Goal: Task Accomplishment & Management: Complete application form

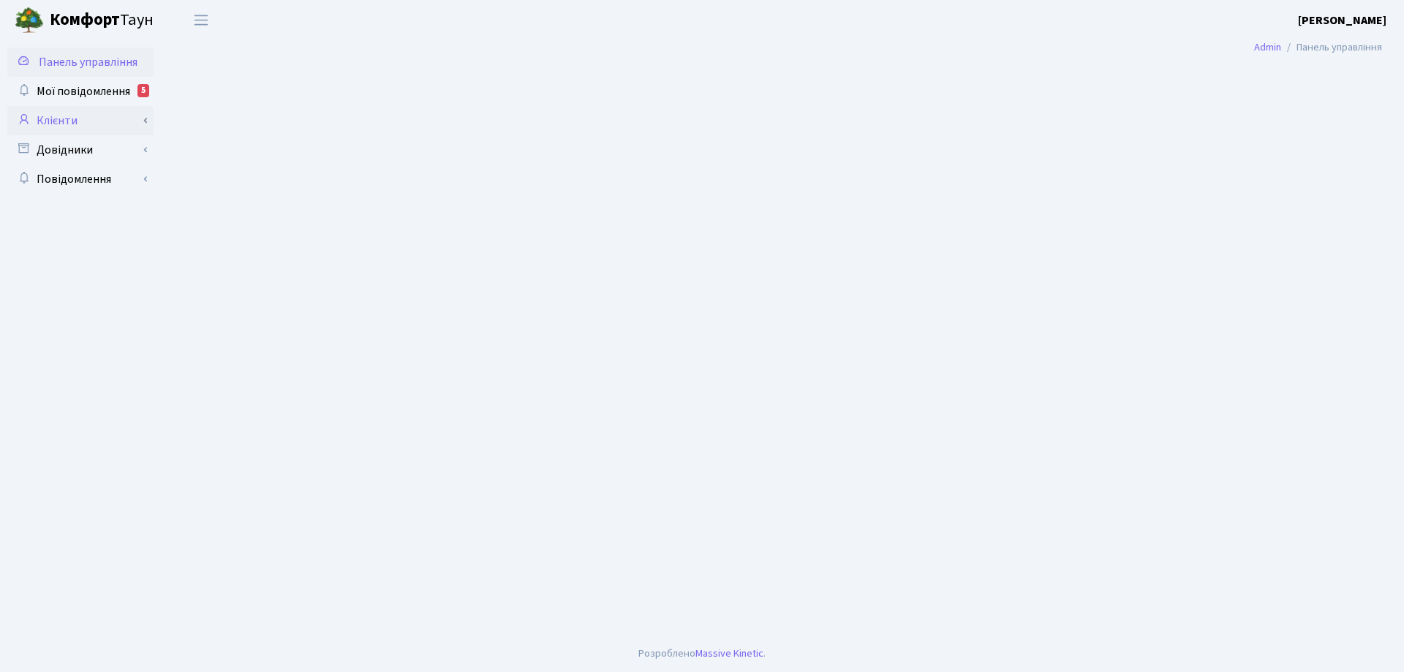
click at [62, 126] on link "Клієнти" at bounding box center [80, 120] width 146 height 29
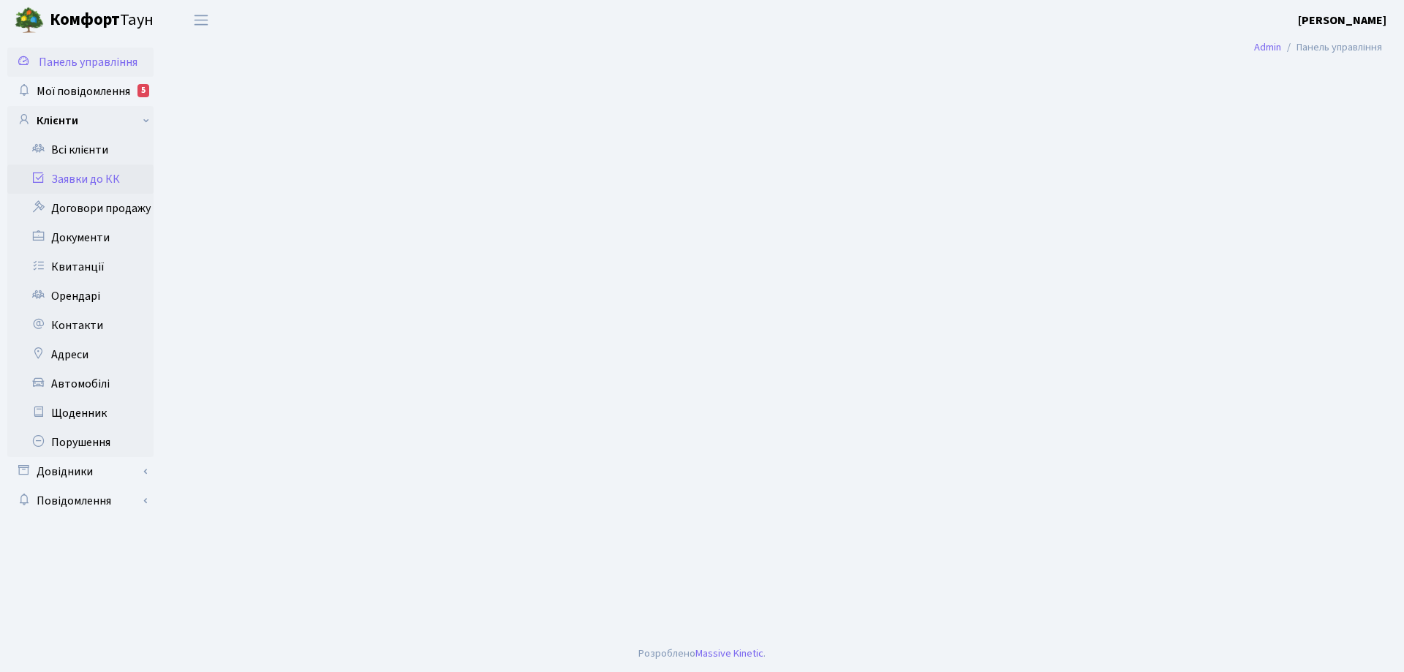
click at [99, 176] on link "Заявки до КК" at bounding box center [80, 179] width 146 height 29
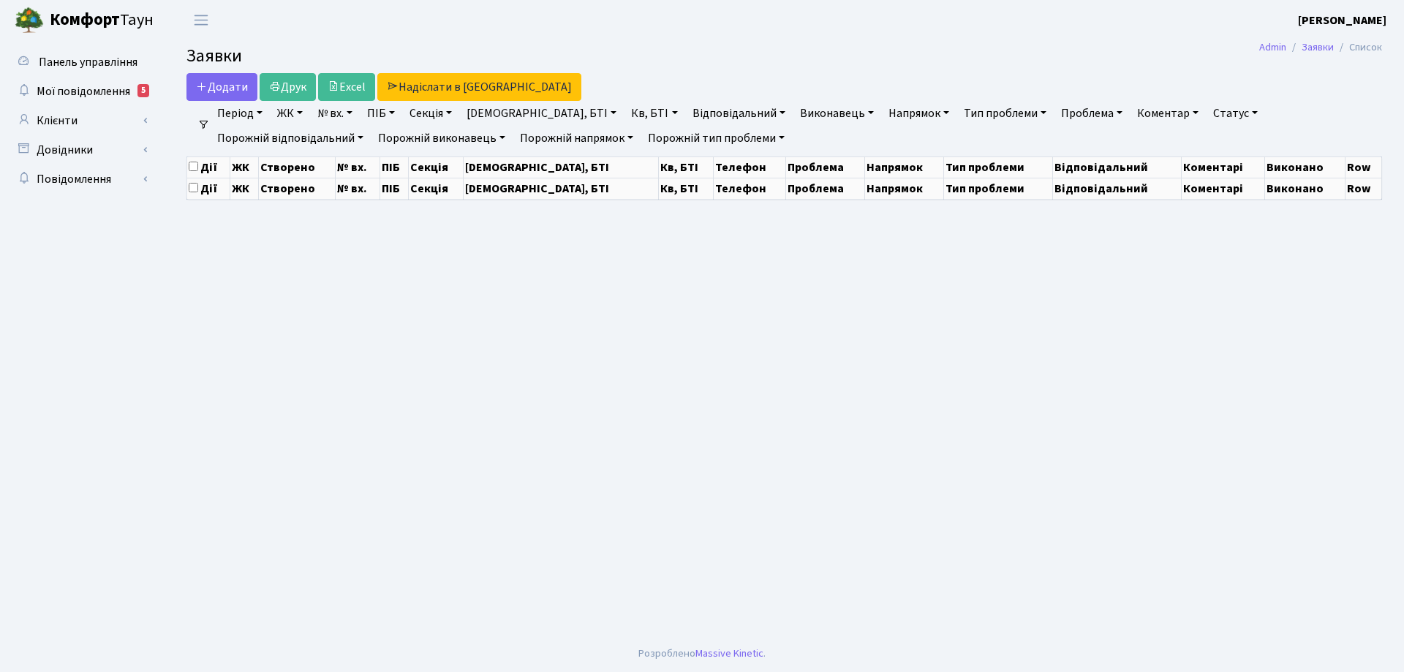
select select "25"
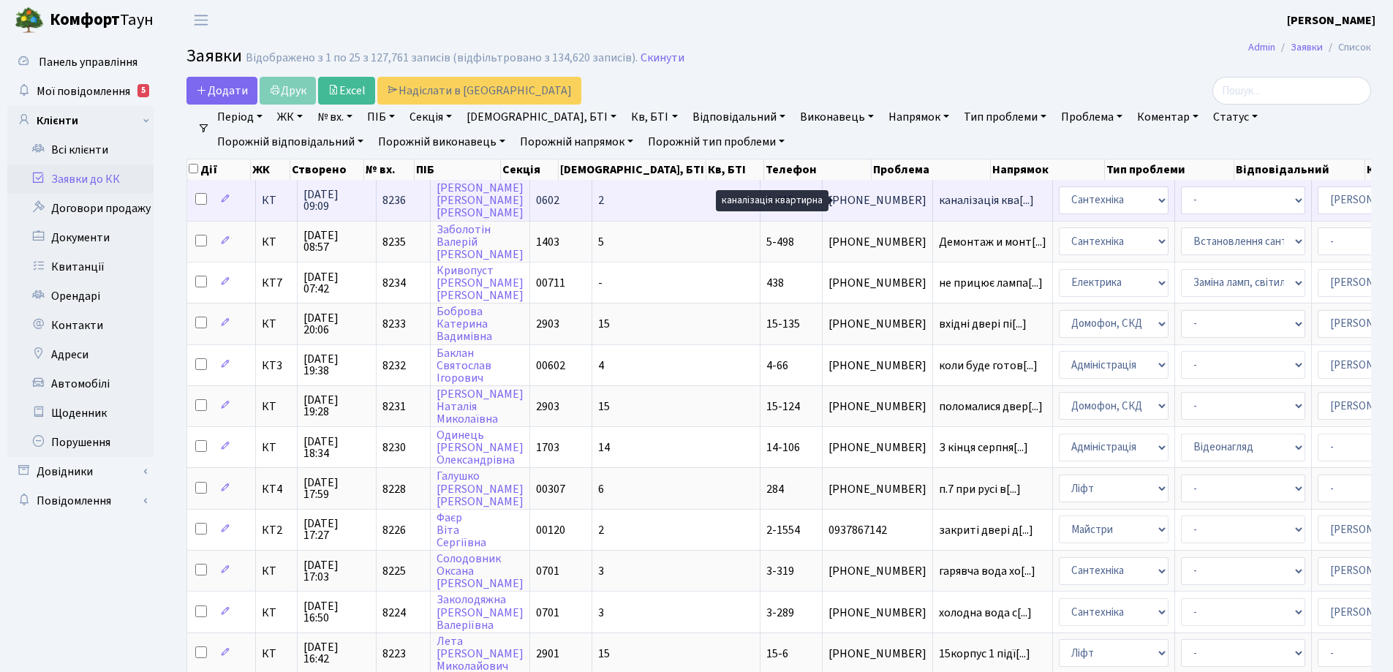
click at [939, 203] on span "каналізація ква[...]" at bounding box center [986, 200] width 95 height 16
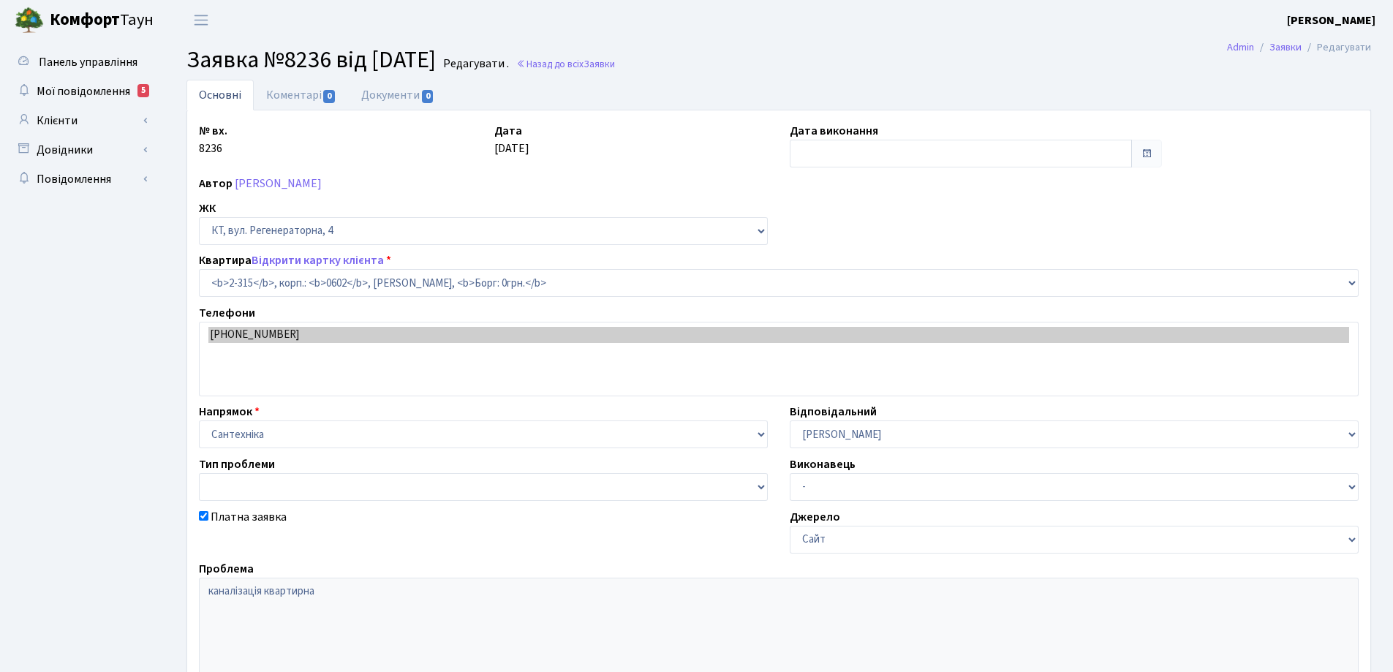
select select "1329"
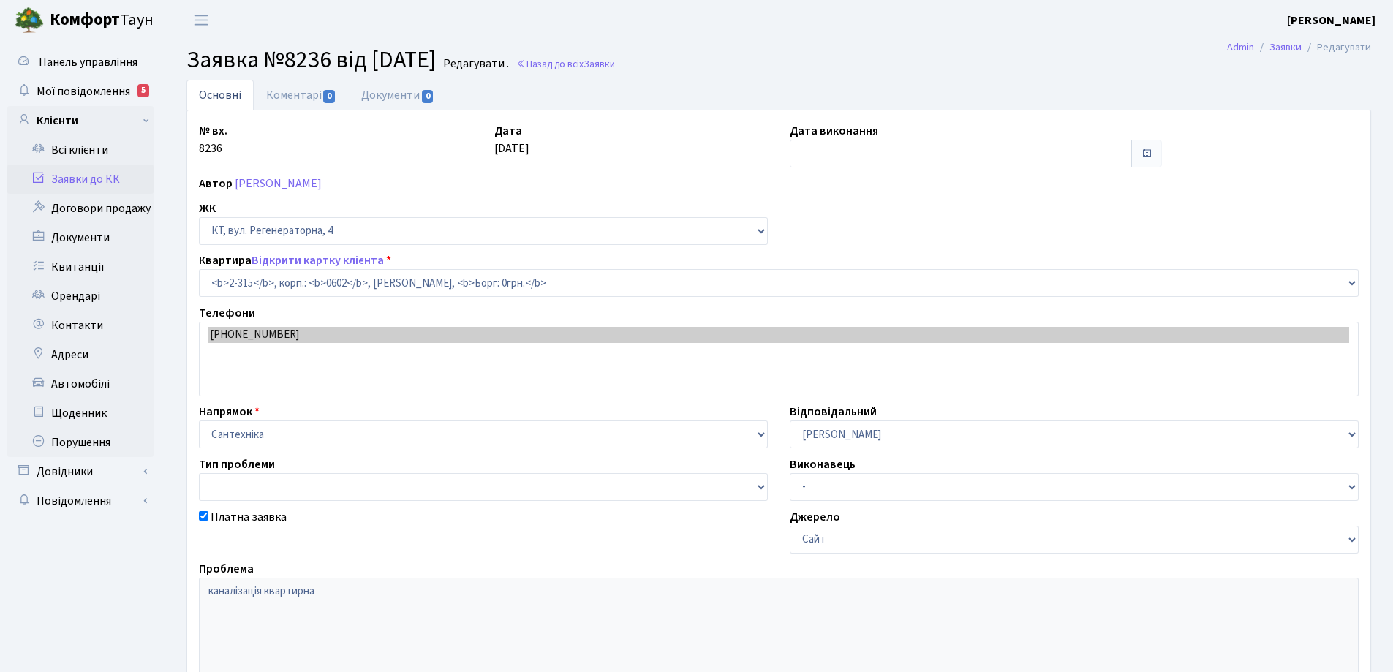
checkbox input "true"
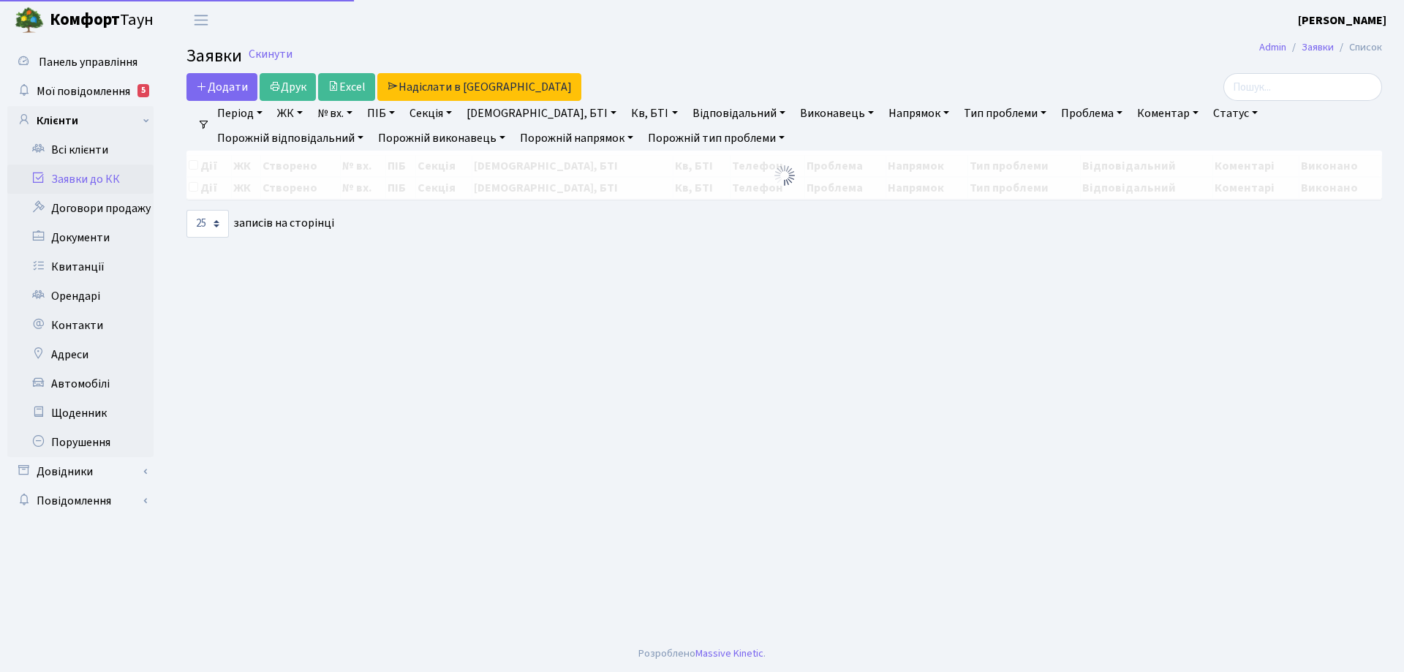
select select "25"
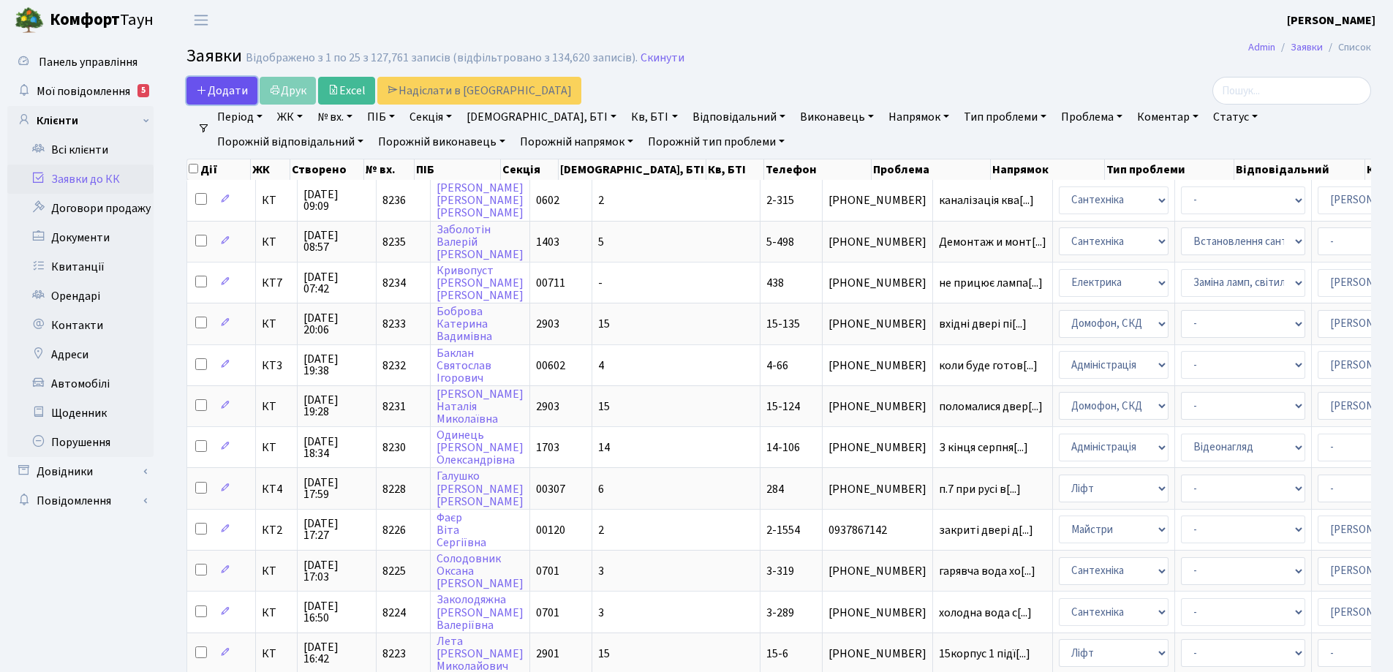
click at [227, 89] on span "Додати" at bounding box center [222, 91] width 52 height 16
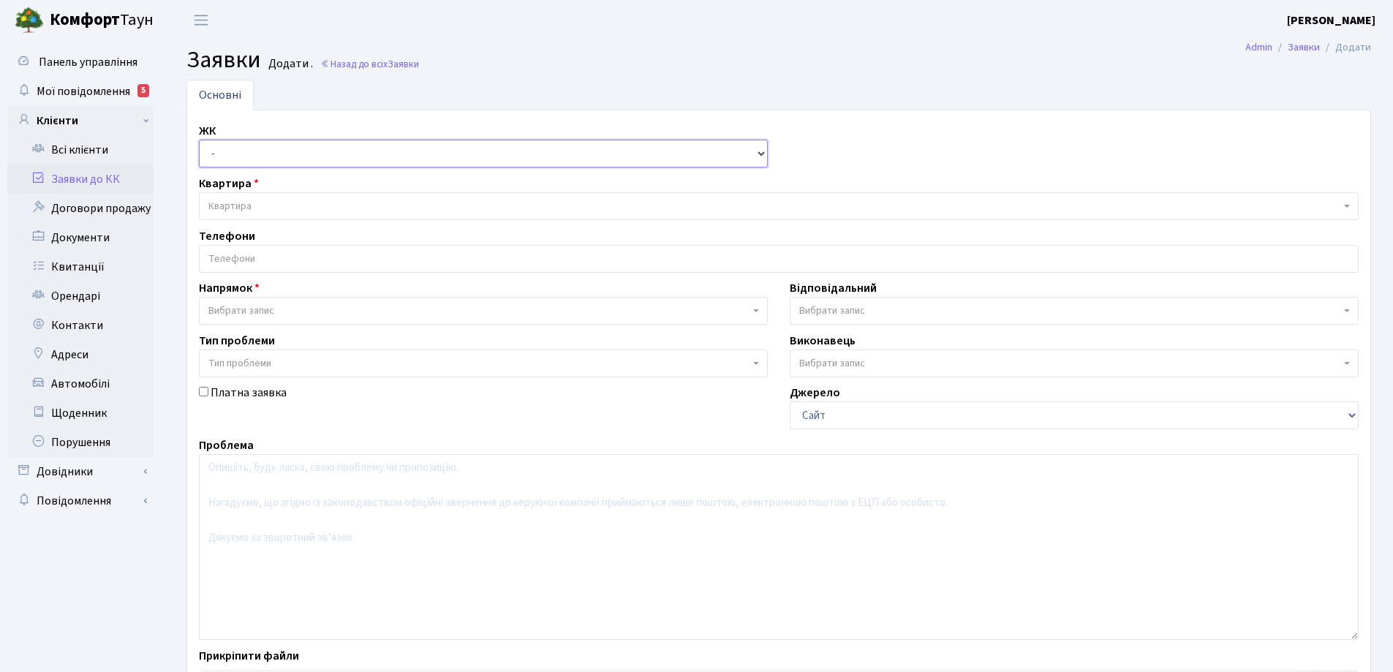
click at [757, 152] on select "- КТ, вул. Регенераторна, 4 КТ2, просп. [STREET_ADDRESS] [STREET_ADDRESS] [PERS…" at bounding box center [483, 154] width 569 height 28
select select "271"
click at [199, 140] on select "- КТ, вул. Регенераторна, 4 КТ2, просп. Соборності, 17 КТ3, вул. Березнева, 16 …" at bounding box center [483, 154] width 569 height 28
select select
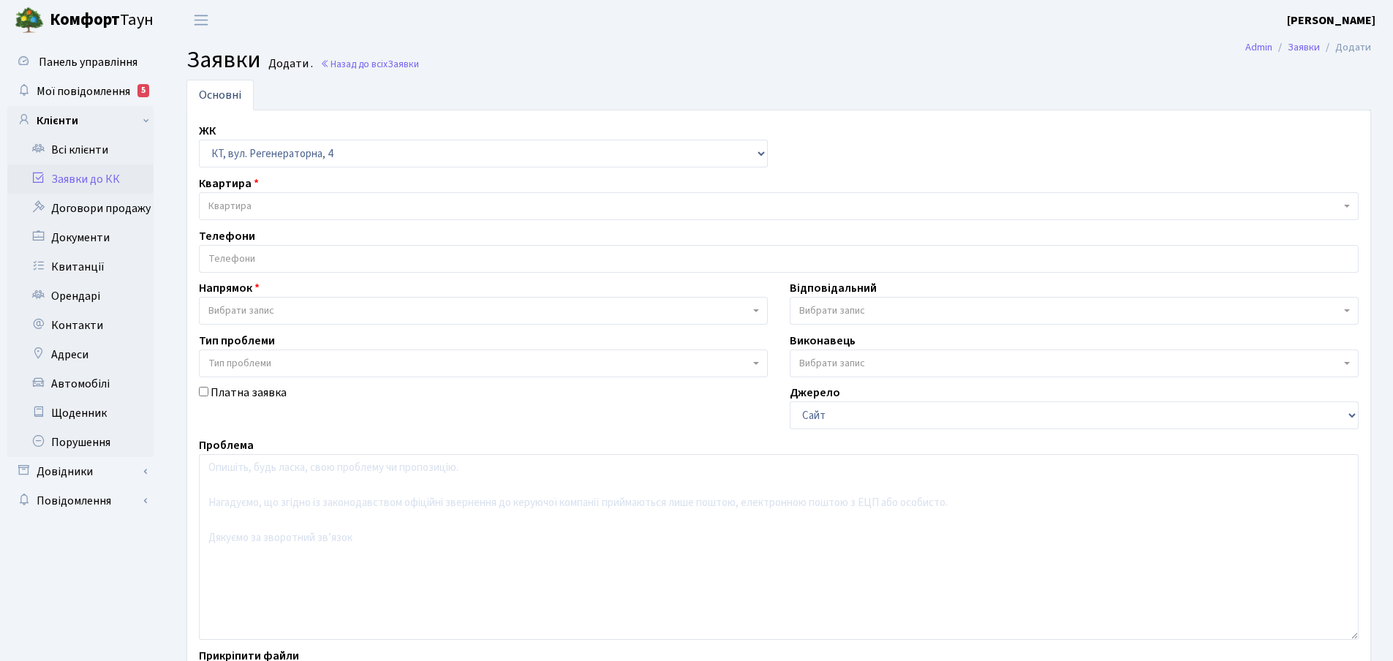
click at [278, 202] on span "Квартира" at bounding box center [774, 206] width 1132 height 15
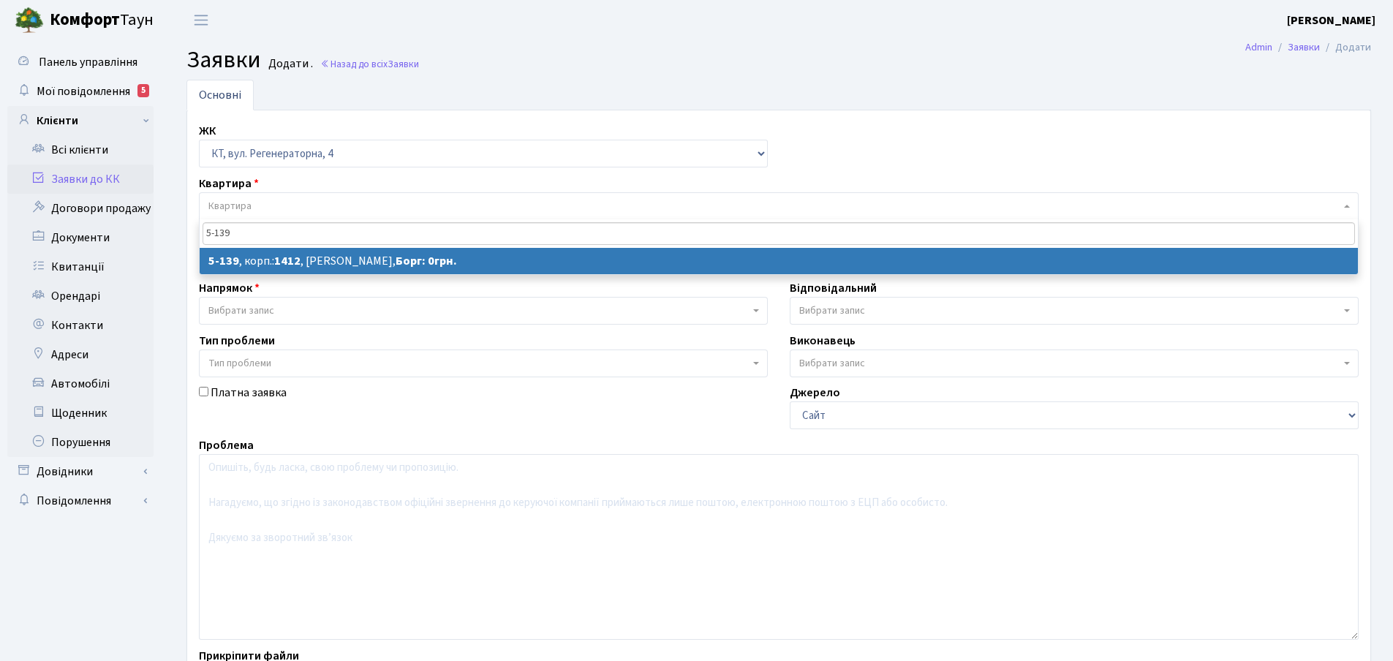
type input "5-139"
select select
select select "2399"
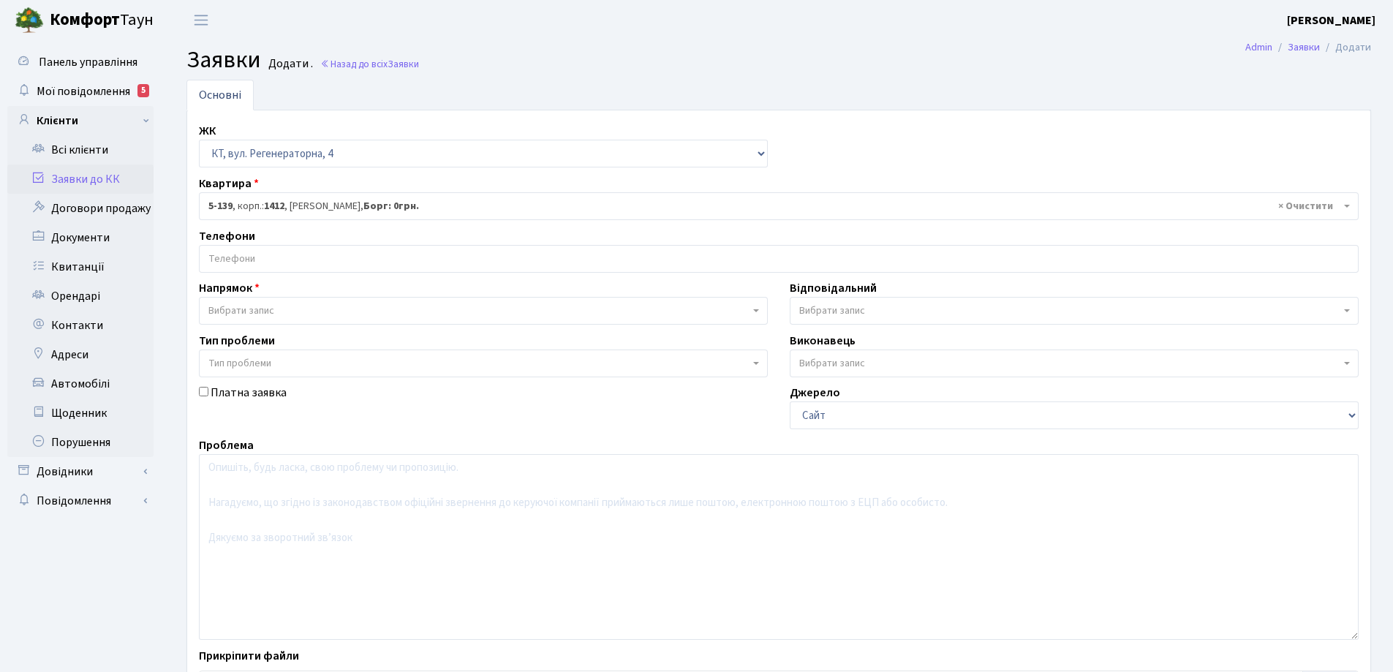
click at [282, 254] on input "search" at bounding box center [779, 259] width 1158 height 26
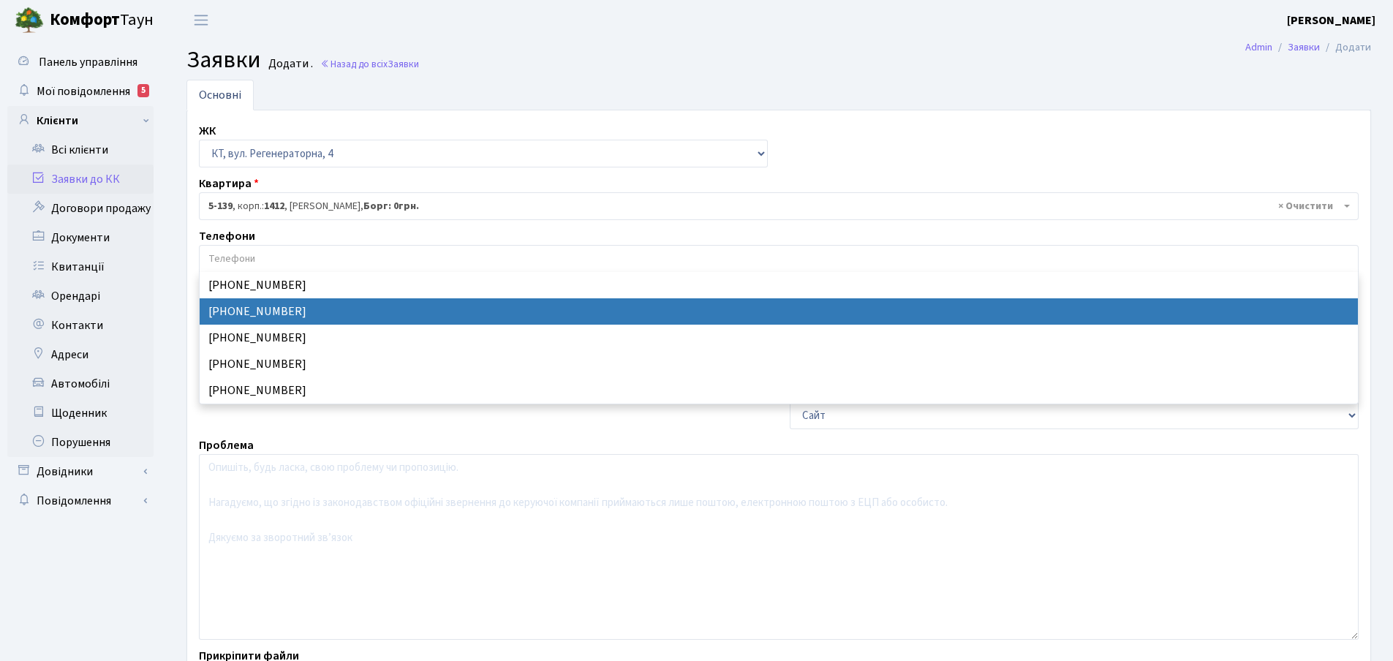
select select "78979"
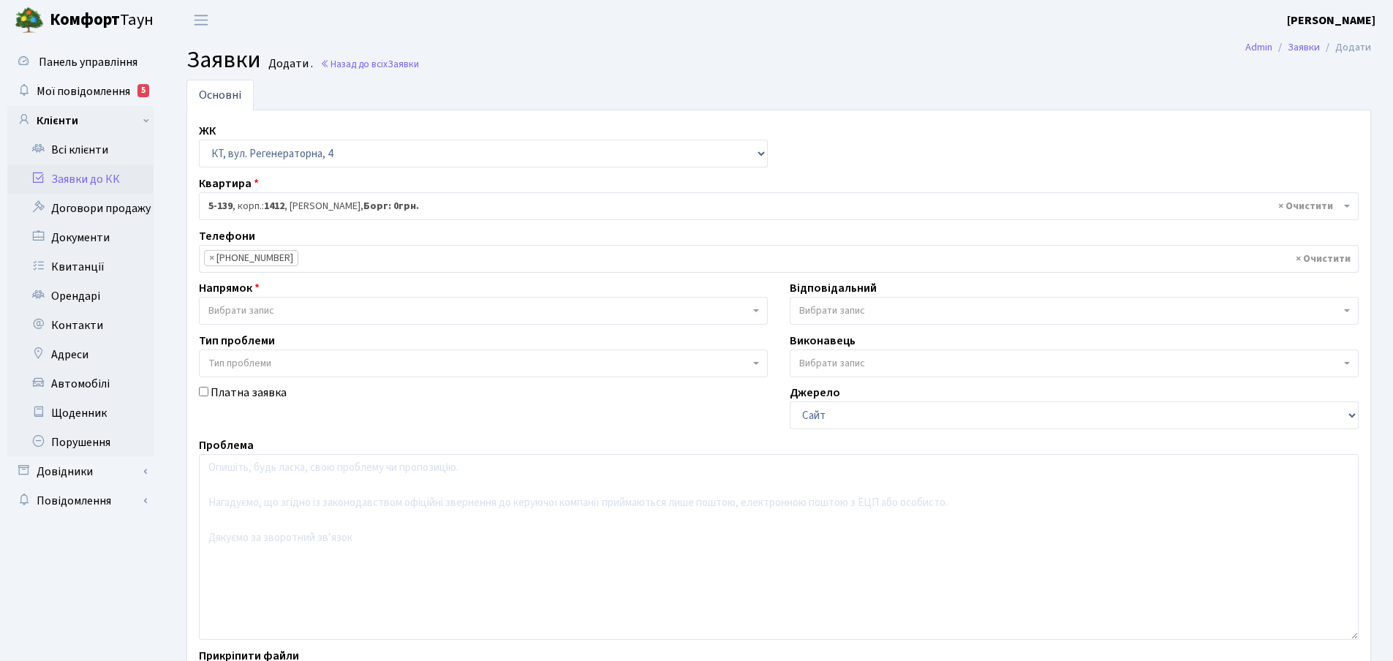
click at [752, 314] on span "Вибрати запис" at bounding box center [483, 311] width 569 height 28
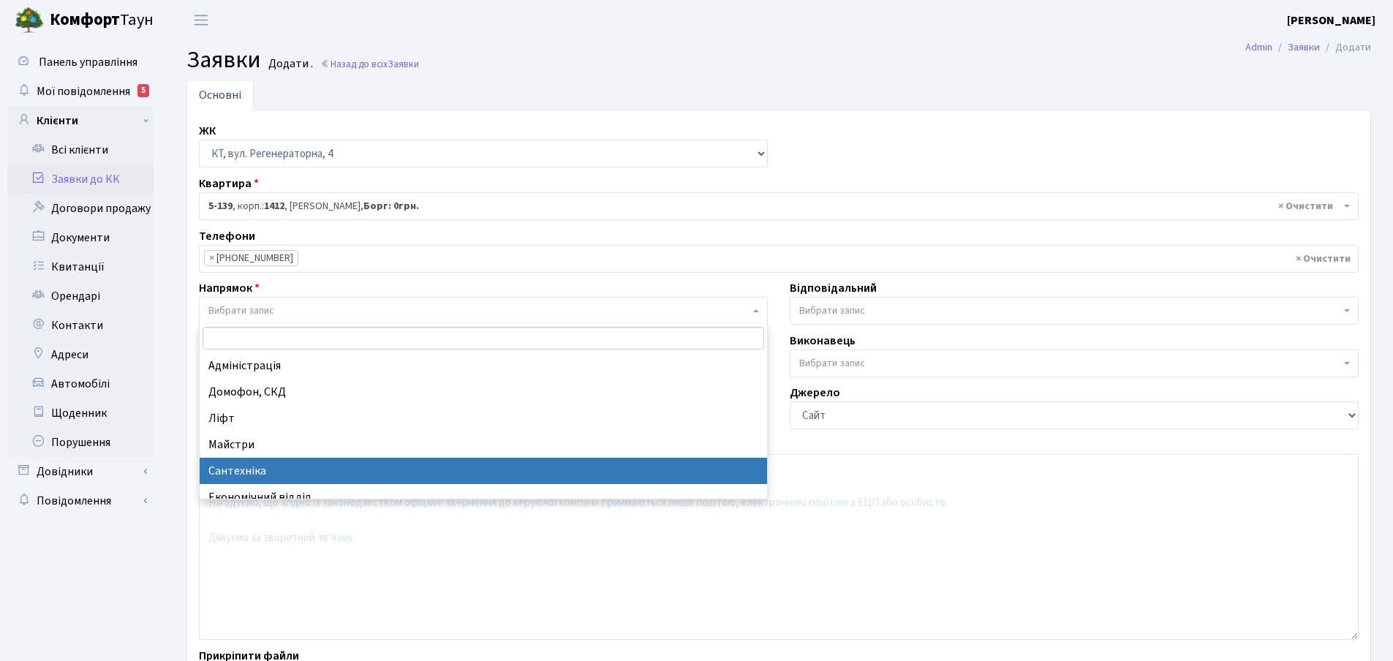
select select "2"
select select
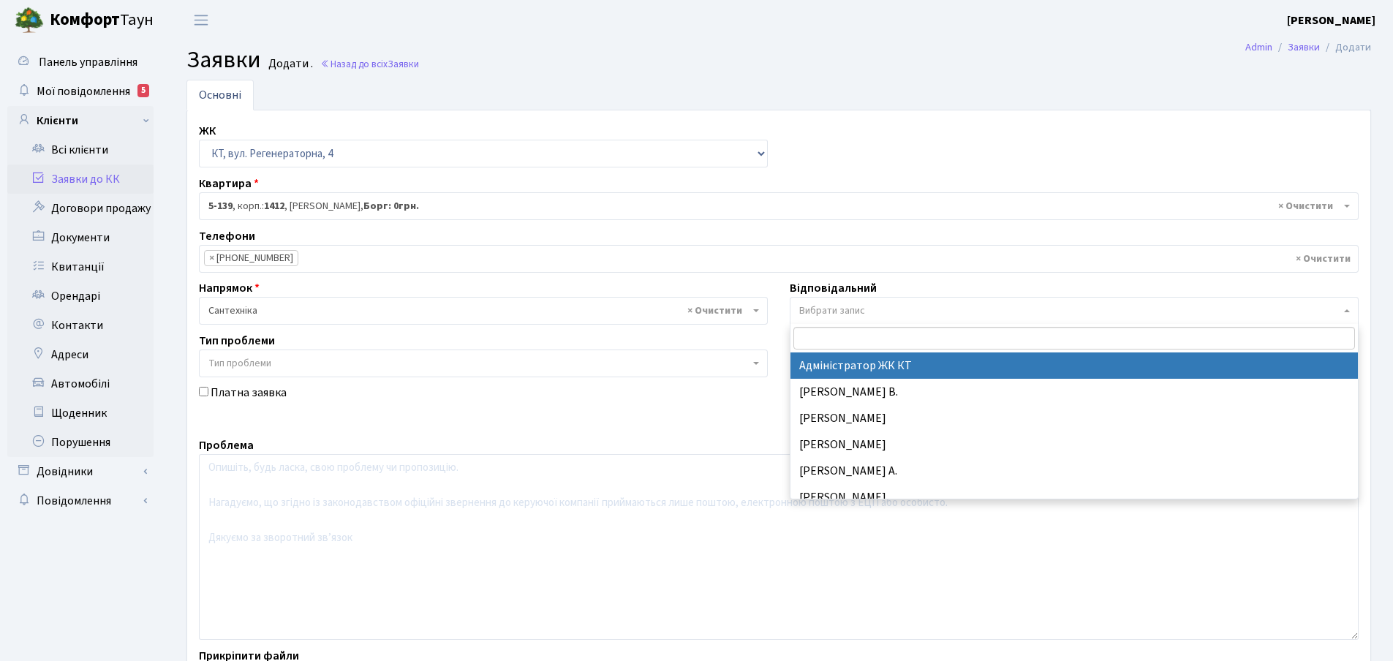
click at [853, 302] on span "Вибрати запис" at bounding box center [1074, 311] width 569 height 28
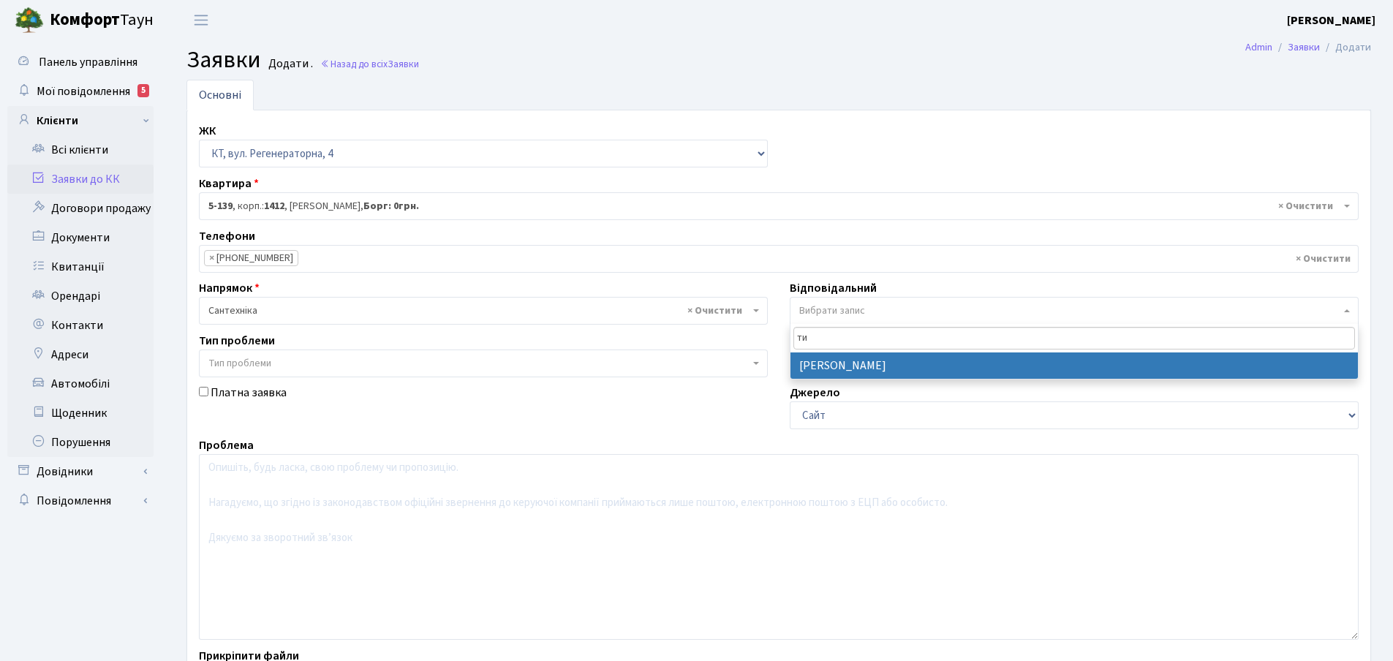
type input "ти"
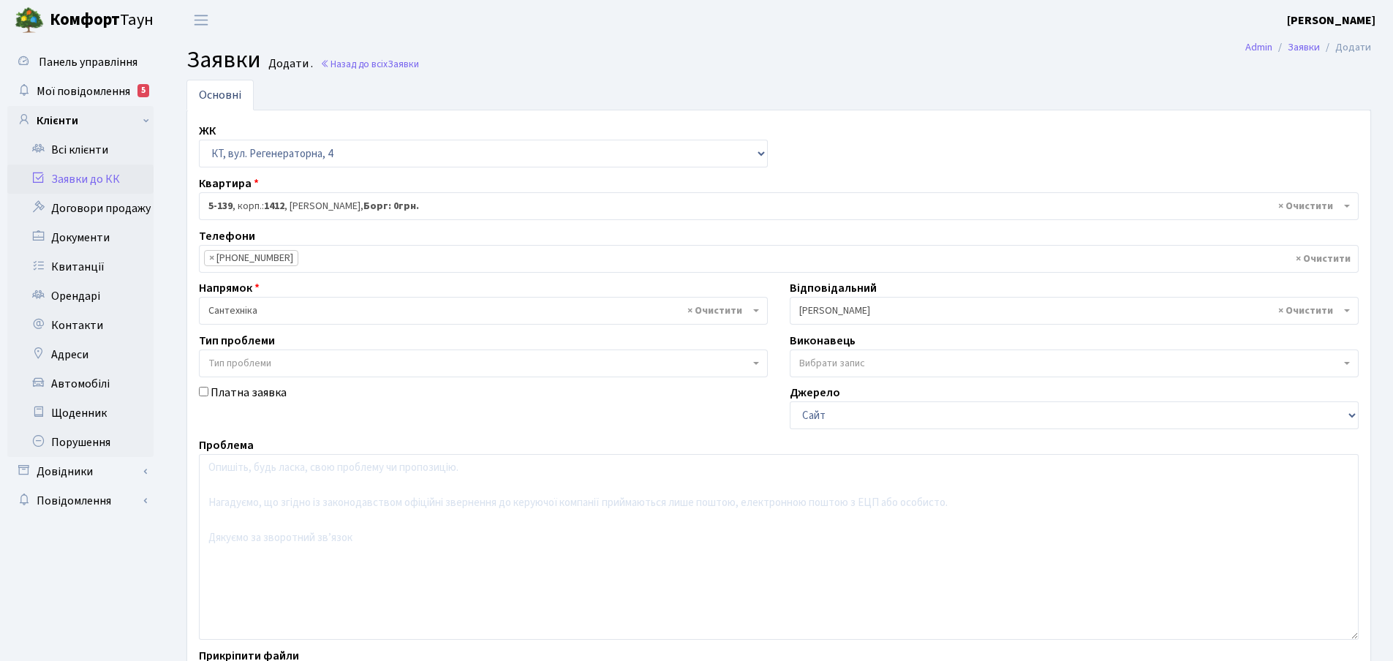
select select "67"
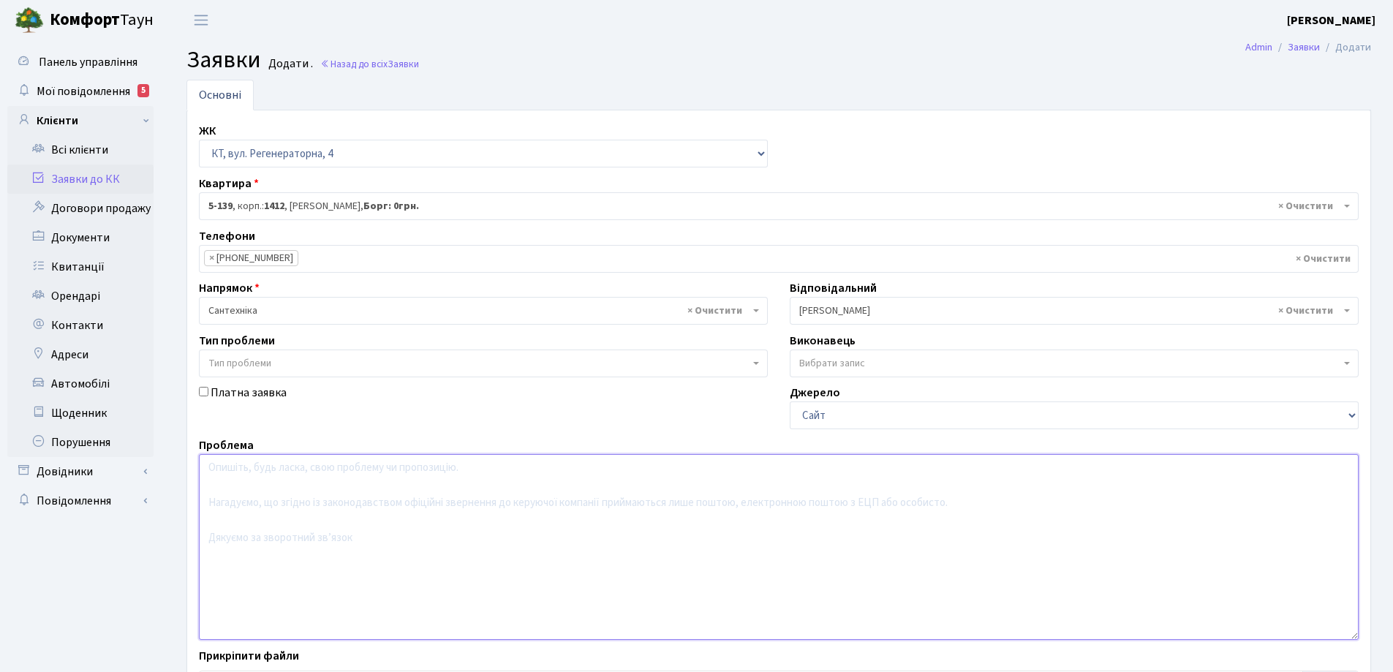
click at [244, 477] on textarea at bounding box center [779, 547] width 1160 height 186
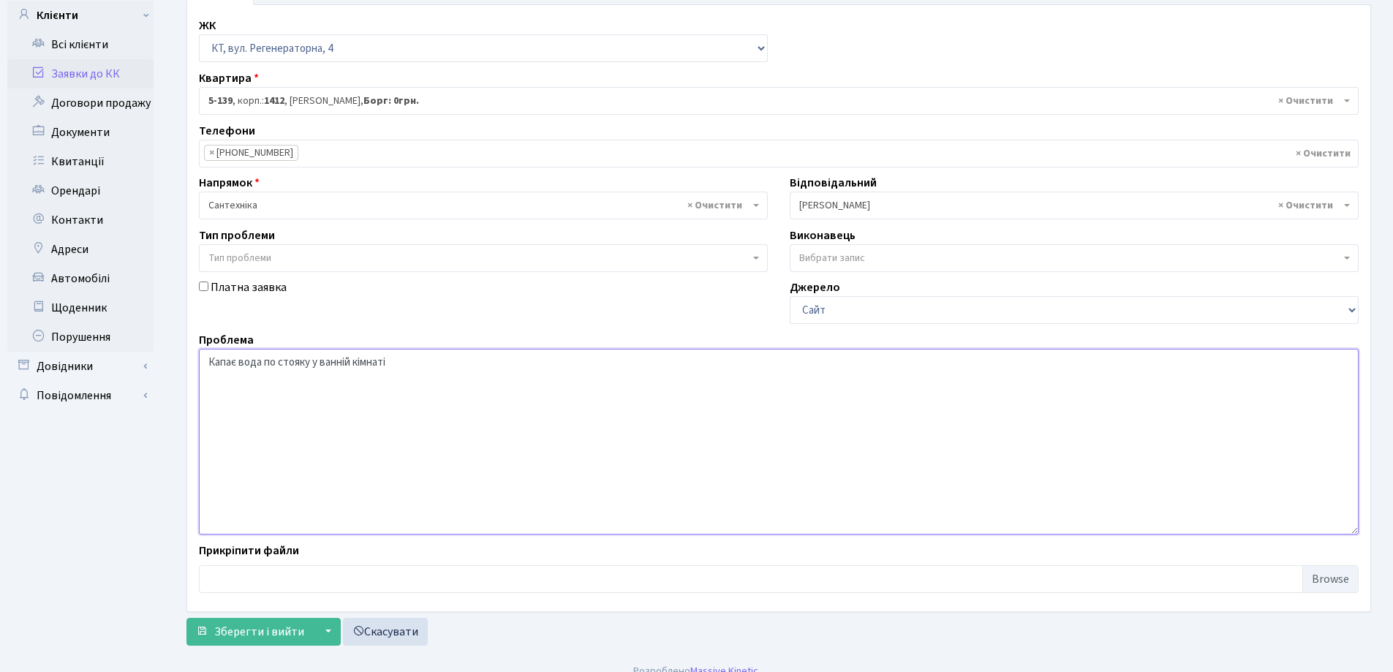
scroll to position [123, 0]
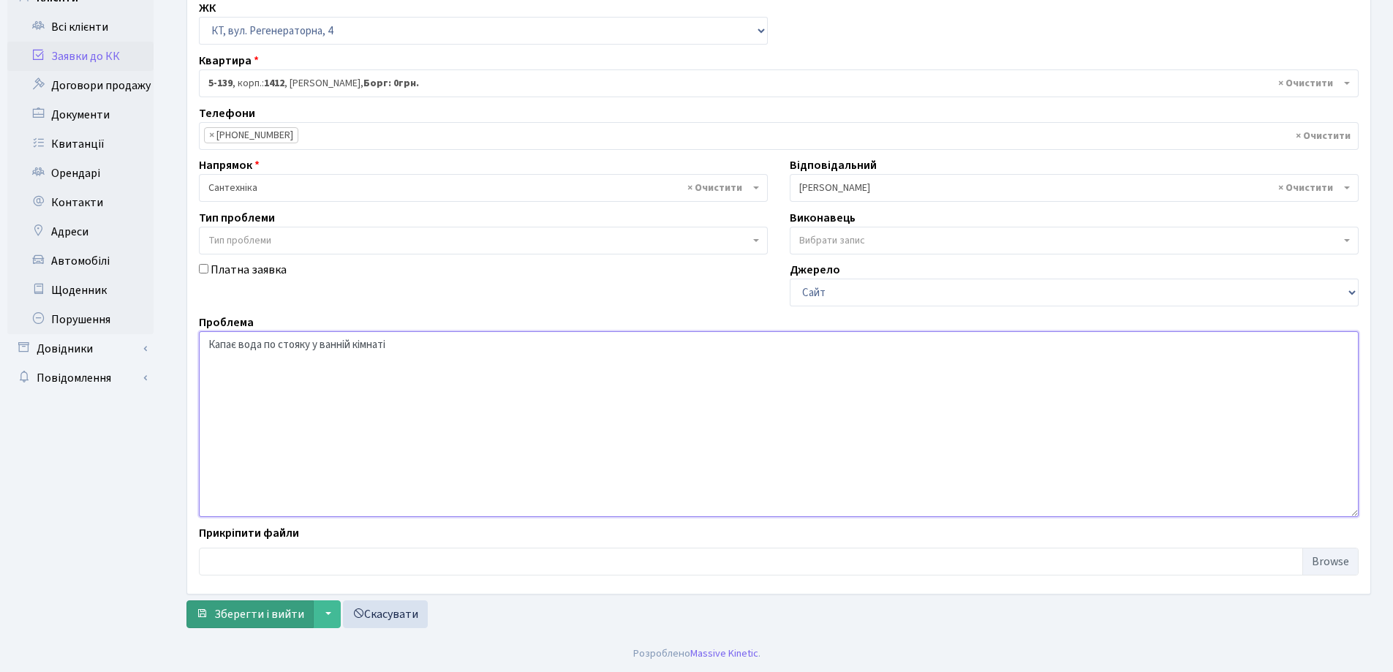
type textarea "Капає вода по стояку у ванній кімнаті"
click at [253, 615] on span "Зберегти і вийти" at bounding box center [259, 614] width 90 height 16
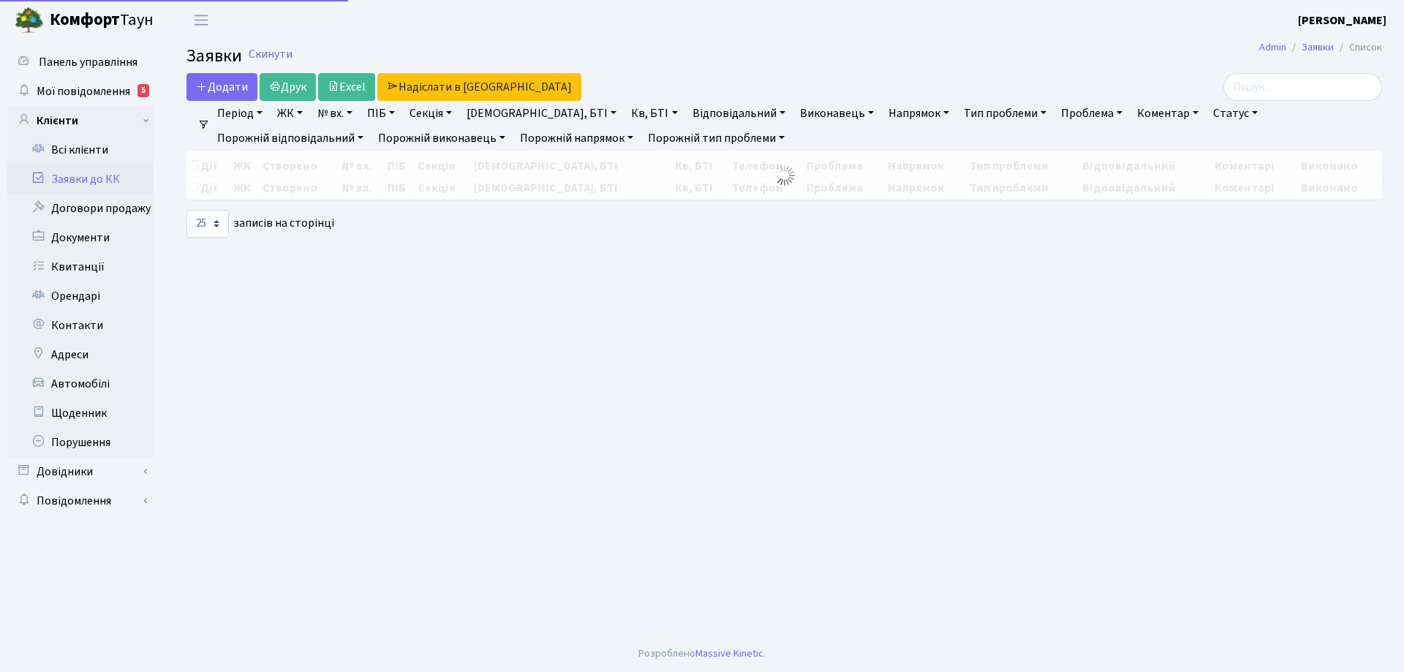
select select "25"
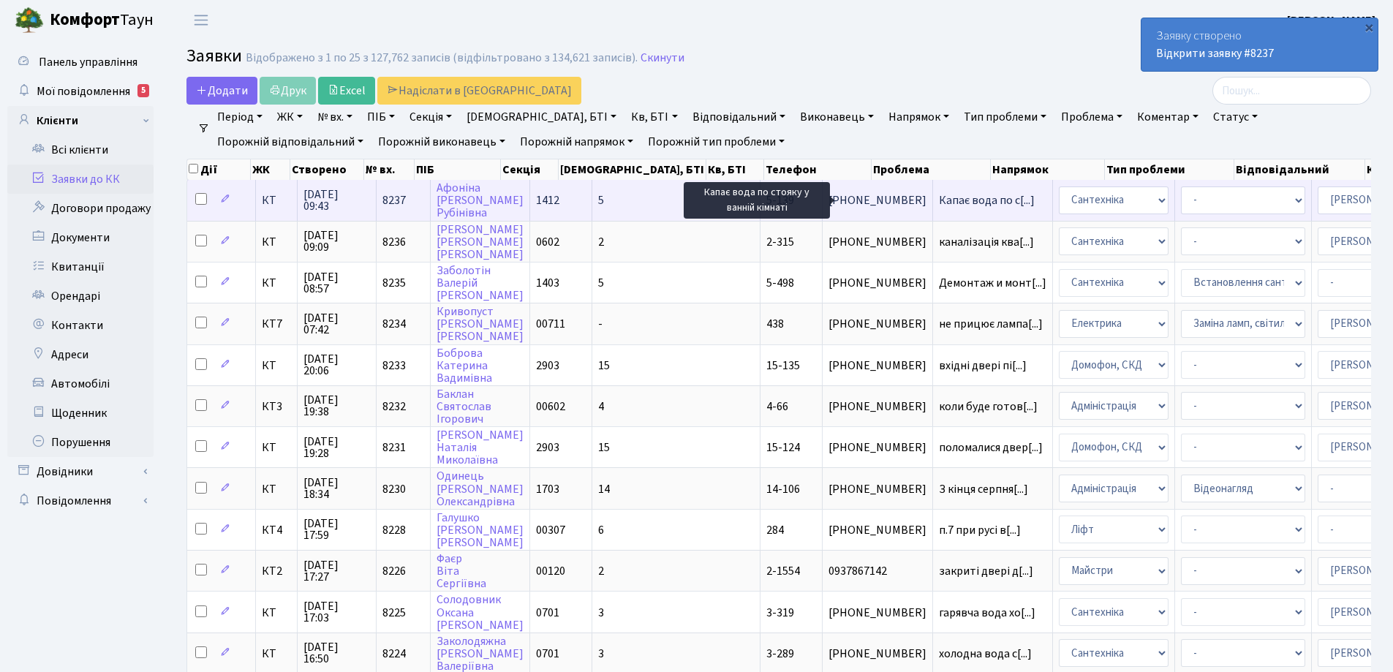
click at [939, 202] on span "Капає вода по с[...]" at bounding box center [987, 200] width 96 height 16
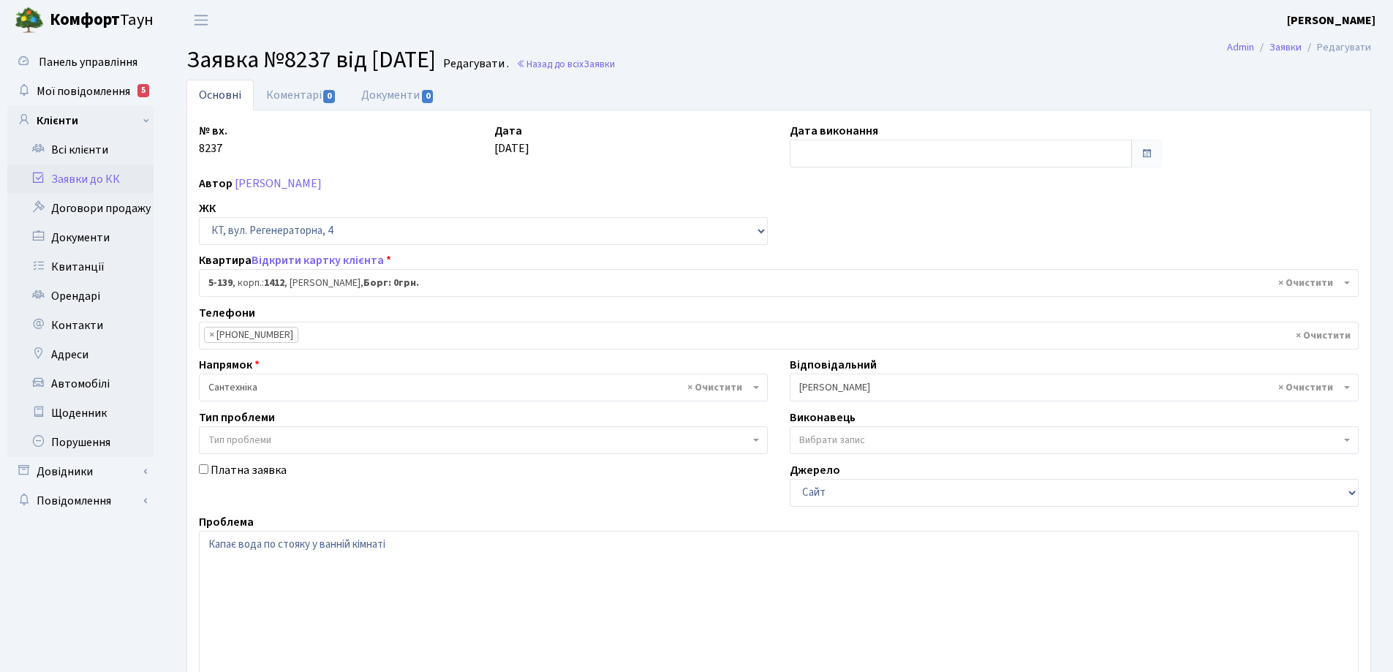
select select "2399"
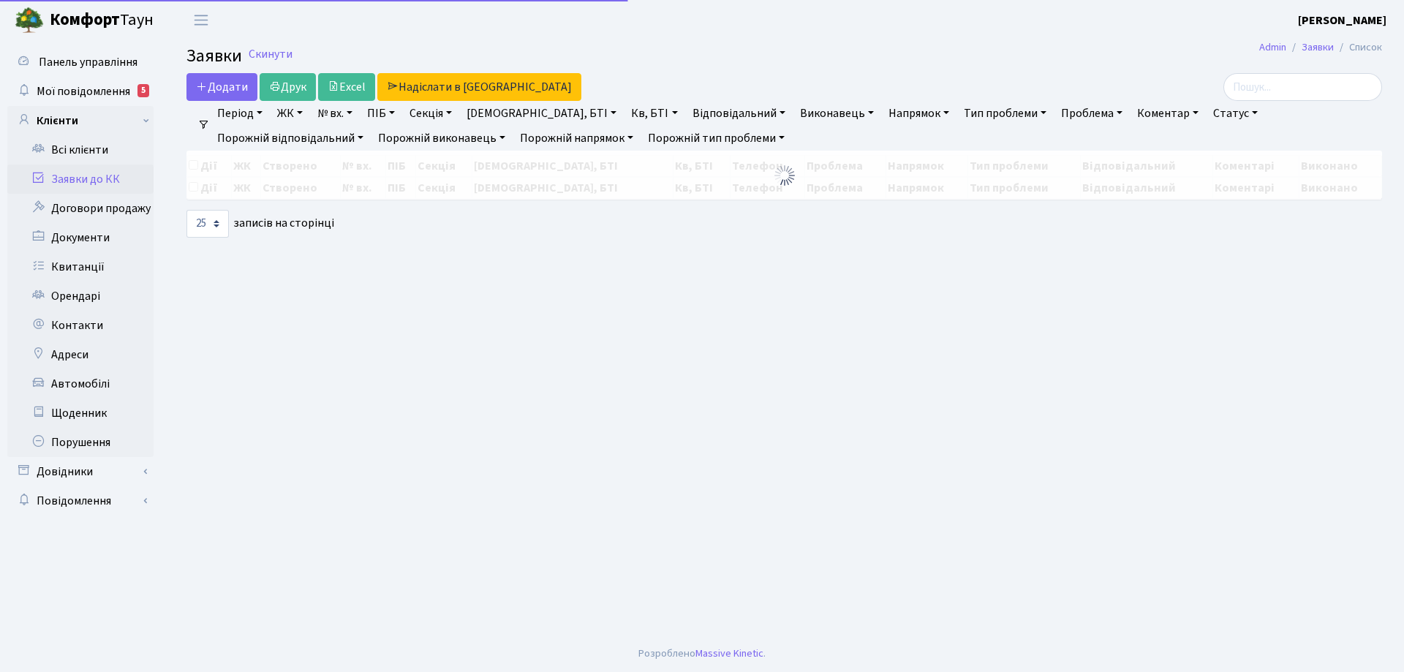
select select "25"
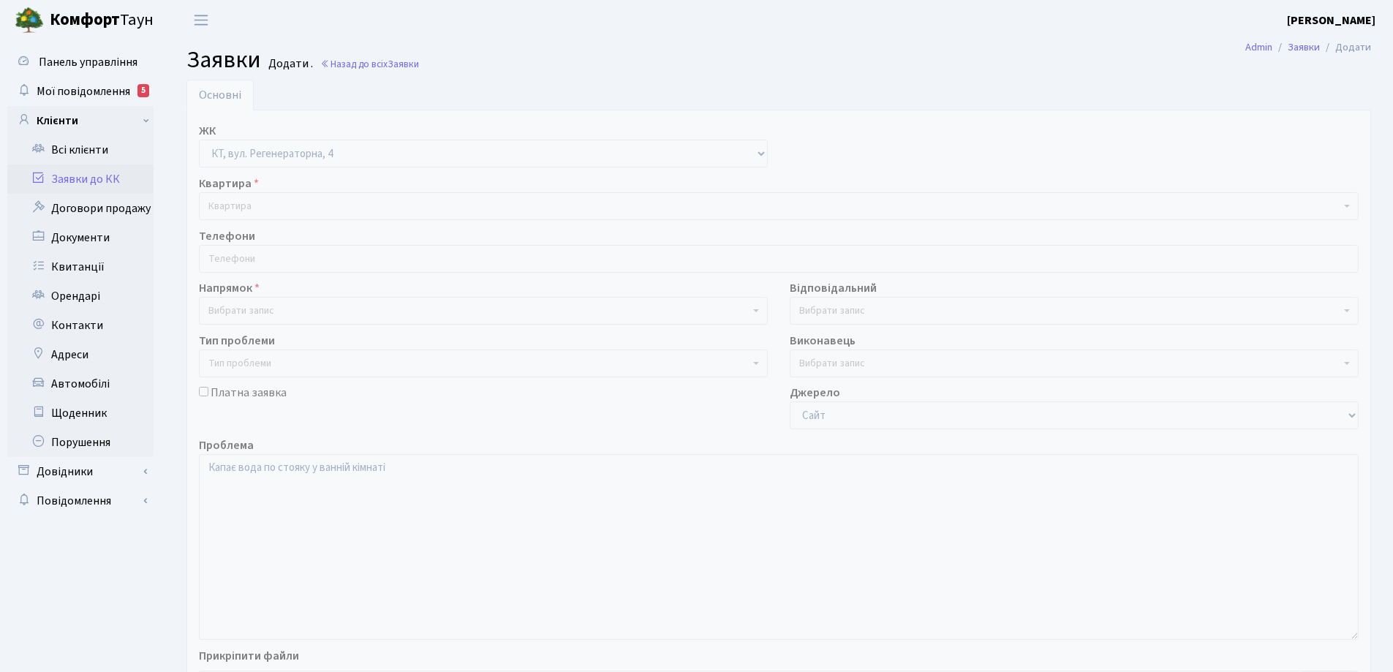
select select "271"
select select "2"
select select "67"
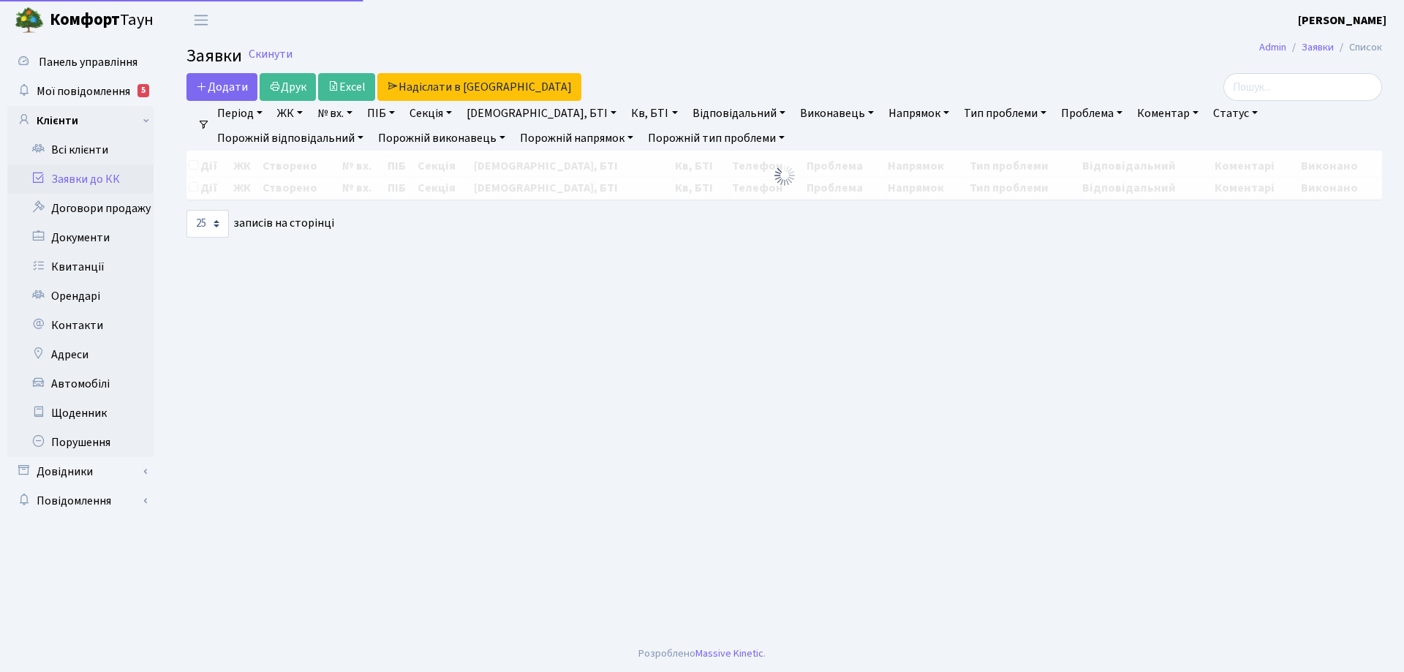
select select "25"
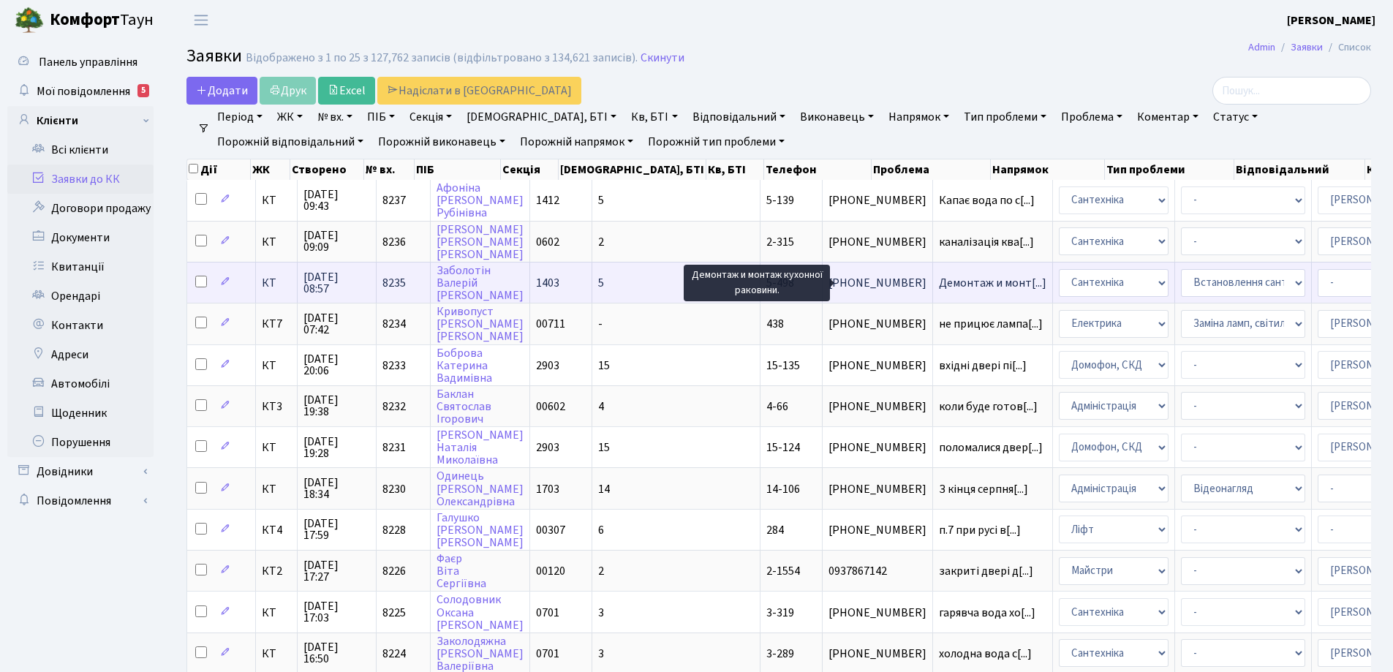
click at [939, 287] on span "Демонтаж и монт[...]" at bounding box center [992, 283] width 107 height 16
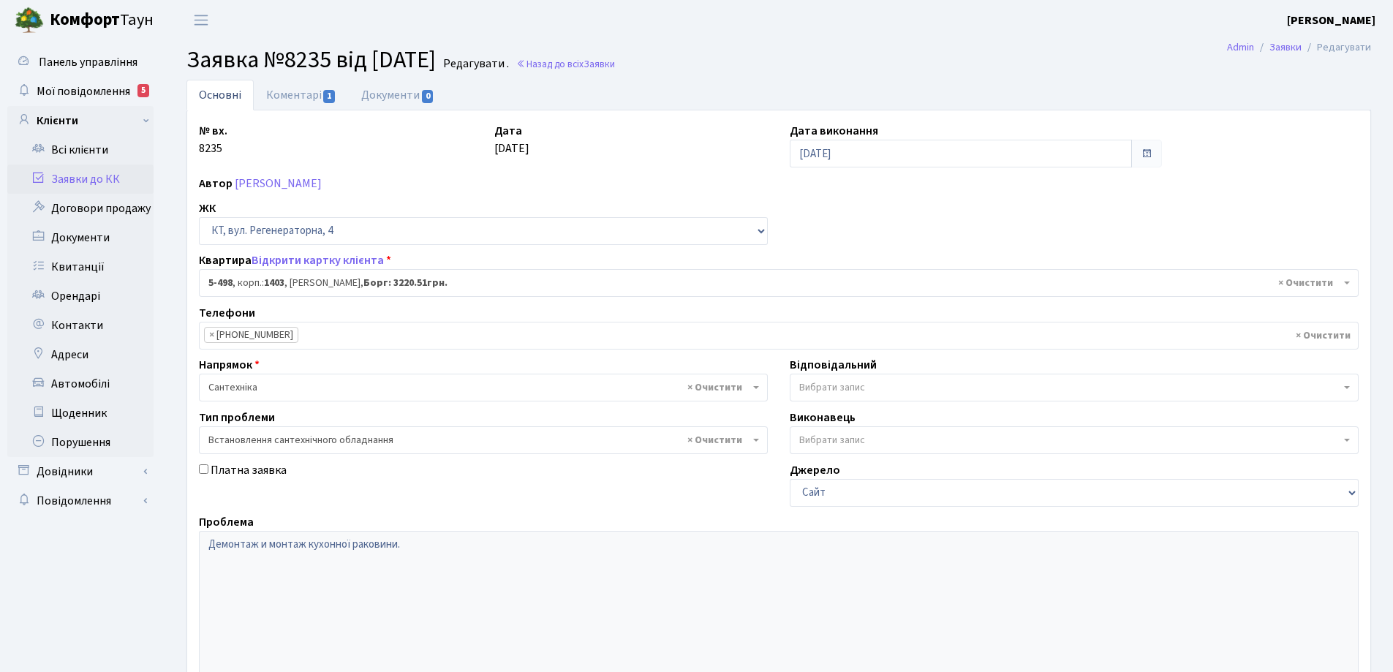
select select "2026"
select select "39"
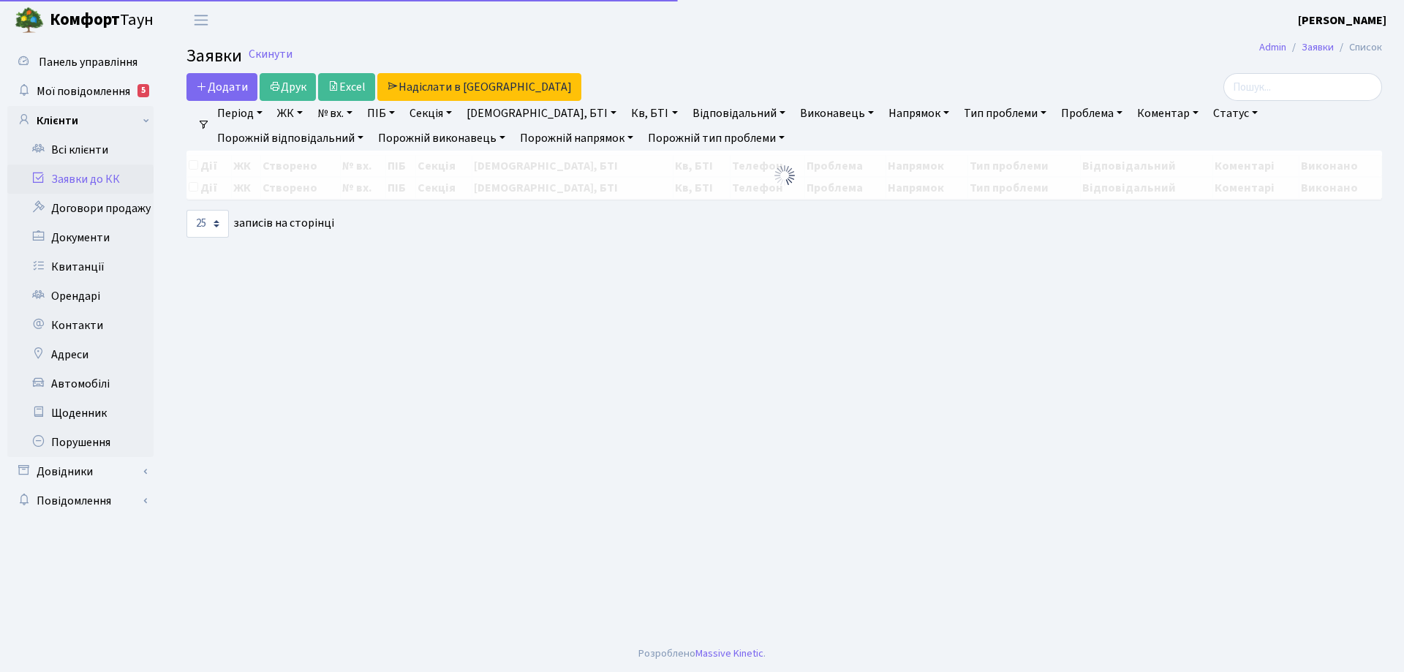
select select "25"
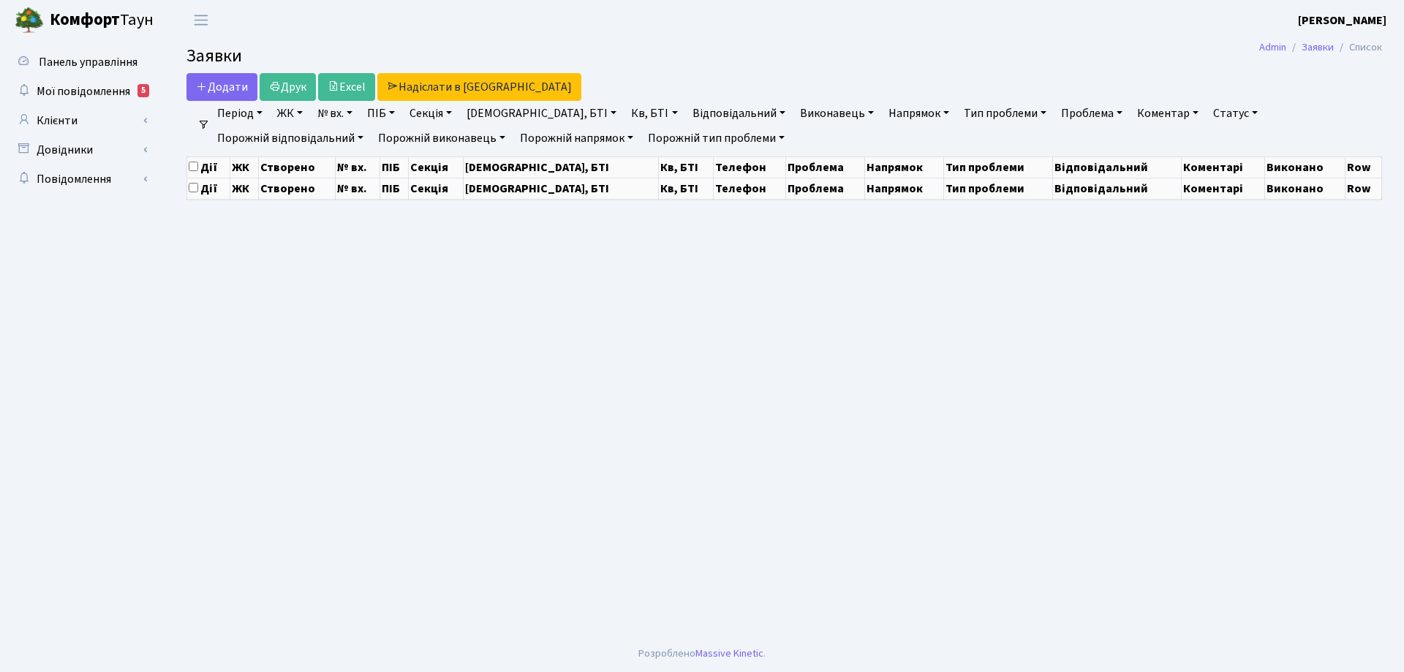
select select "25"
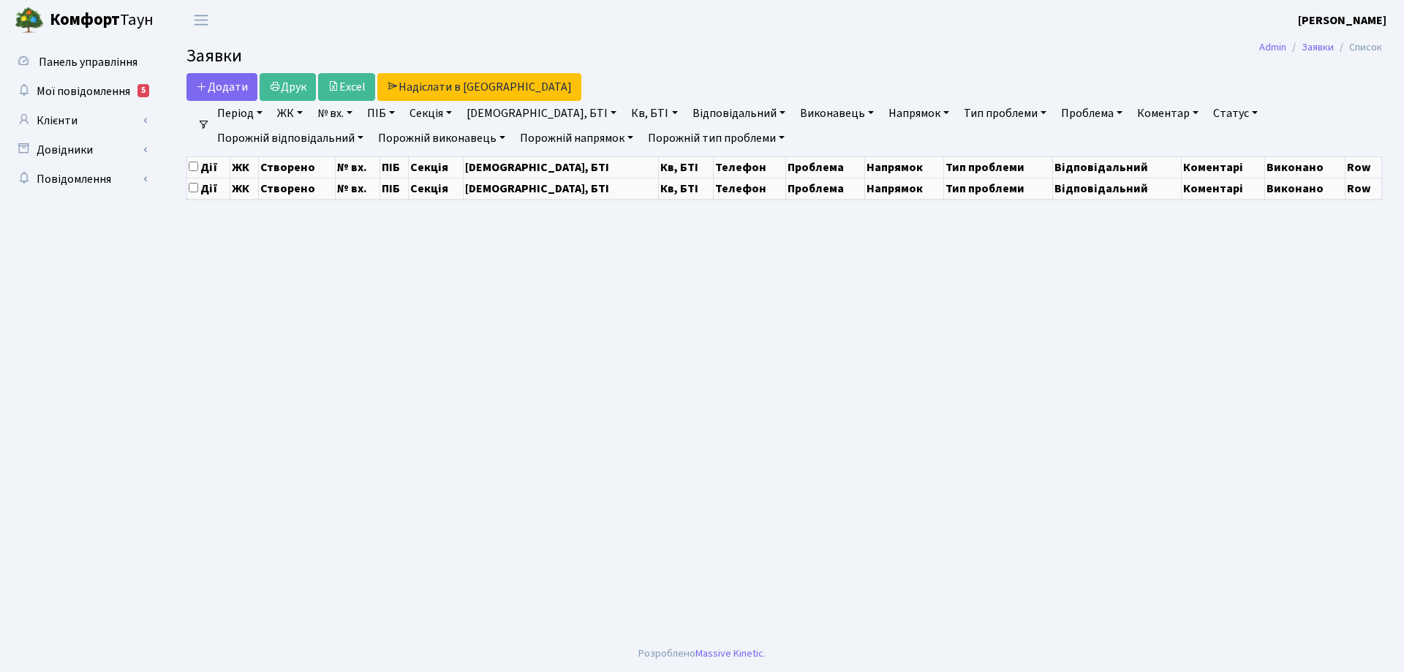
select select "25"
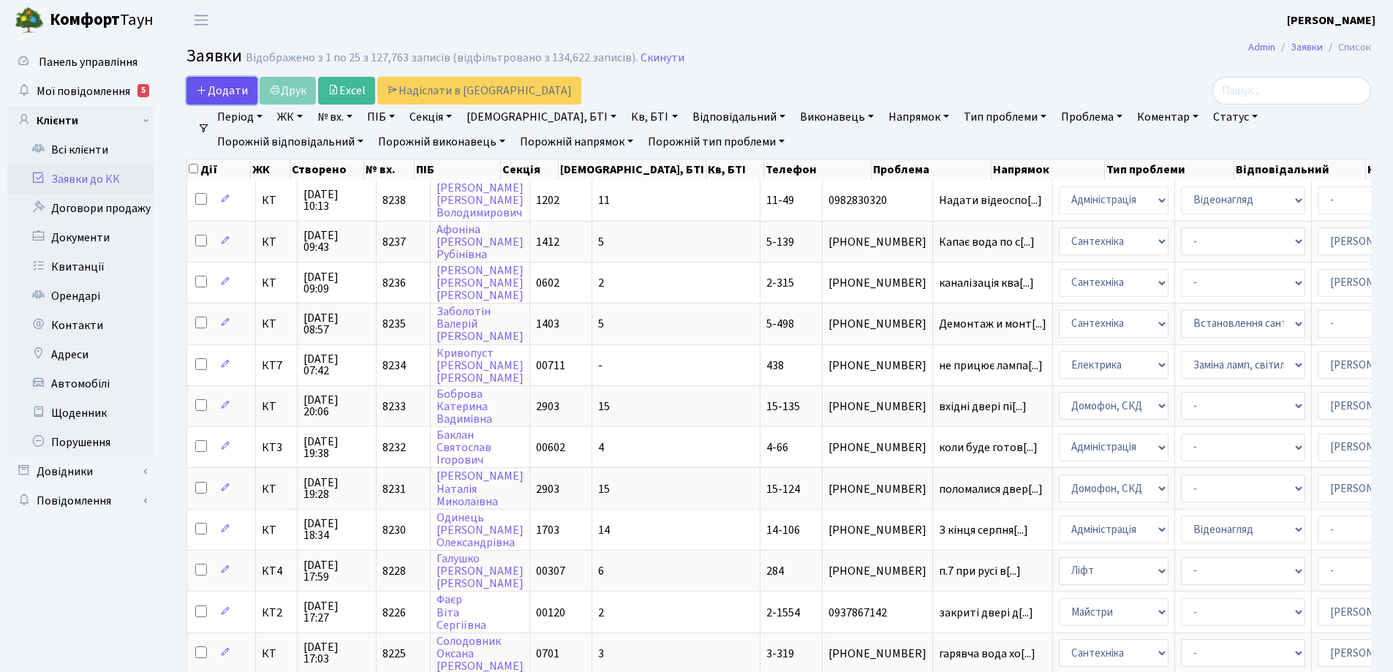
click at [210, 86] on span "Додати" at bounding box center [222, 91] width 52 height 16
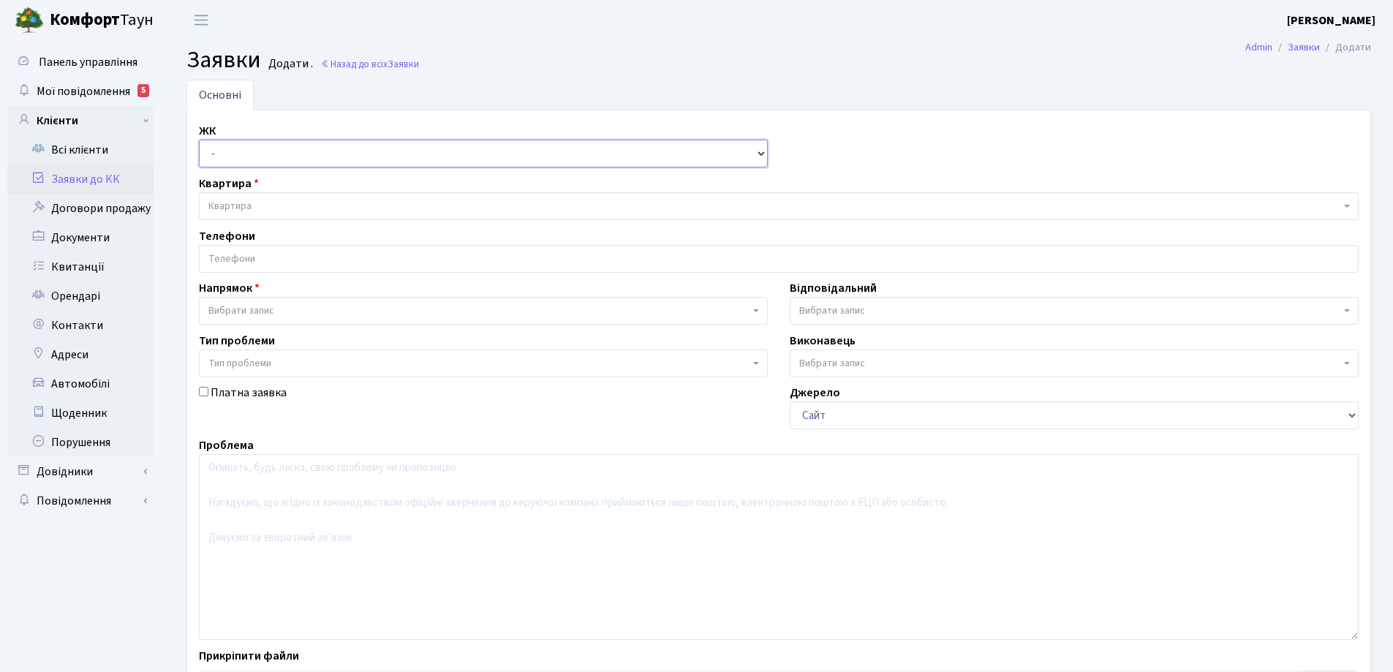
drag, startPoint x: 758, startPoint y: 156, endPoint x: 734, endPoint y: 163, distance: 24.5
click at [758, 156] on select "- КТ, вул. Регенераторна, 4 КТ2, просп. [STREET_ADDRESS] [STREET_ADDRESS] [PERS…" at bounding box center [483, 154] width 569 height 28
select select "271"
click at [199, 140] on select "- КТ, вул. Регенераторна, 4 КТ2, просп. [STREET_ADDRESS] [STREET_ADDRESS] [PERS…" at bounding box center [483, 154] width 569 height 28
select select
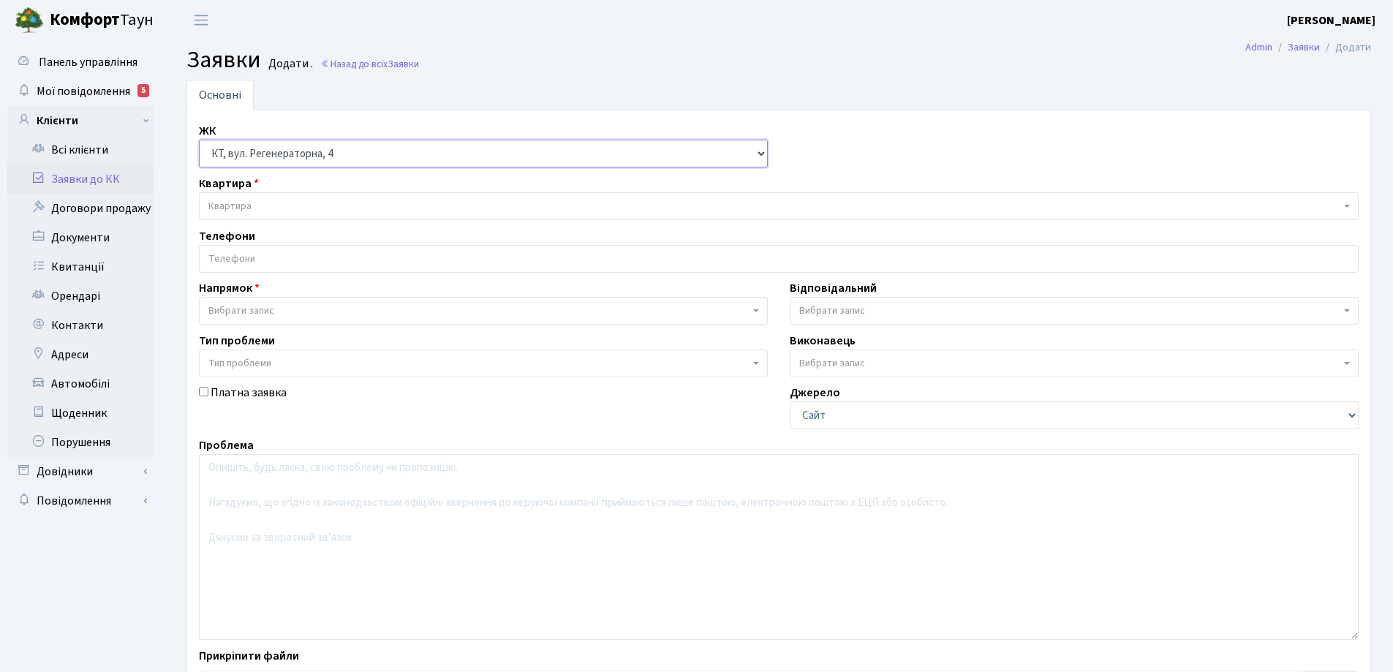
select select
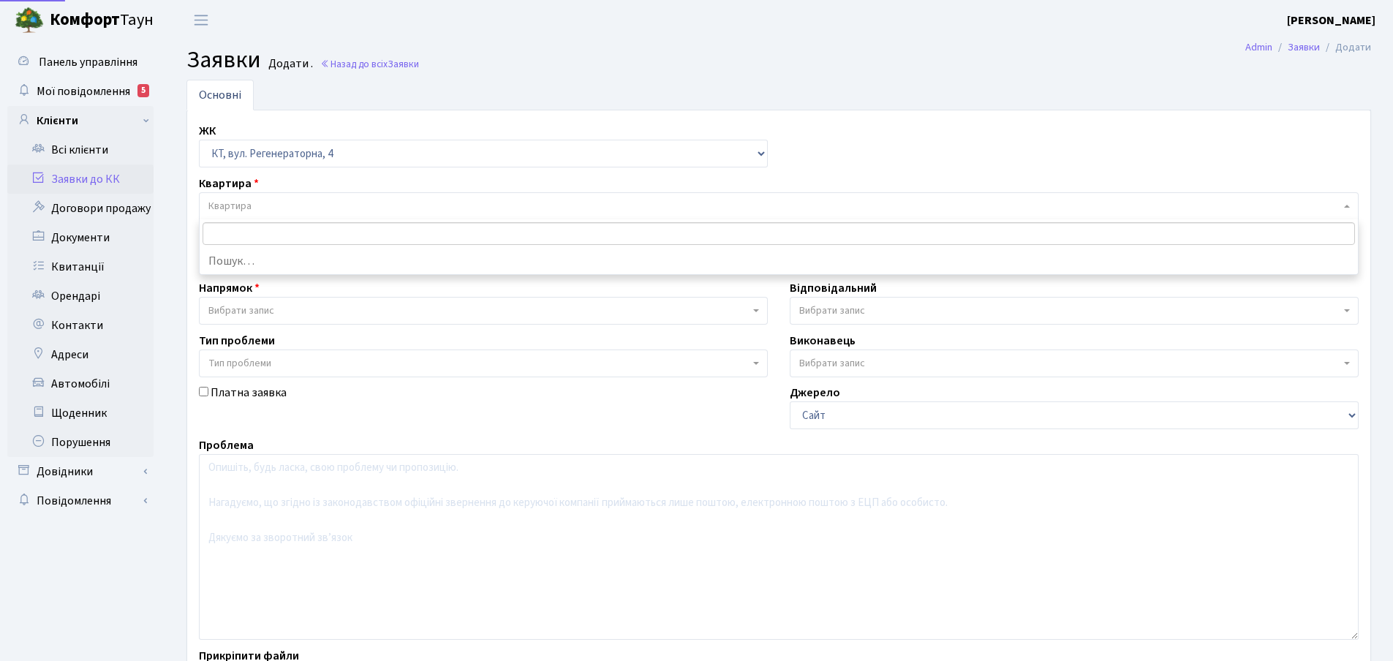
click at [242, 206] on span "Квартира" at bounding box center [229, 206] width 43 height 15
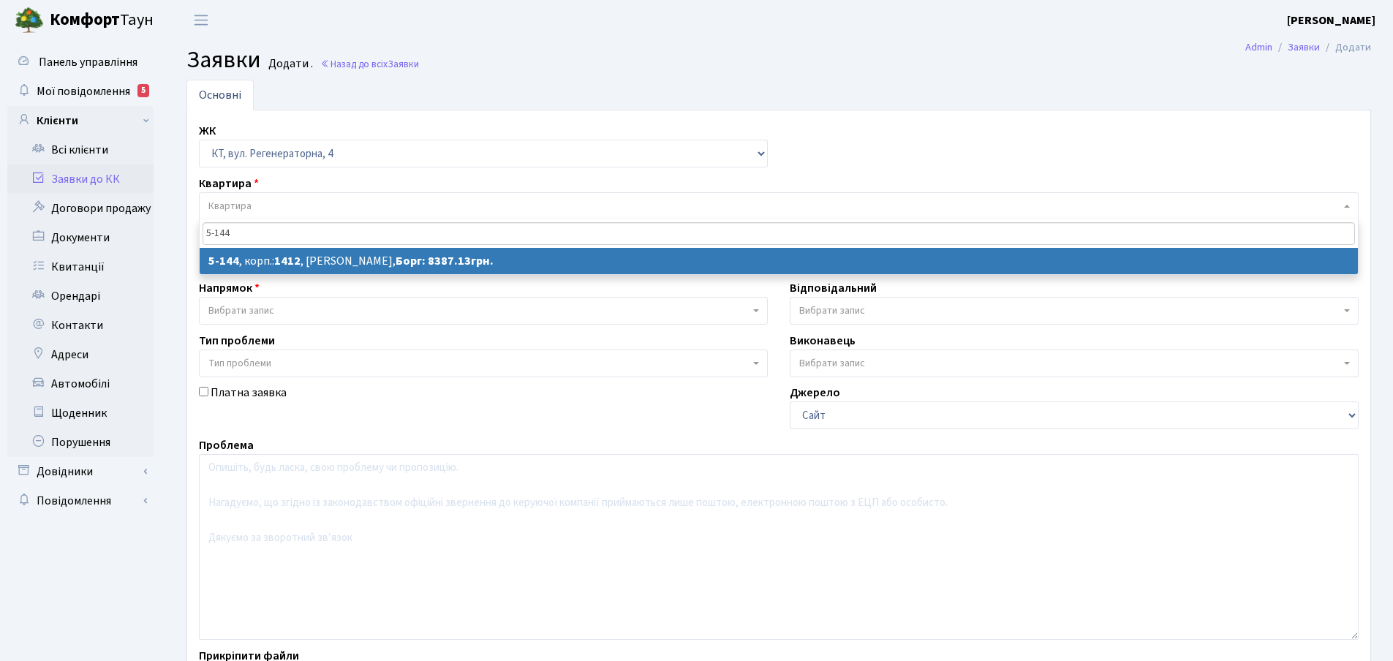
type input "5-144"
select select
select select "2404"
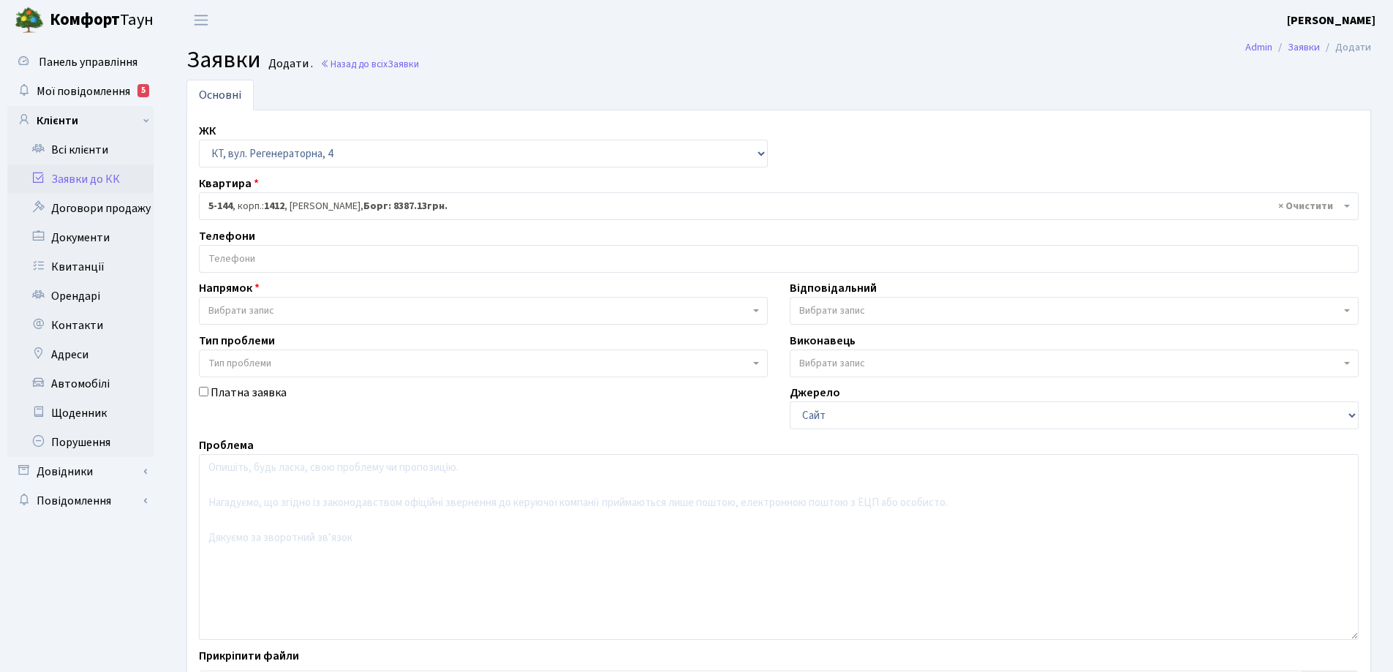
click at [264, 252] on input "search" at bounding box center [779, 259] width 1158 height 26
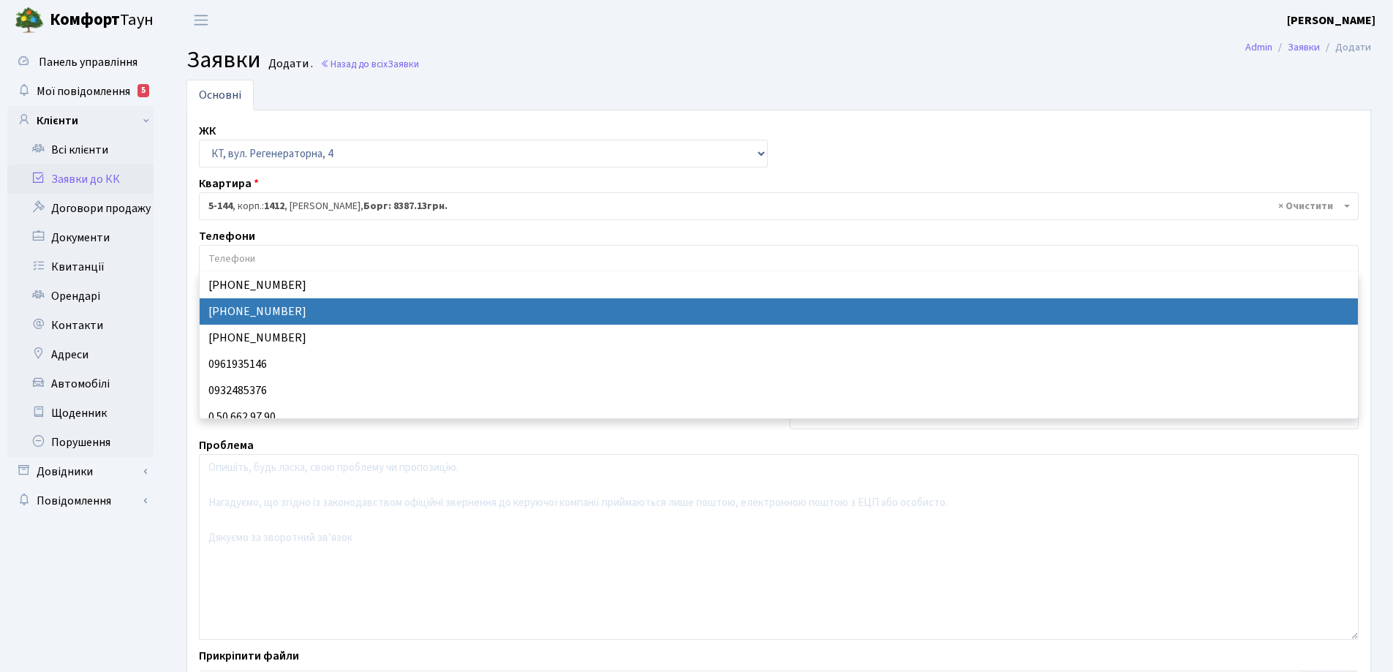
click at [788, 43] on main "Admin Заявки Додати Заявки Додати . Назад до всіх Заявки Основні ЖК - КТ, вул. …" at bounding box center [779, 399] width 1228 height 718
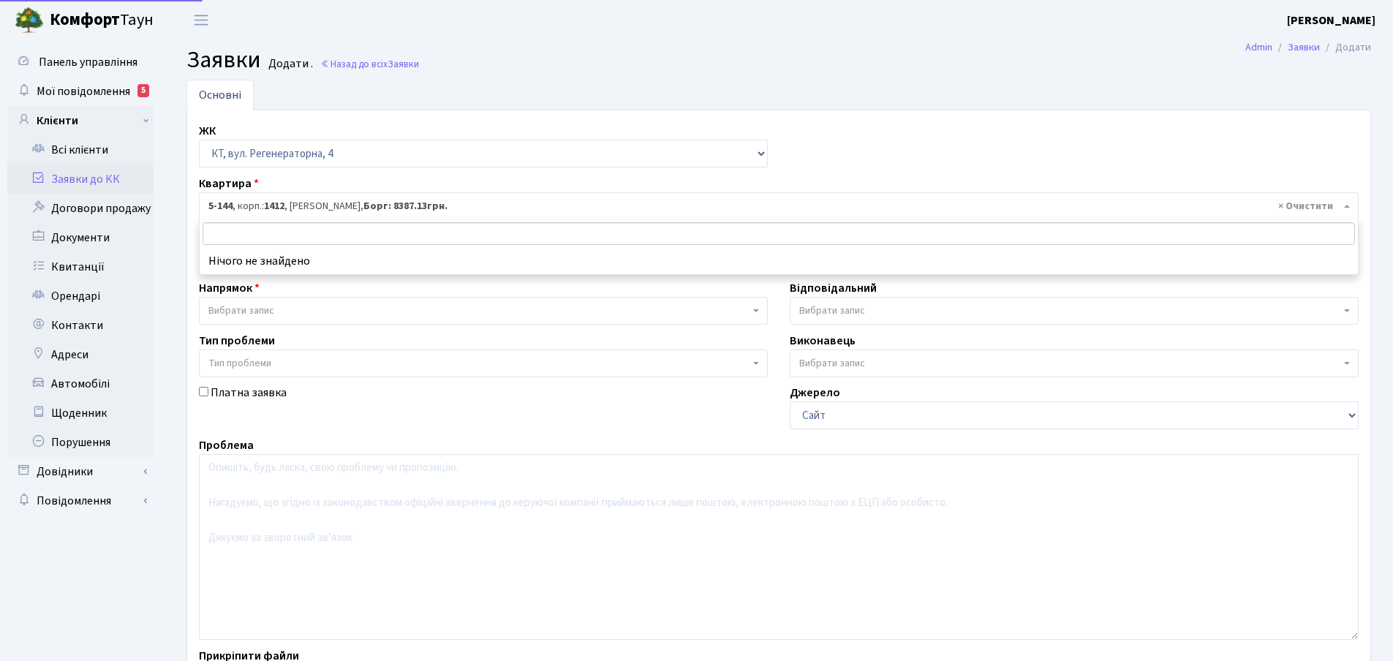
click at [328, 206] on span "× 5-144 , корп.: 1412 , Неклюдова Людмила Василівна, Борг: 8387.13грн." at bounding box center [774, 206] width 1132 height 15
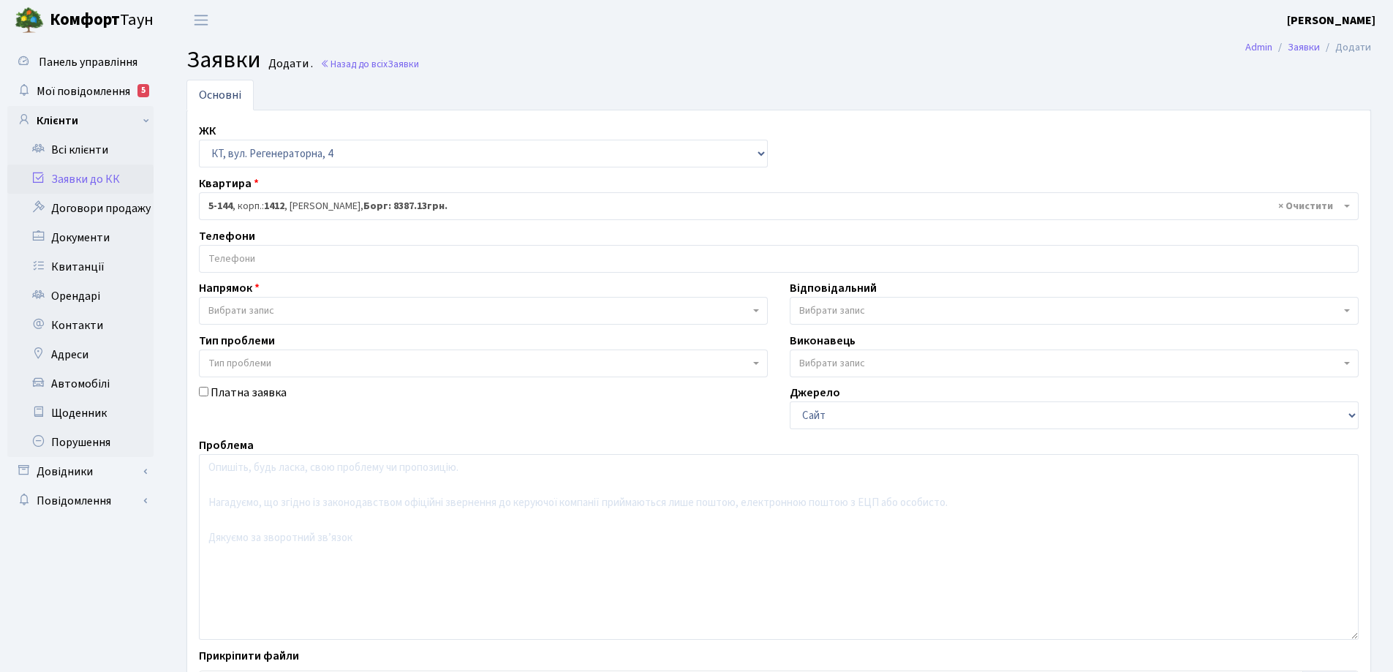
click at [407, 205] on span "× 5-144 , корп.: 1412 , Неклюдова Людмила Василівна, Борг: 8387.13грн." at bounding box center [774, 206] width 1132 height 15
click at [376, 67] on link "Назад до всіх Заявки" at bounding box center [369, 64] width 99 height 14
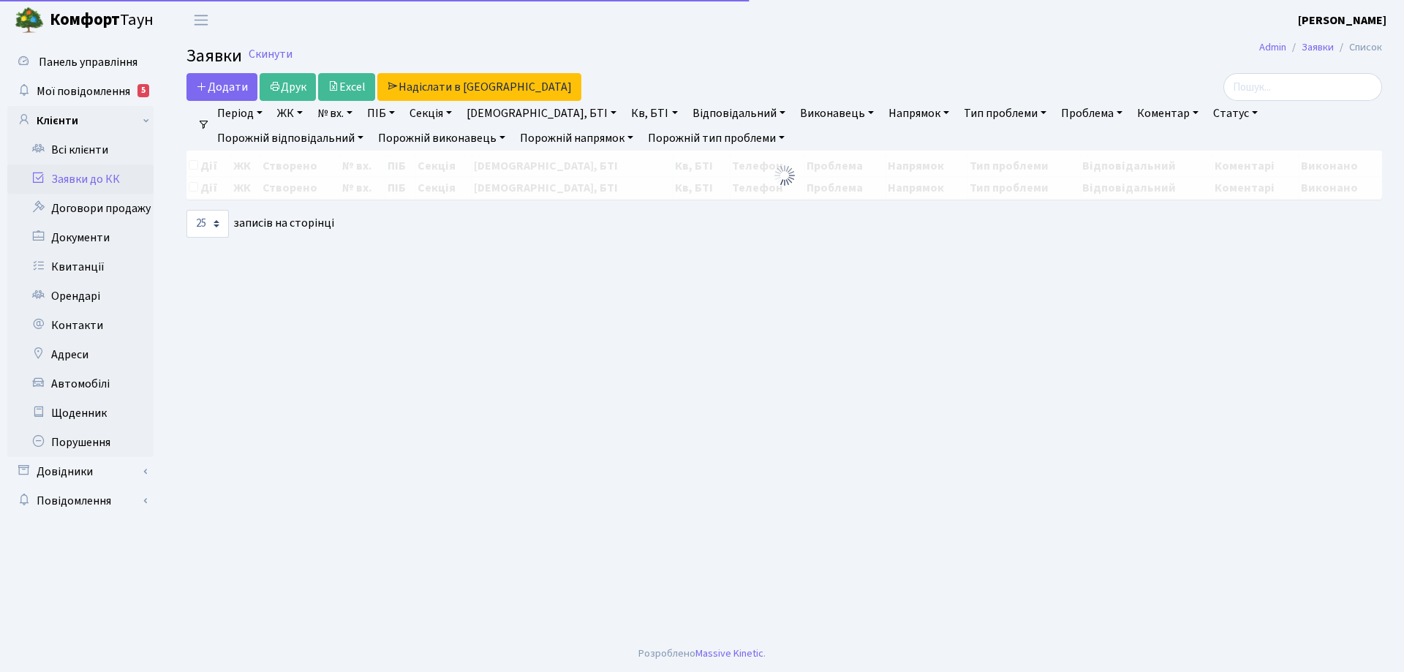
select select "25"
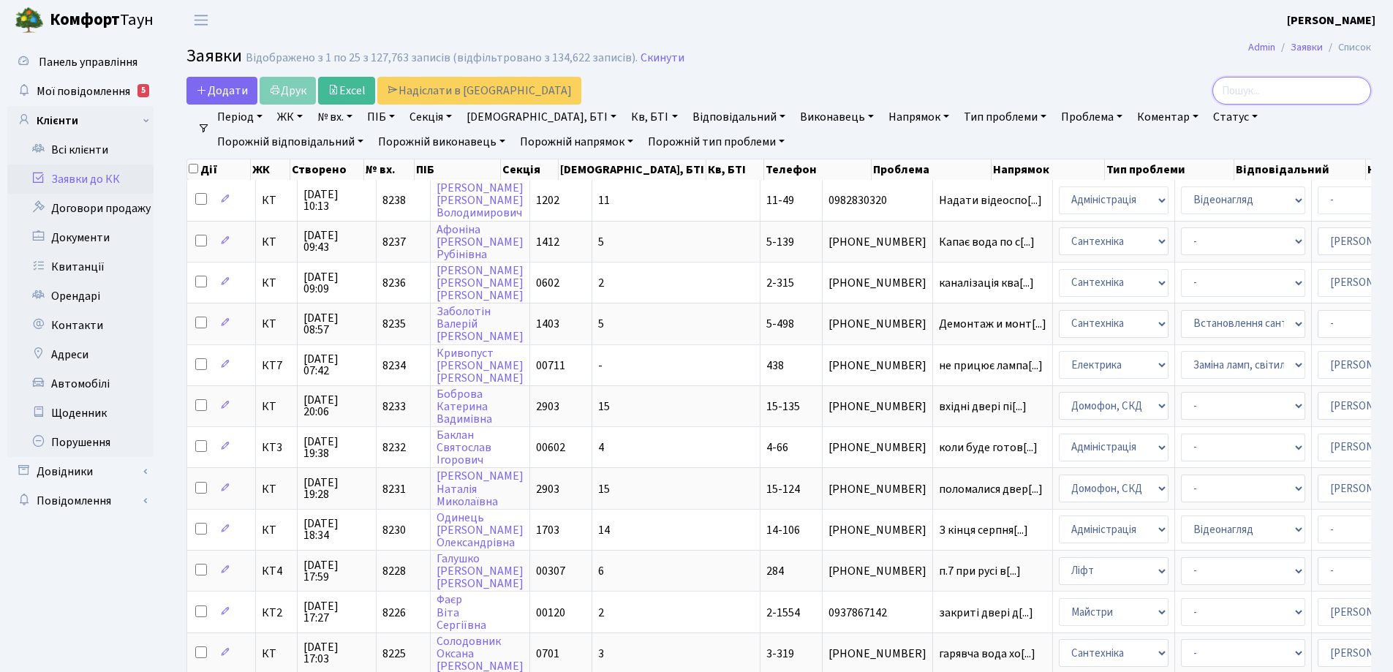
click at [1247, 91] on input "search" at bounding box center [1291, 91] width 159 height 28
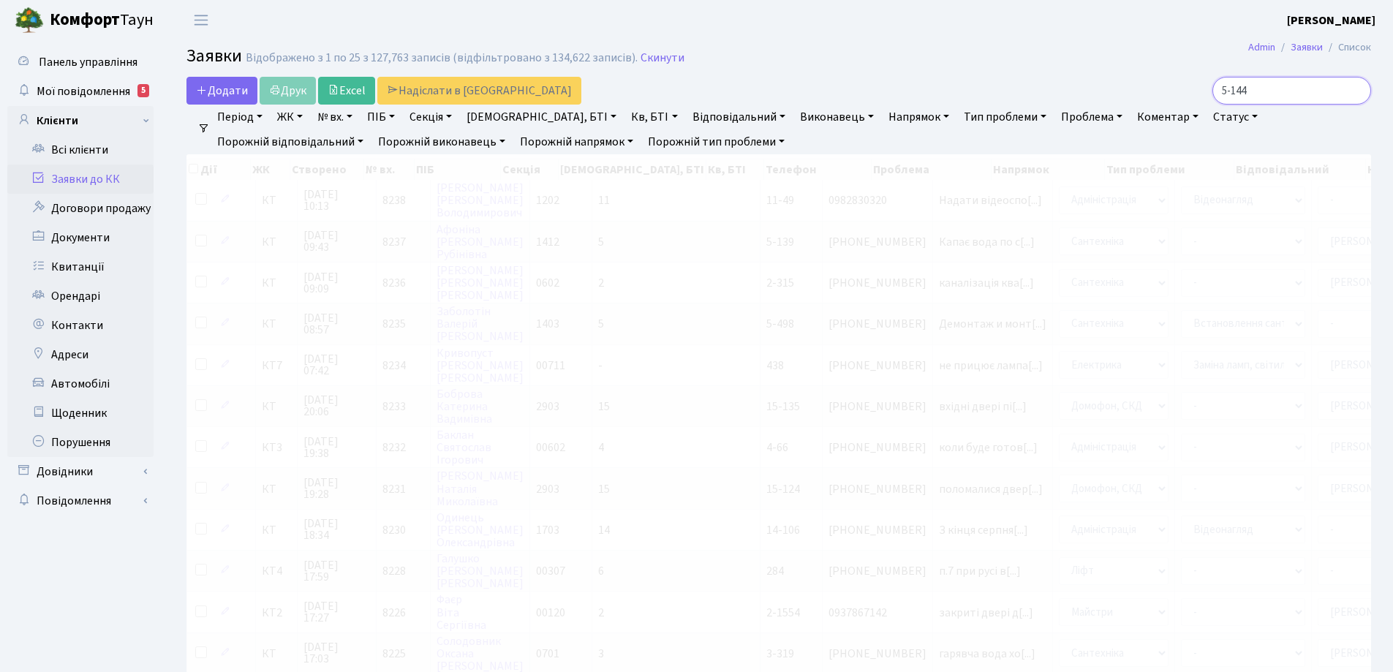
type input "5-144"
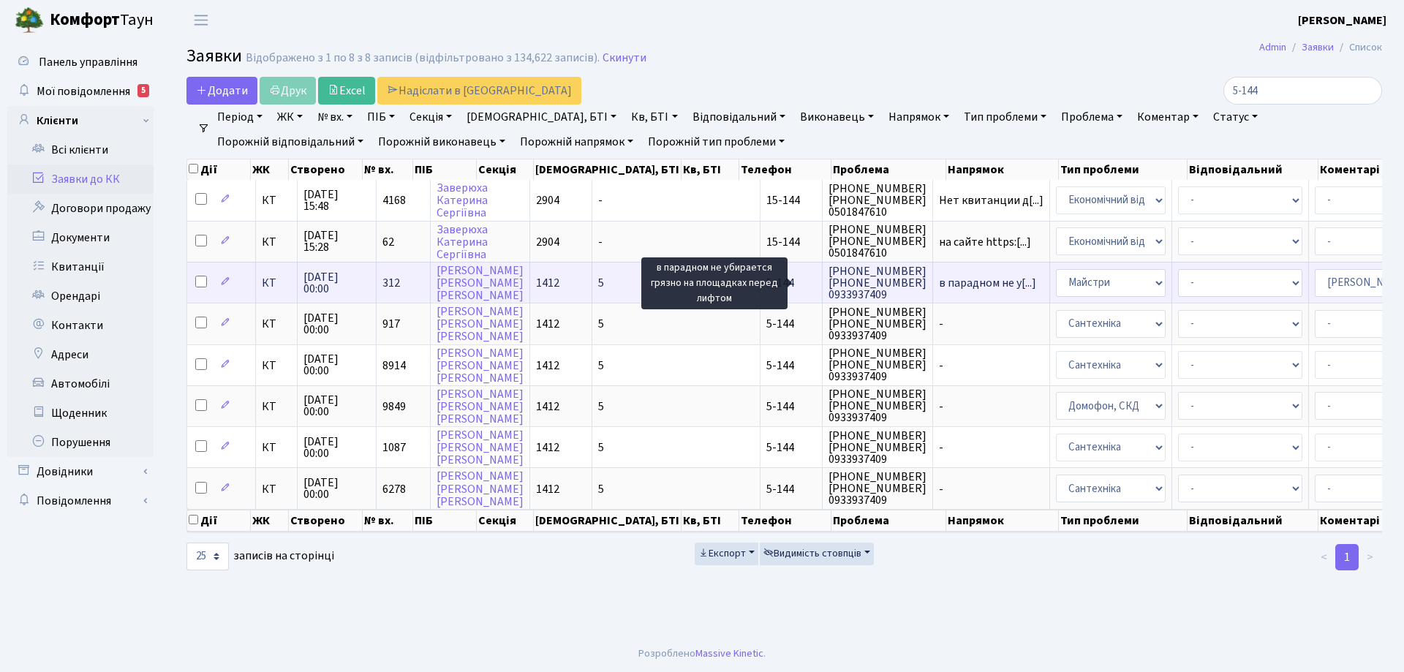
click at [939, 282] on span "в парадном не у[...]" at bounding box center [987, 283] width 97 height 16
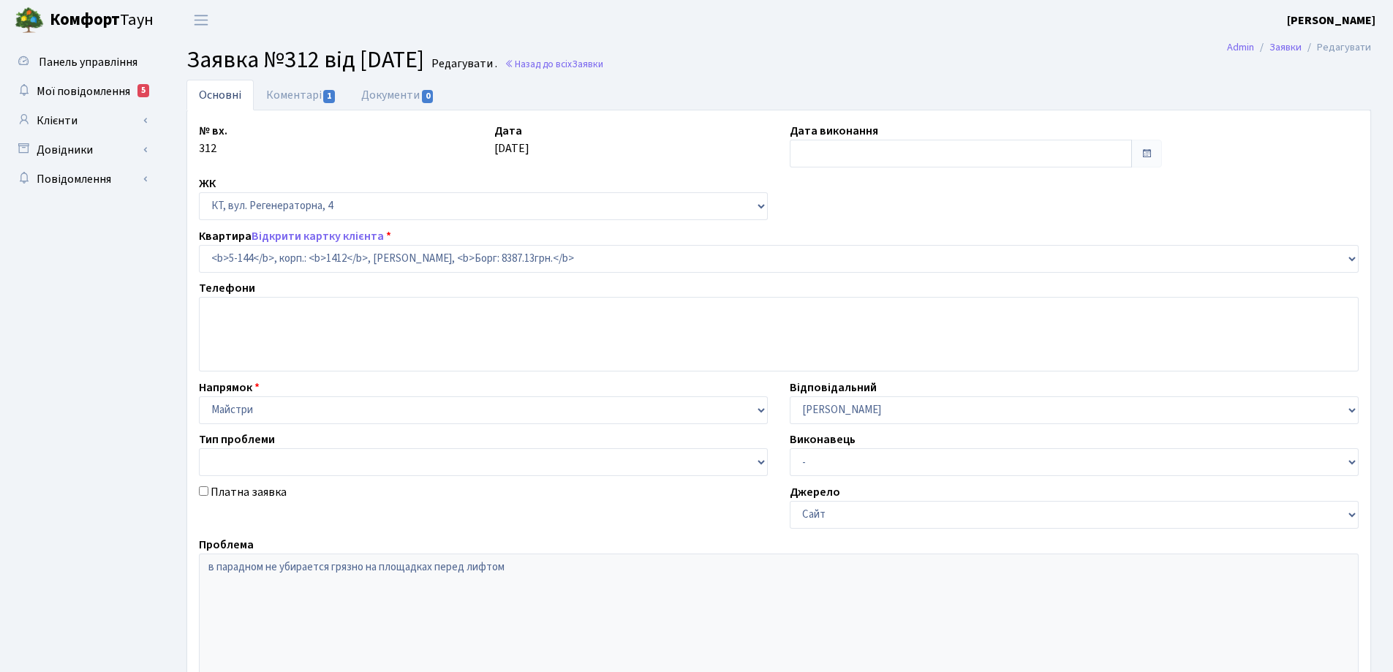
select select "2404"
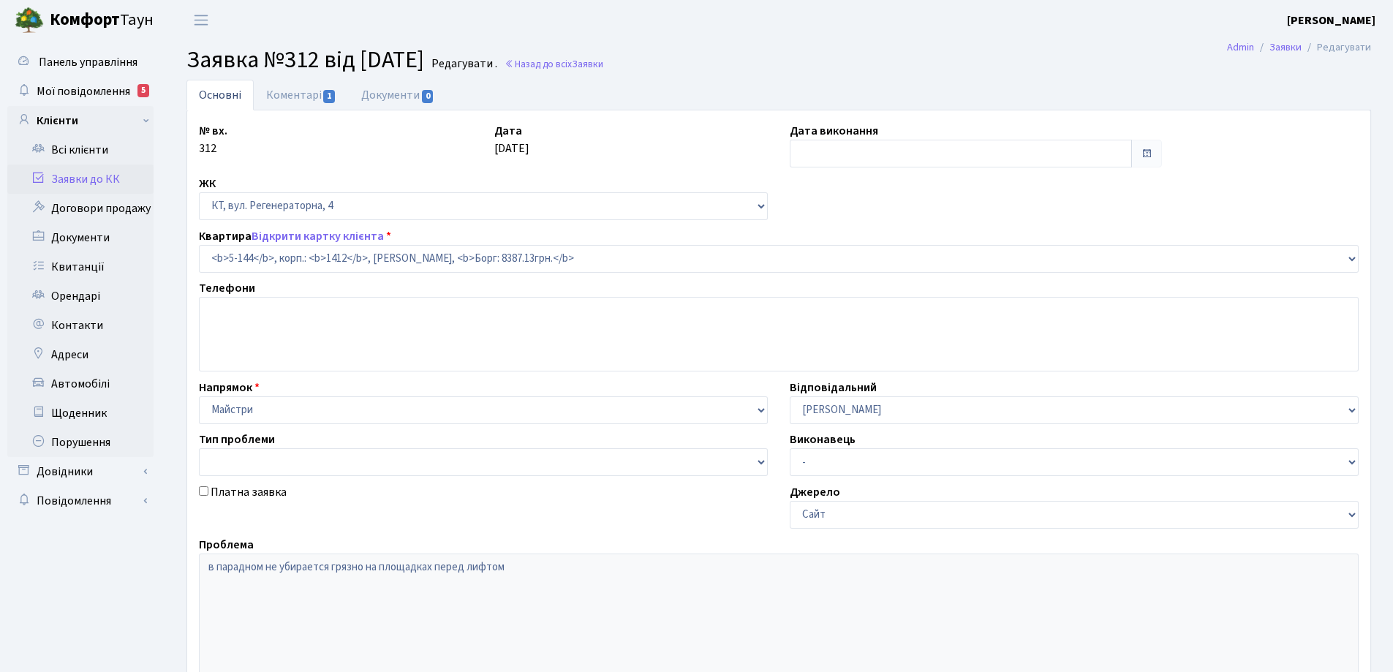
type input "14.01.2019"
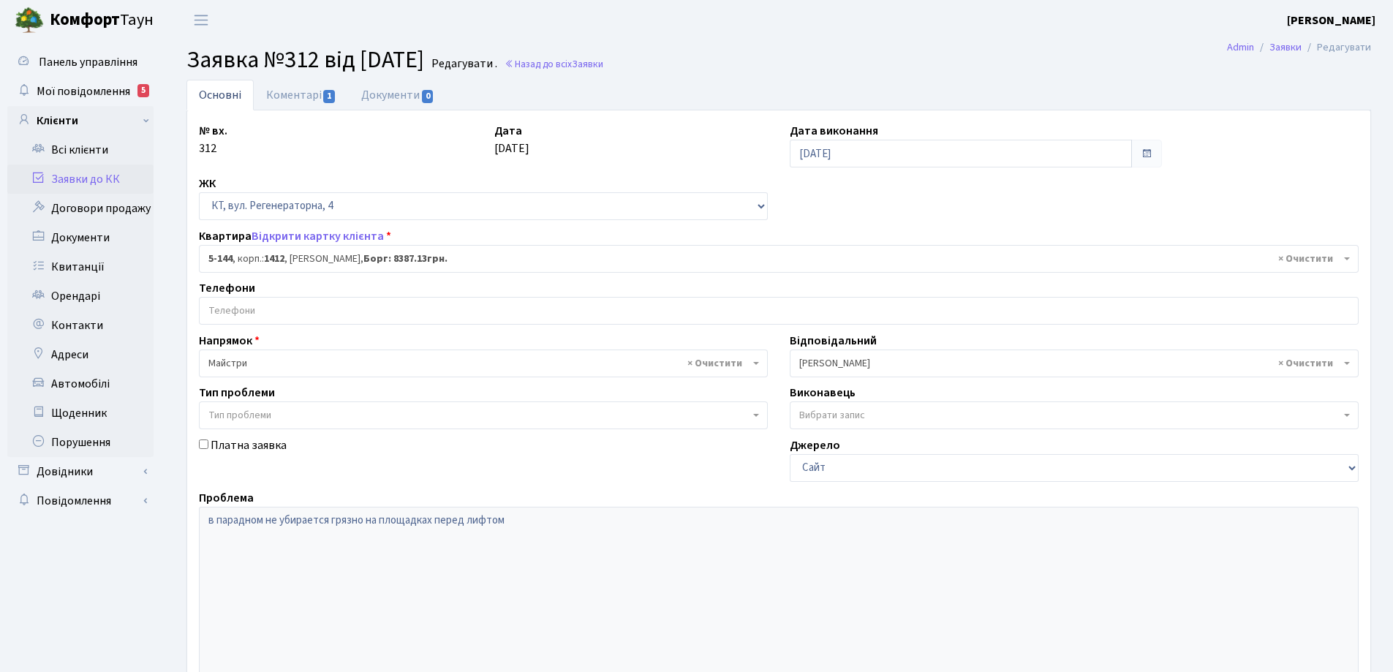
click at [360, 263] on span "× 5-144 , корп.: 1412 , Неклюдова Людмила Василівна, Борг: 8387.13грн." at bounding box center [774, 259] width 1132 height 15
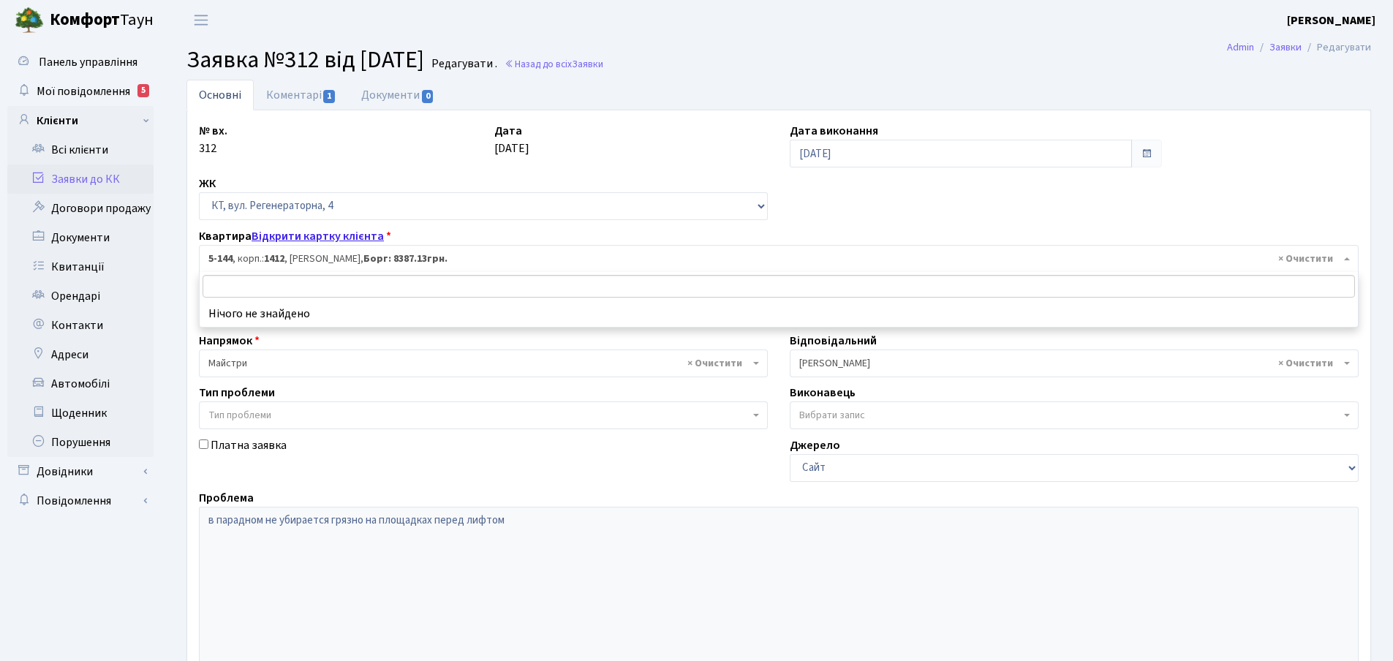
click at [338, 232] on link "Відкрити картку клієнта" at bounding box center [318, 236] width 132 height 16
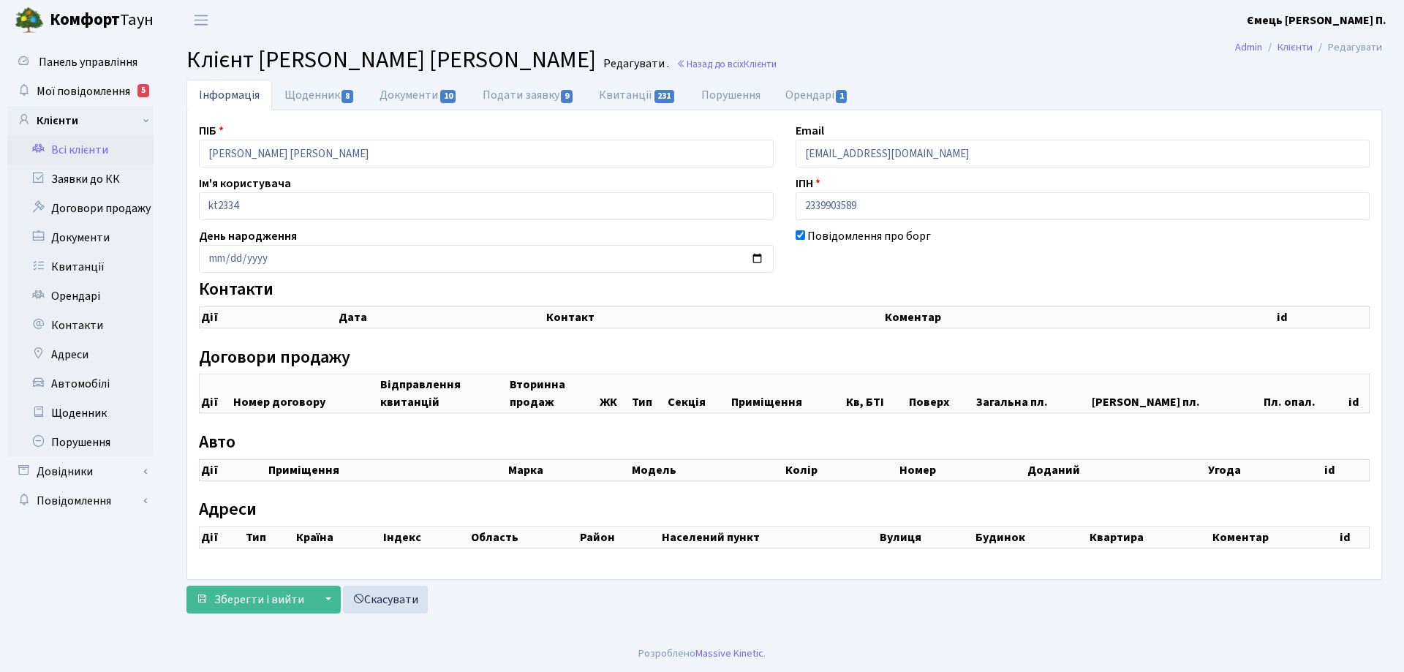
checkbox input "true"
select select "25"
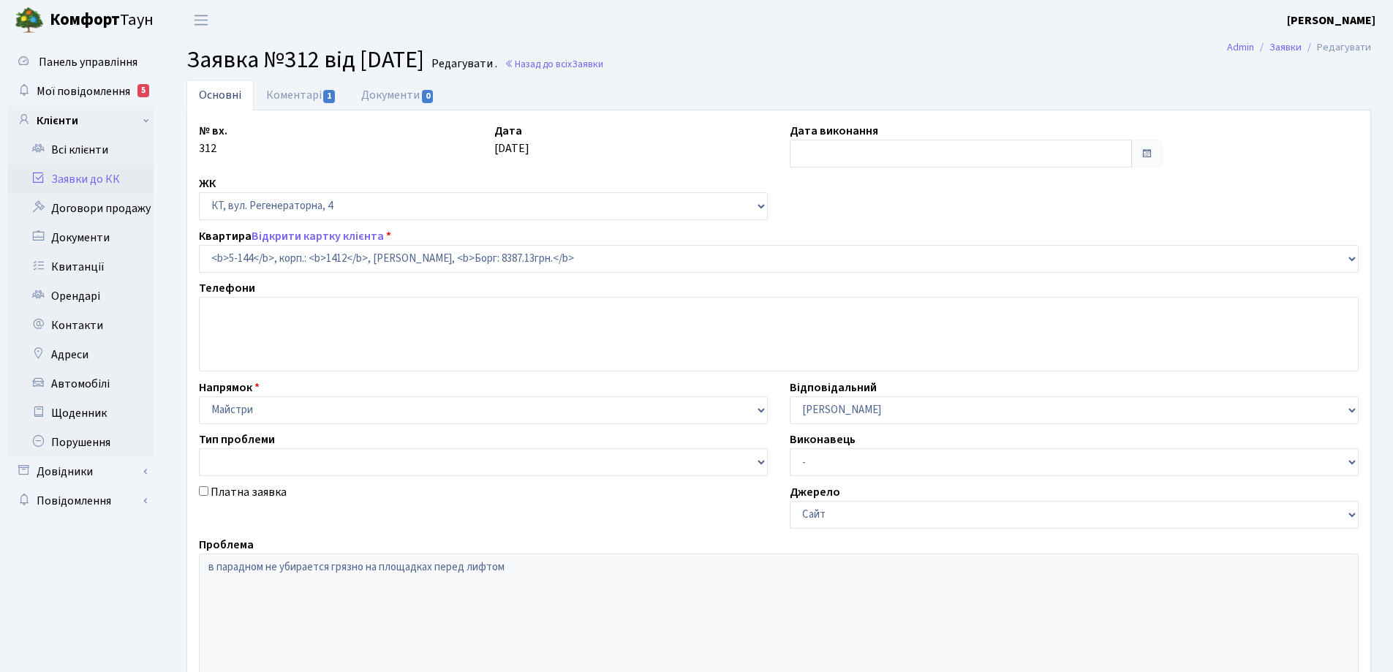
select select "2404"
type input "[DATE]"
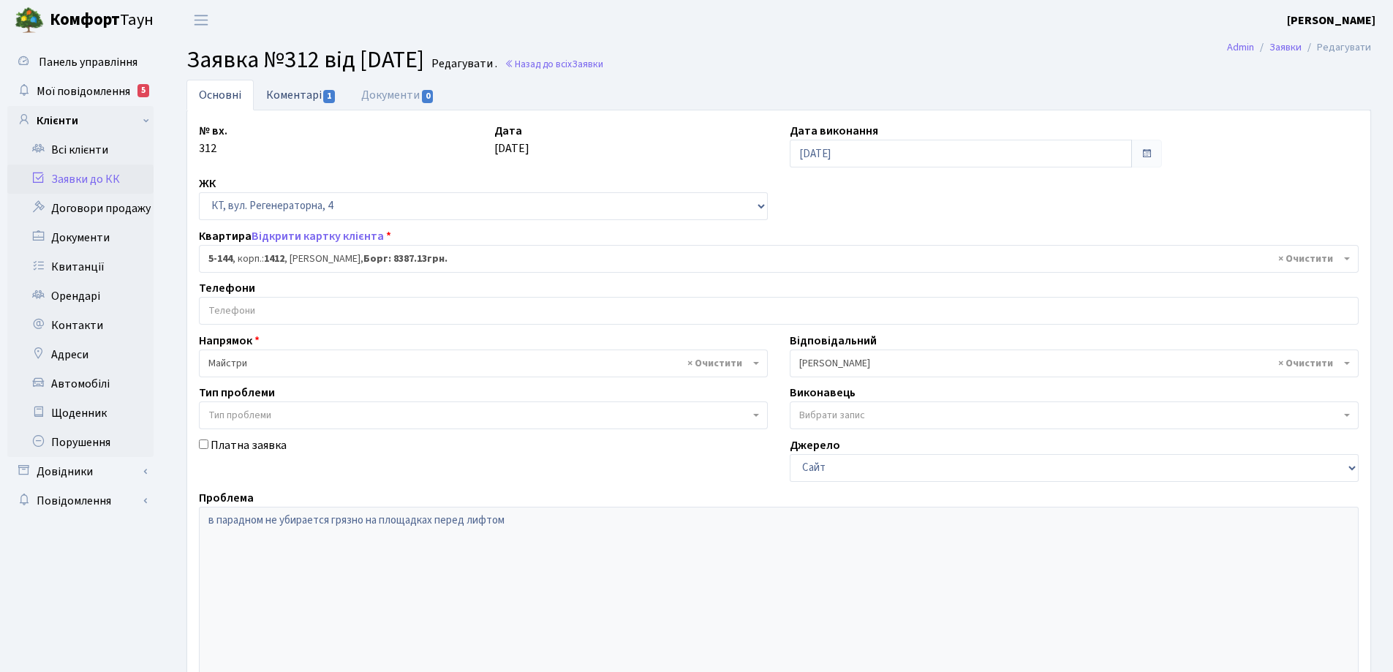
click at [287, 96] on link "Коментарі 1" at bounding box center [301, 95] width 95 height 30
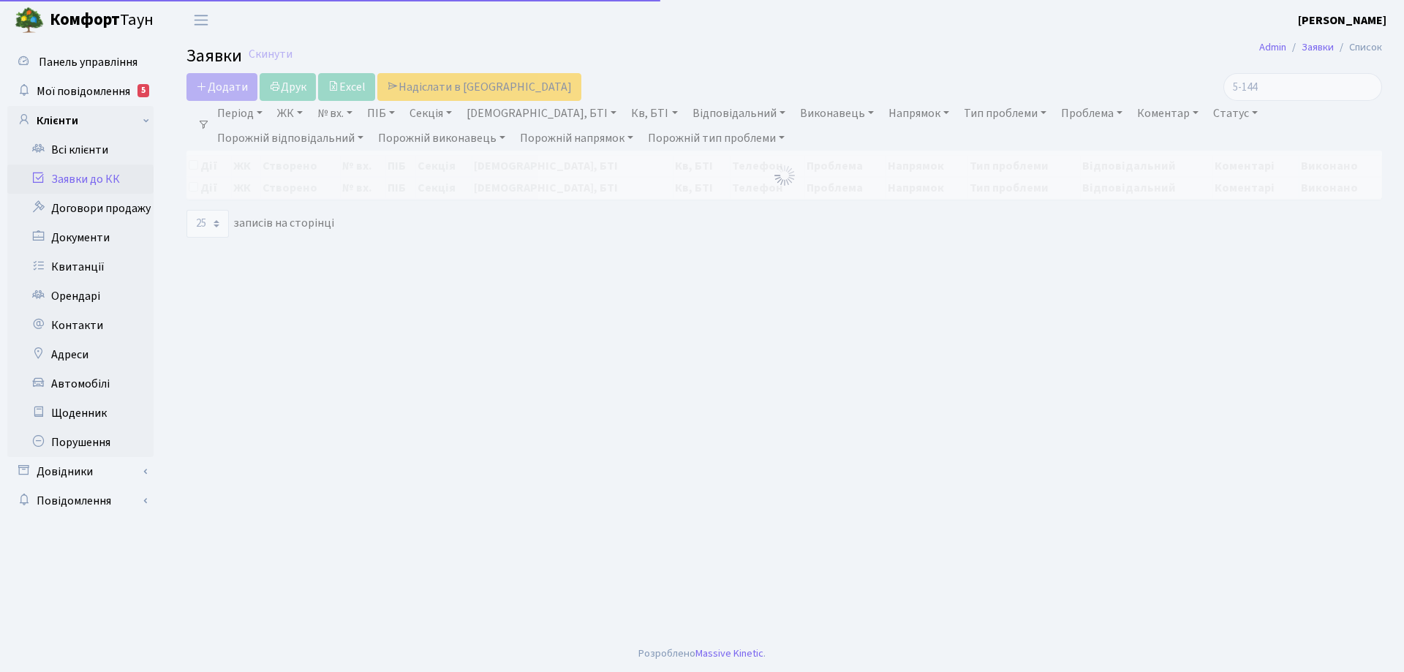
select select "25"
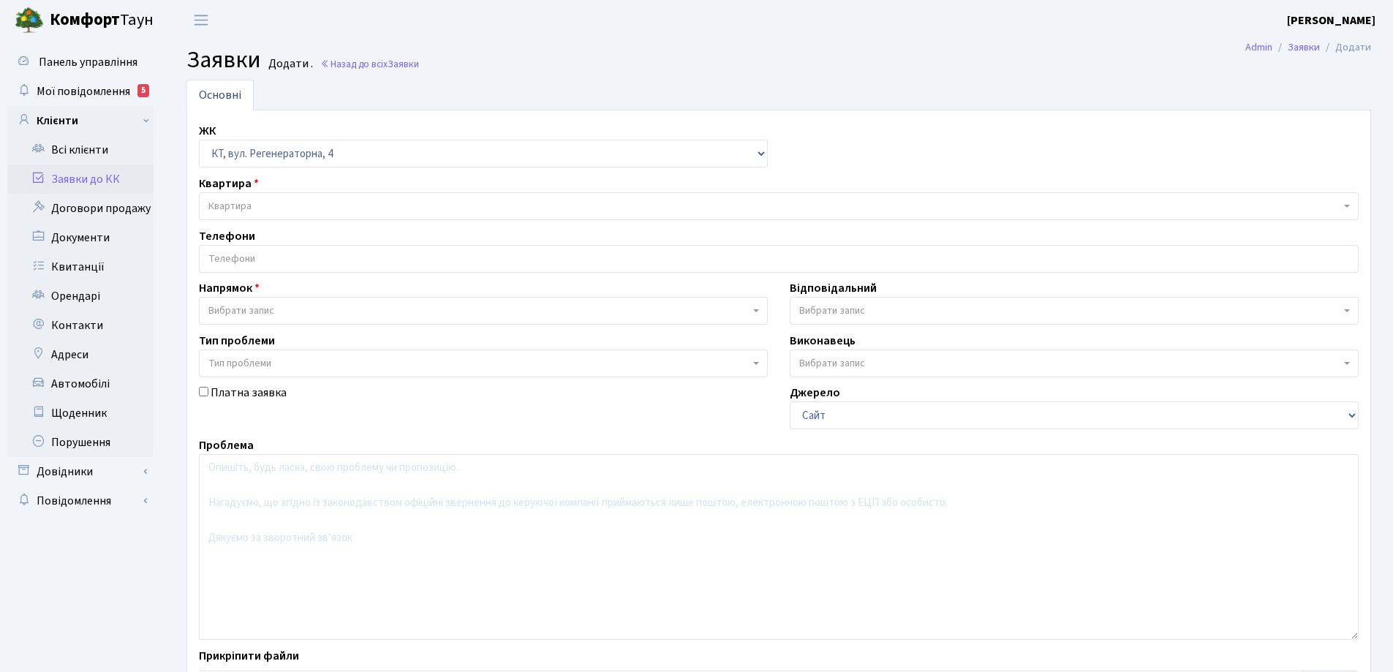
select select "271"
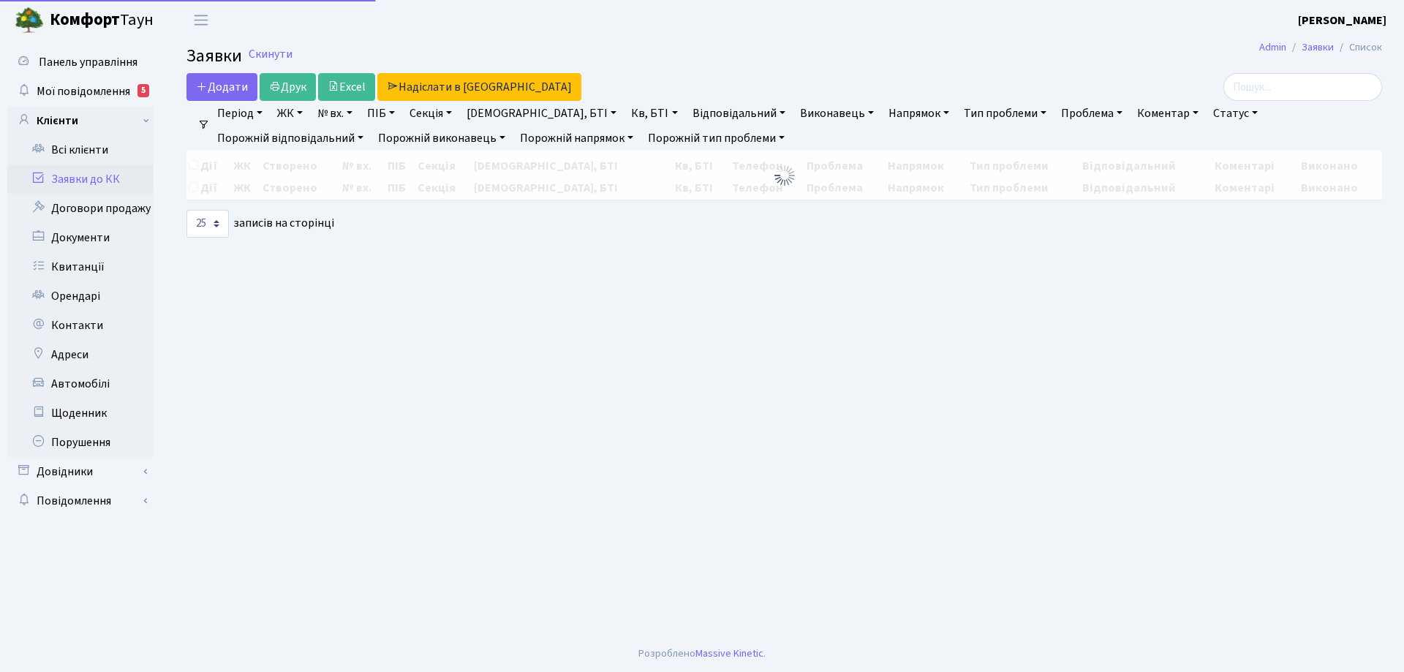
select select "25"
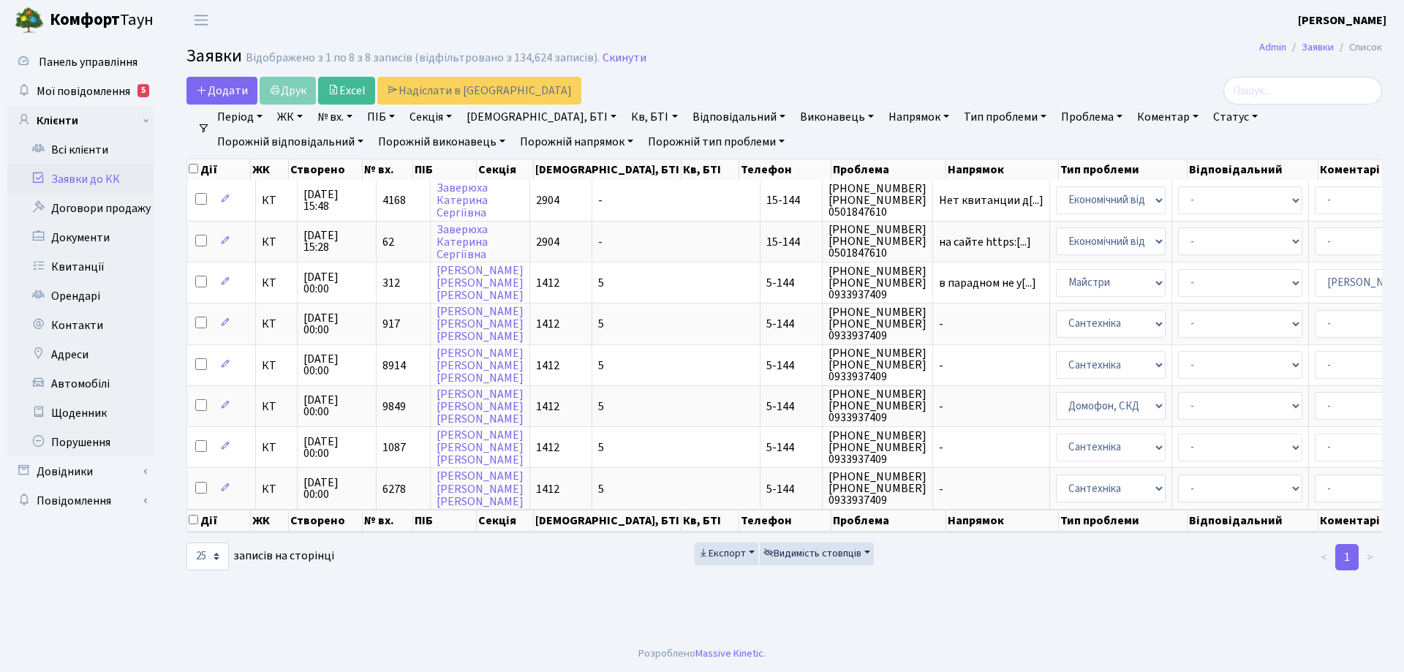
click at [102, 175] on link "Заявки до КК" at bounding box center [80, 179] width 146 height 29
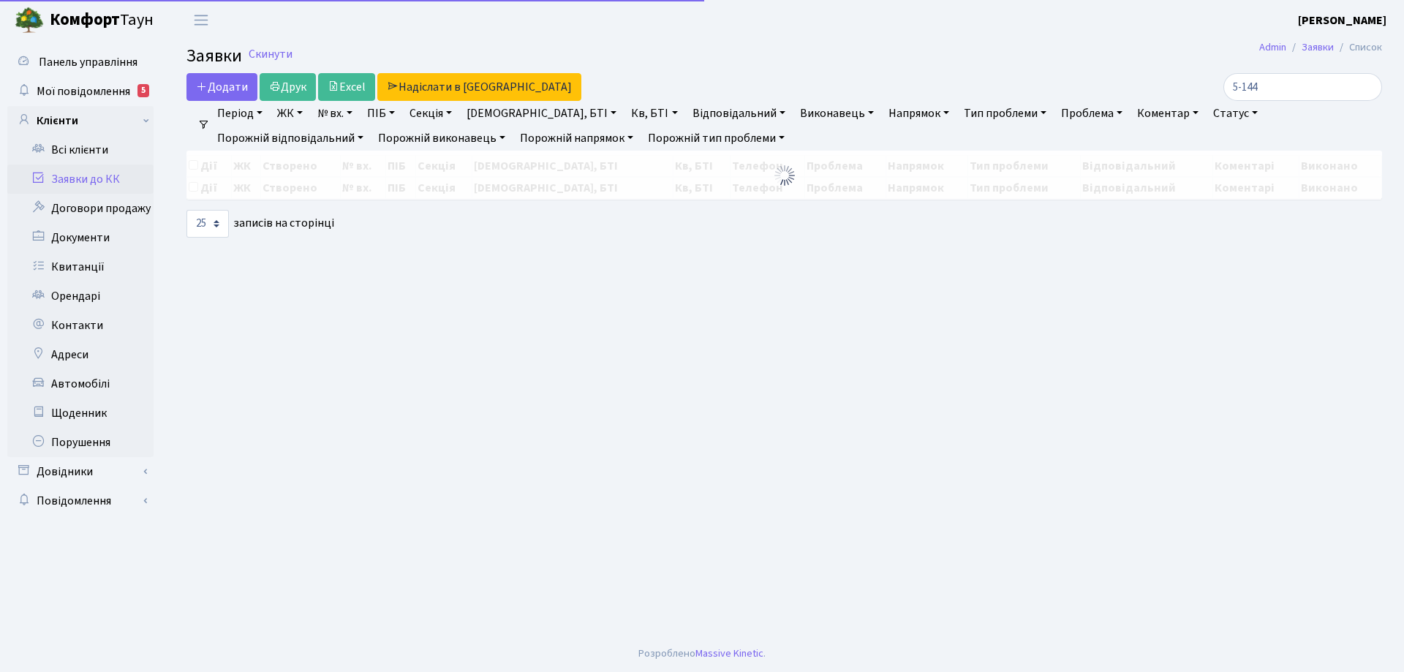
select select "25"
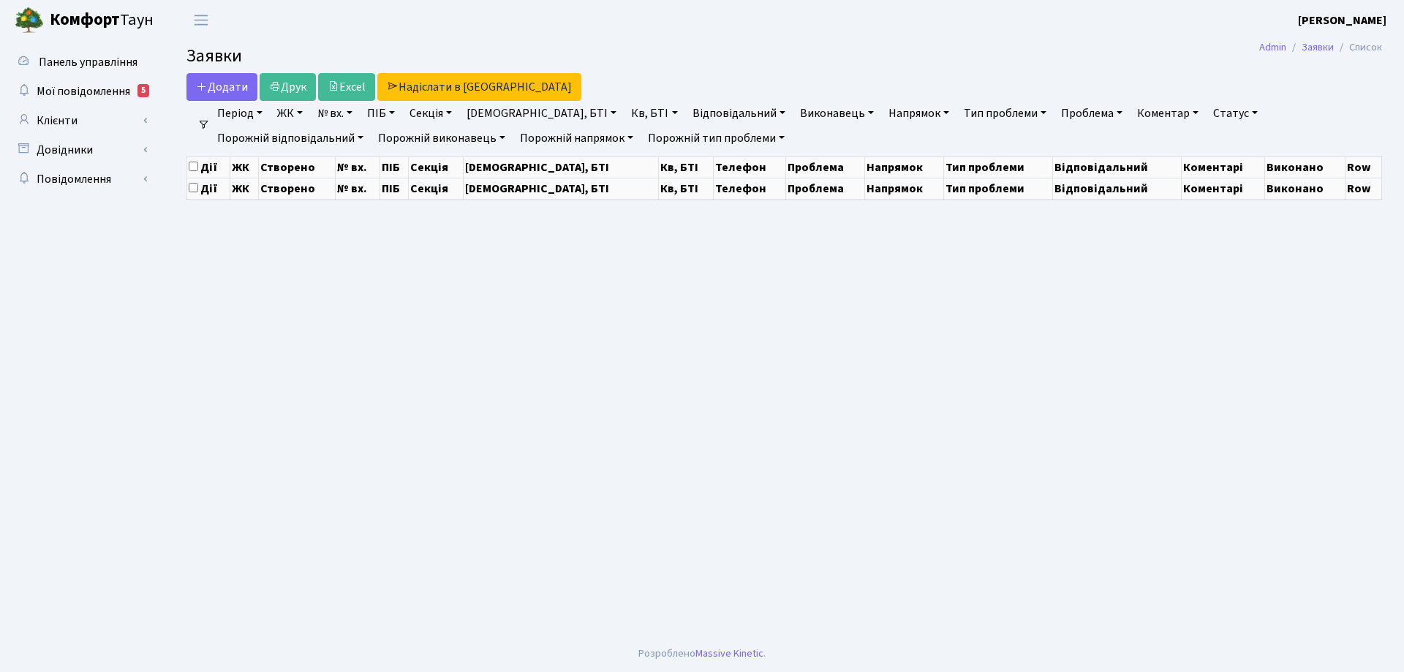
select select "25"
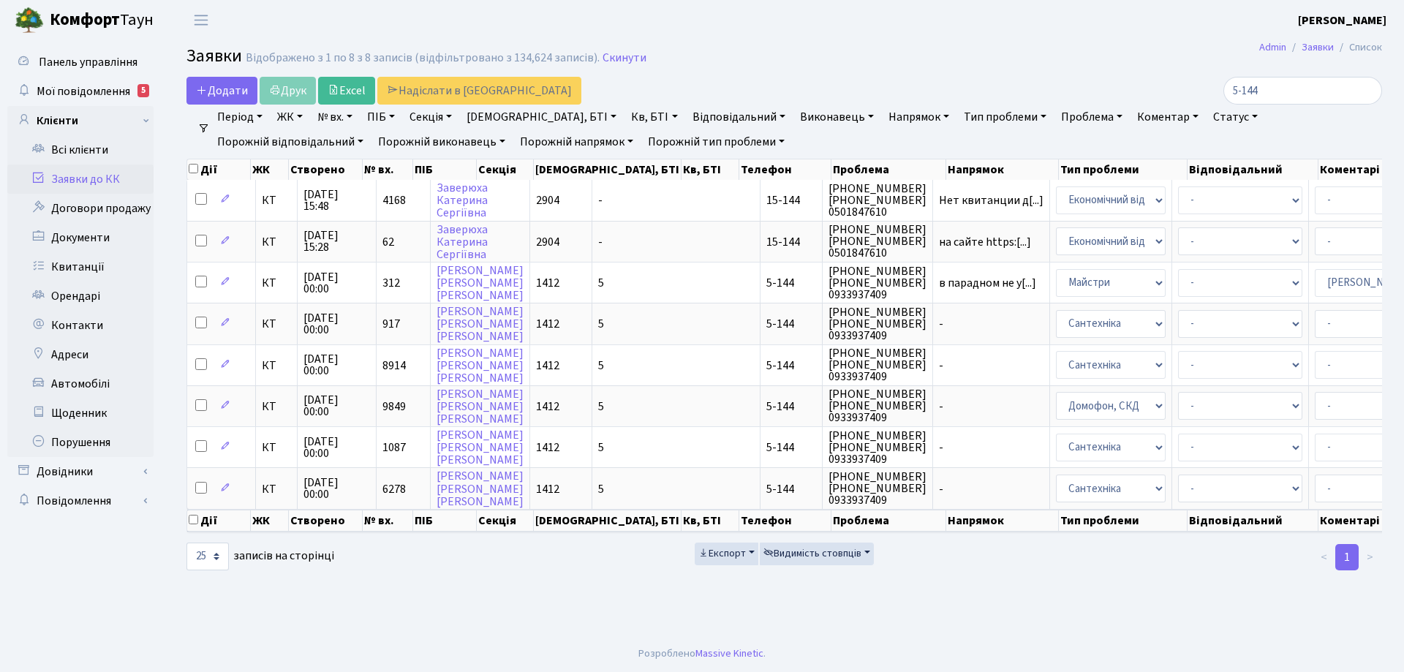
click at [230, 116] on link "Період" at bounding box center [239, 117] width 57 height 25
click at [110, 178] on link "Заявки до КК" at bounding box center [80, 179] width 146 height 29
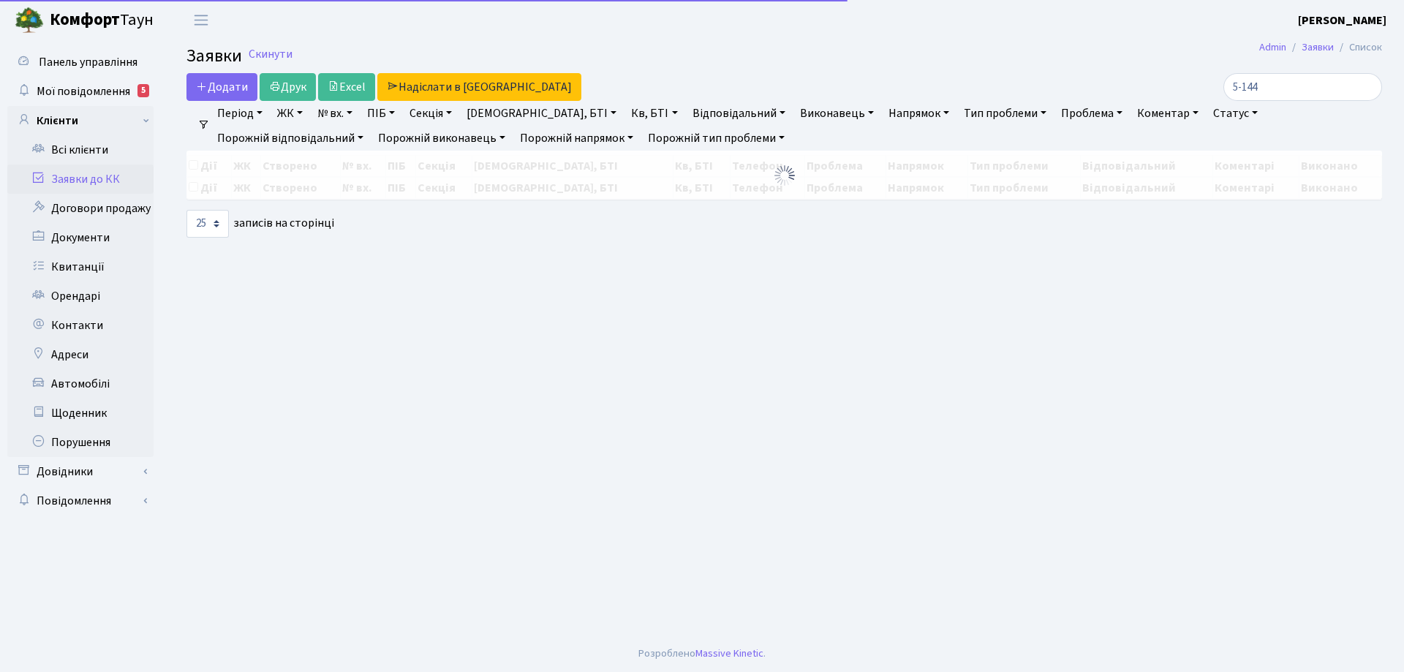
select select "25"
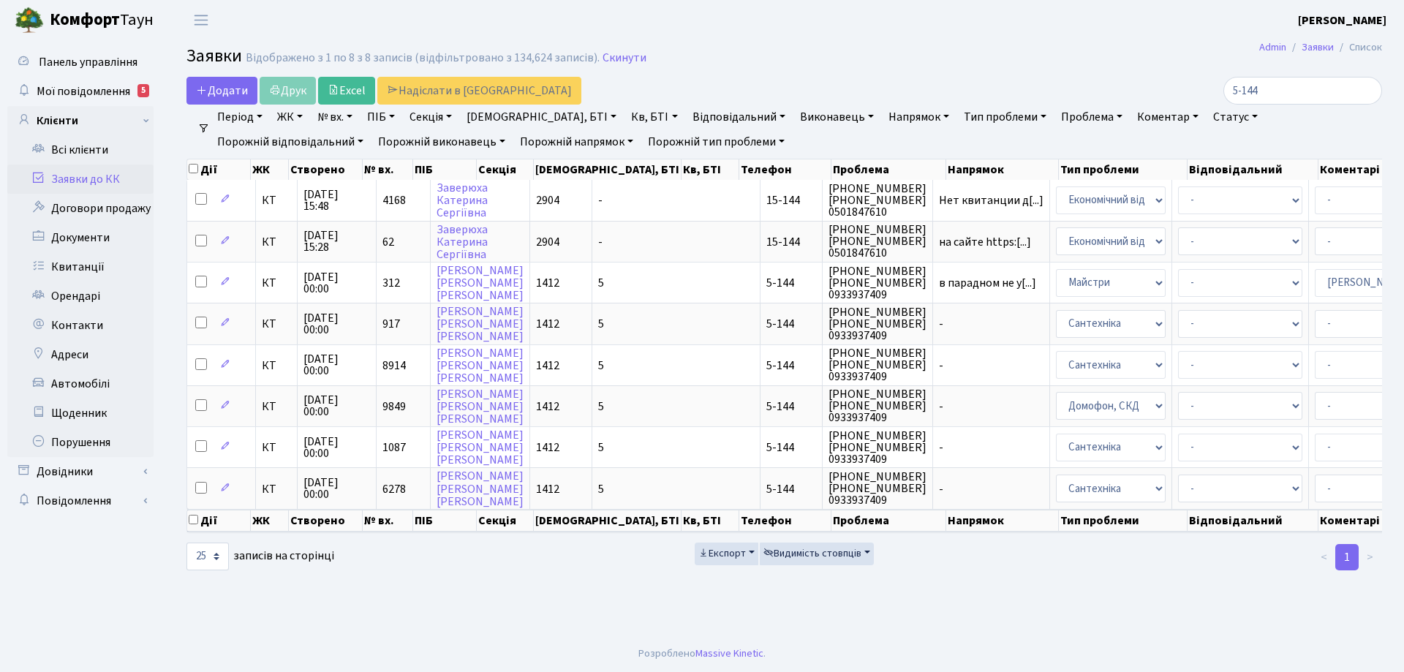
click at [97, 181] on link "Заявки до КК" at bounding box center [80, 179] width 146 height 29
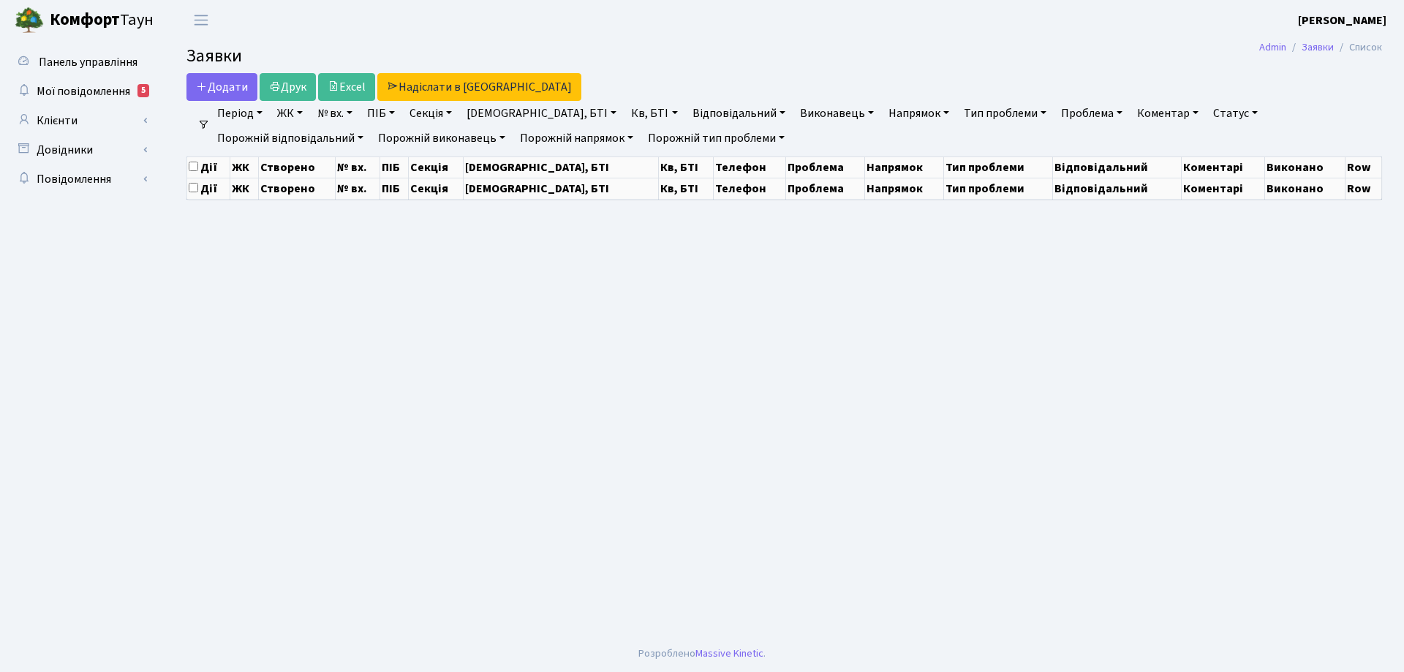
select select "25"
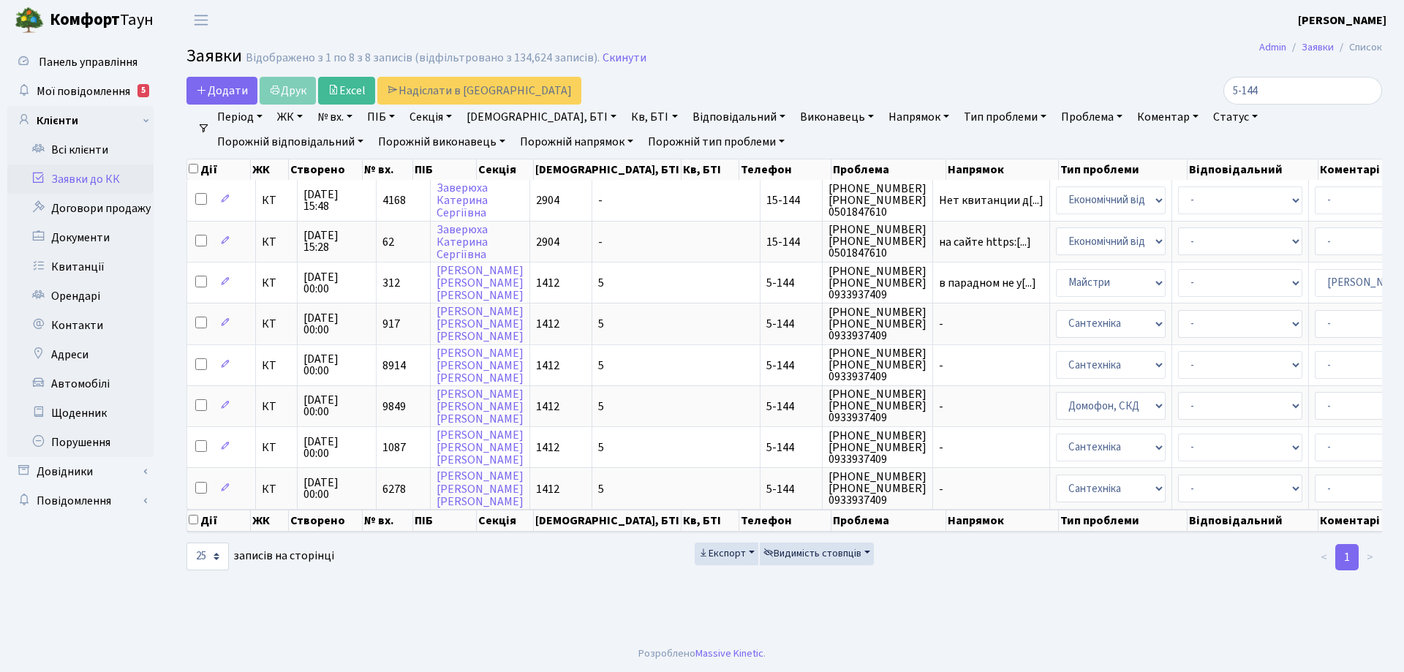
click at [102, 179] on link "Заявки до КК" at bounding box center [80, 179] width 146 height 29
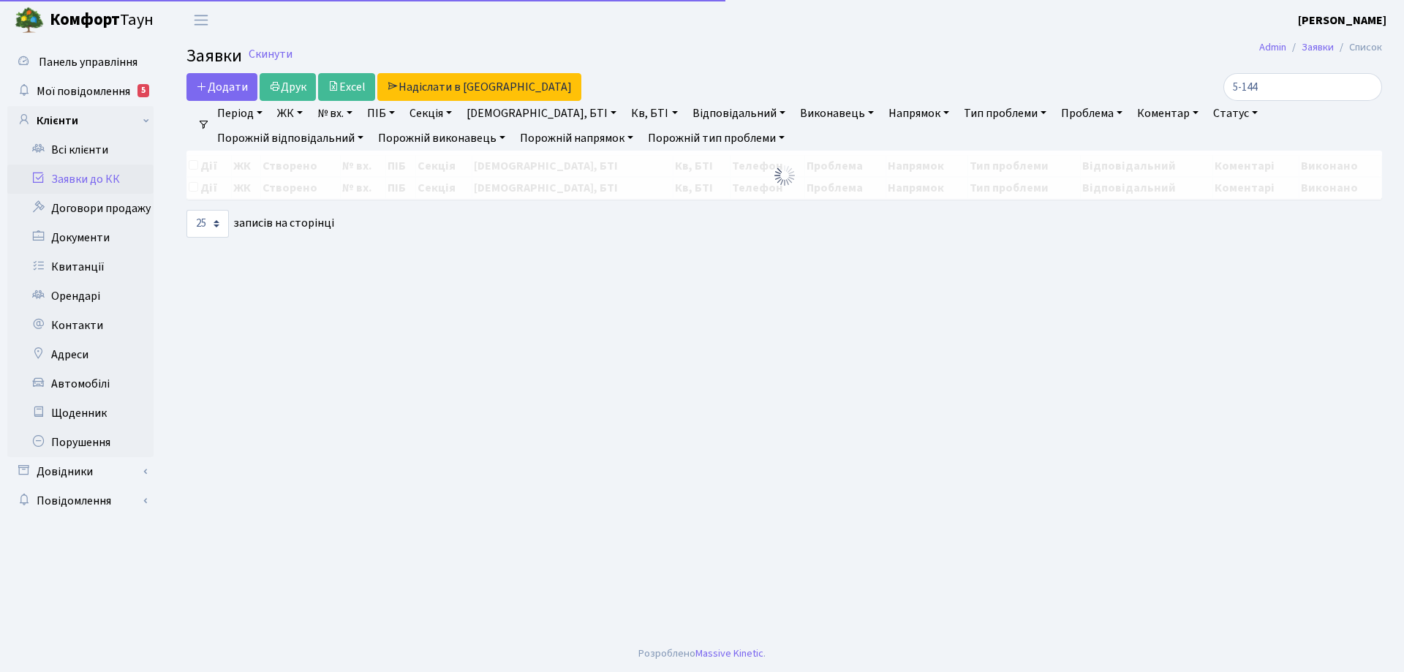
select select "25"
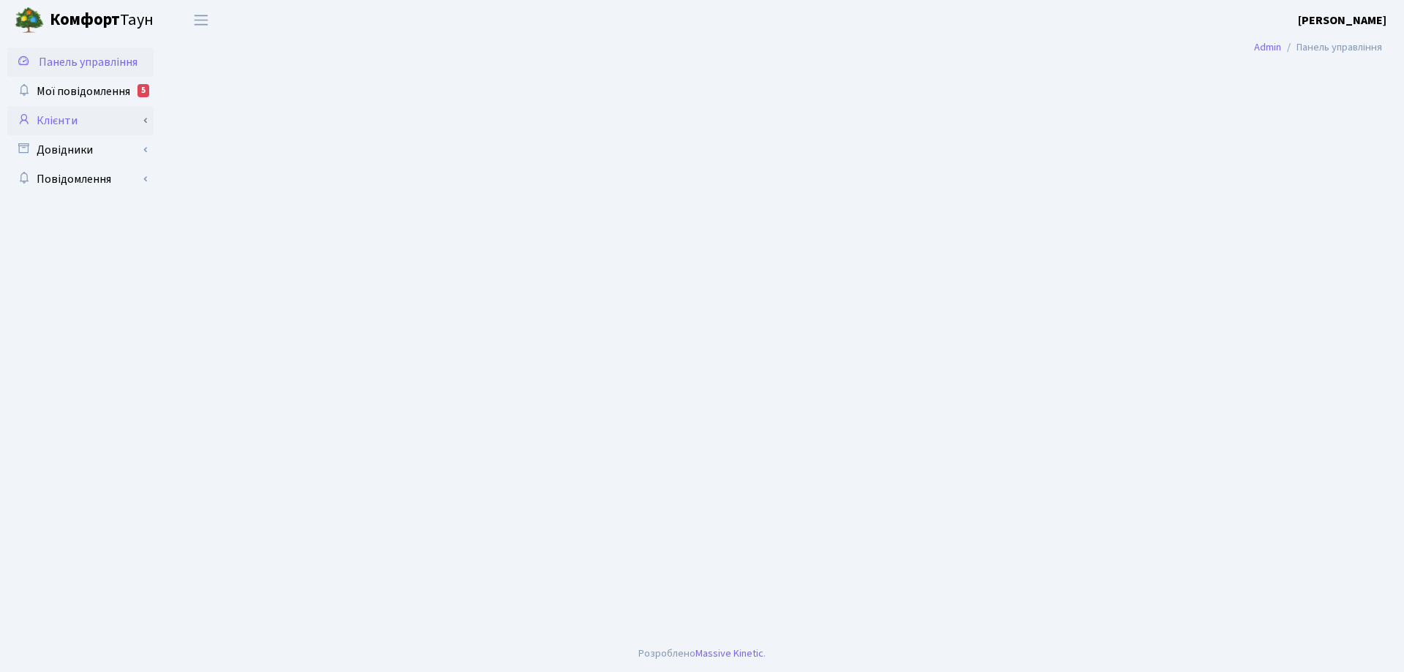
click at [65, 125] on link "Клієнти" at bounding box center [80, 120] width 146 height 29
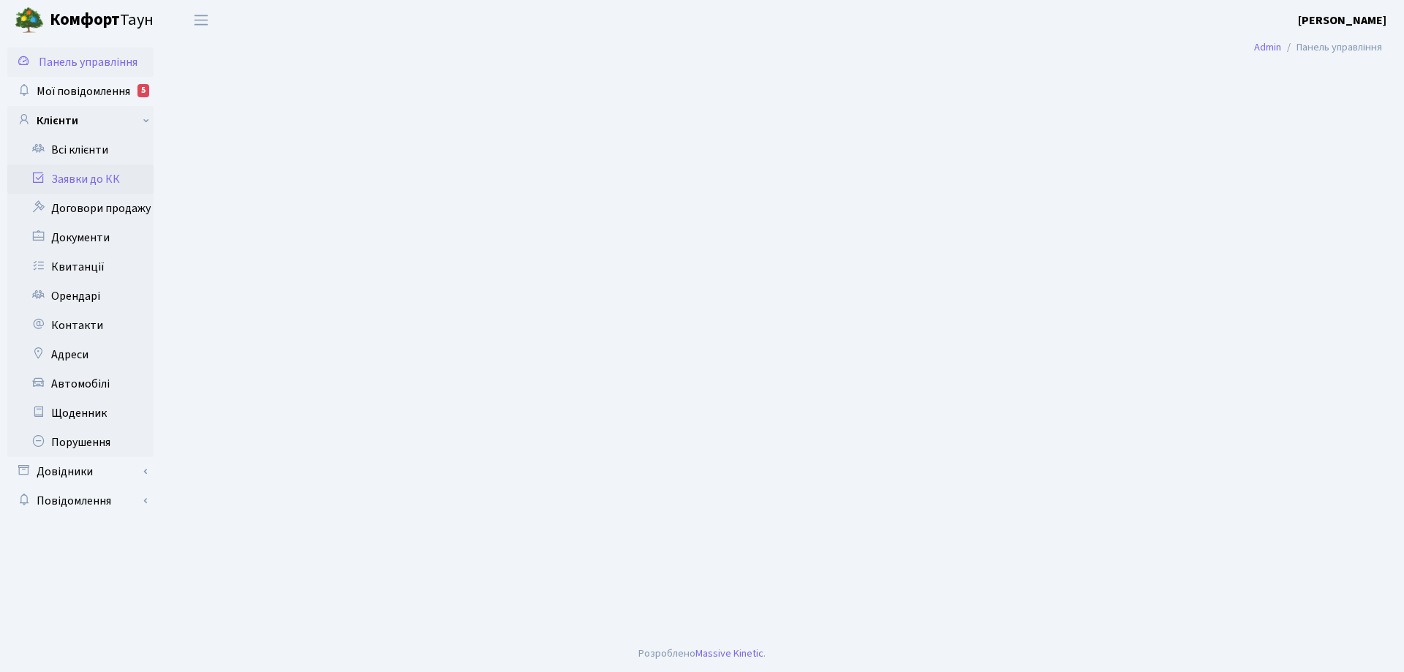
click at [75, 180] on link "Заявки до КК" at bounding box center [80, 179] width 146 height 29
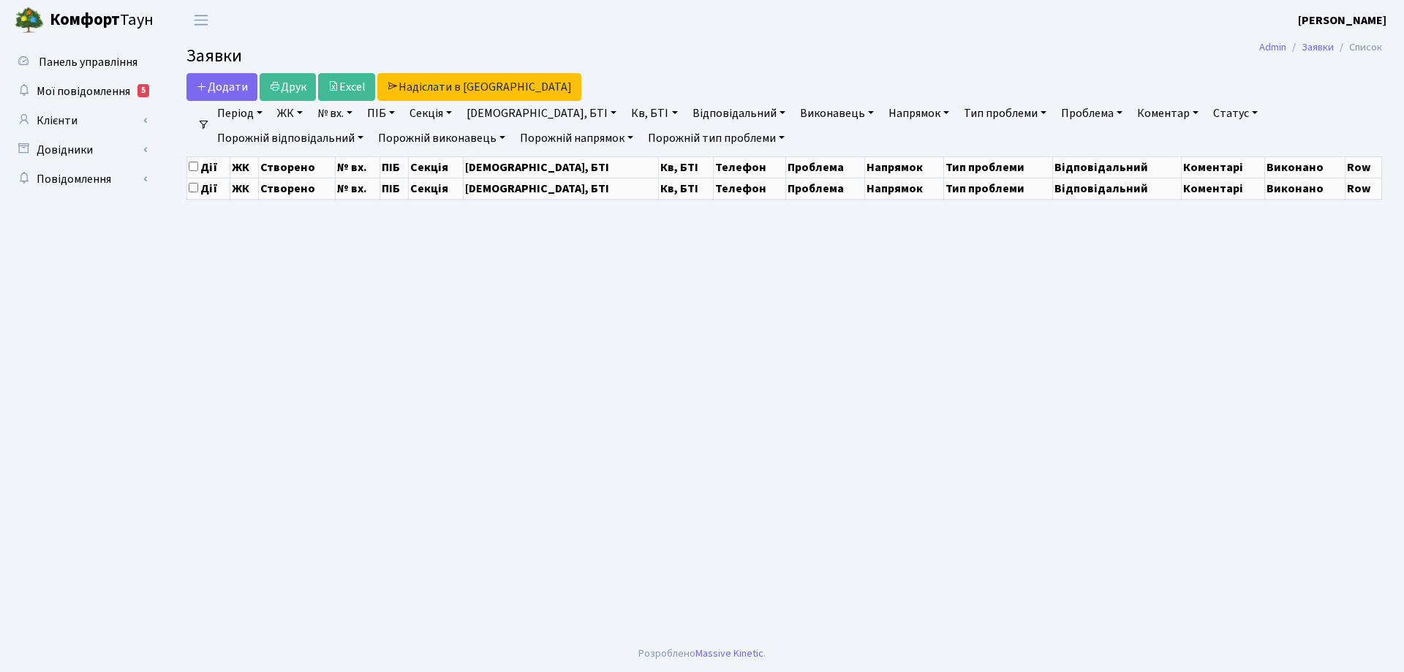
select select "25"
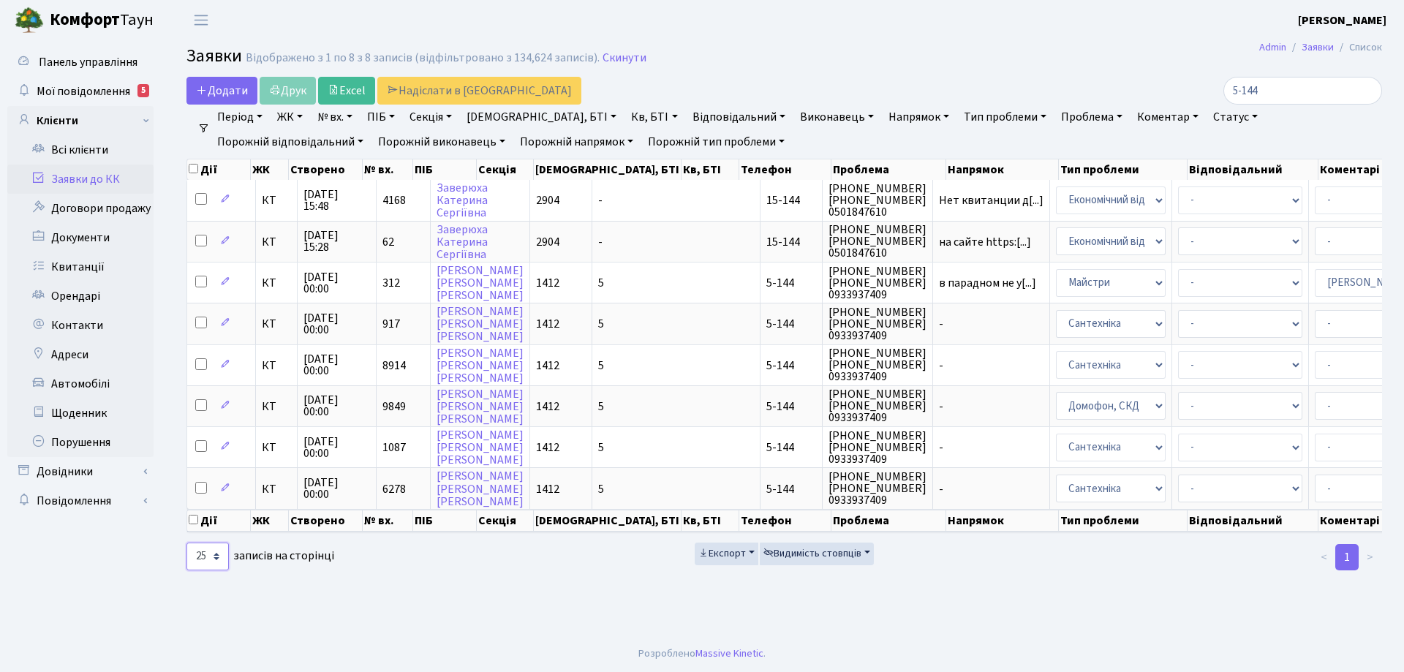
click at [216, 565] on select "10 25 50 100 250 500 1,000" at bounding box center [207, 557] width 42 height 28
click at [69, 123] on link "Клієнти" at bounding box center [80, 120] width 146 height 29
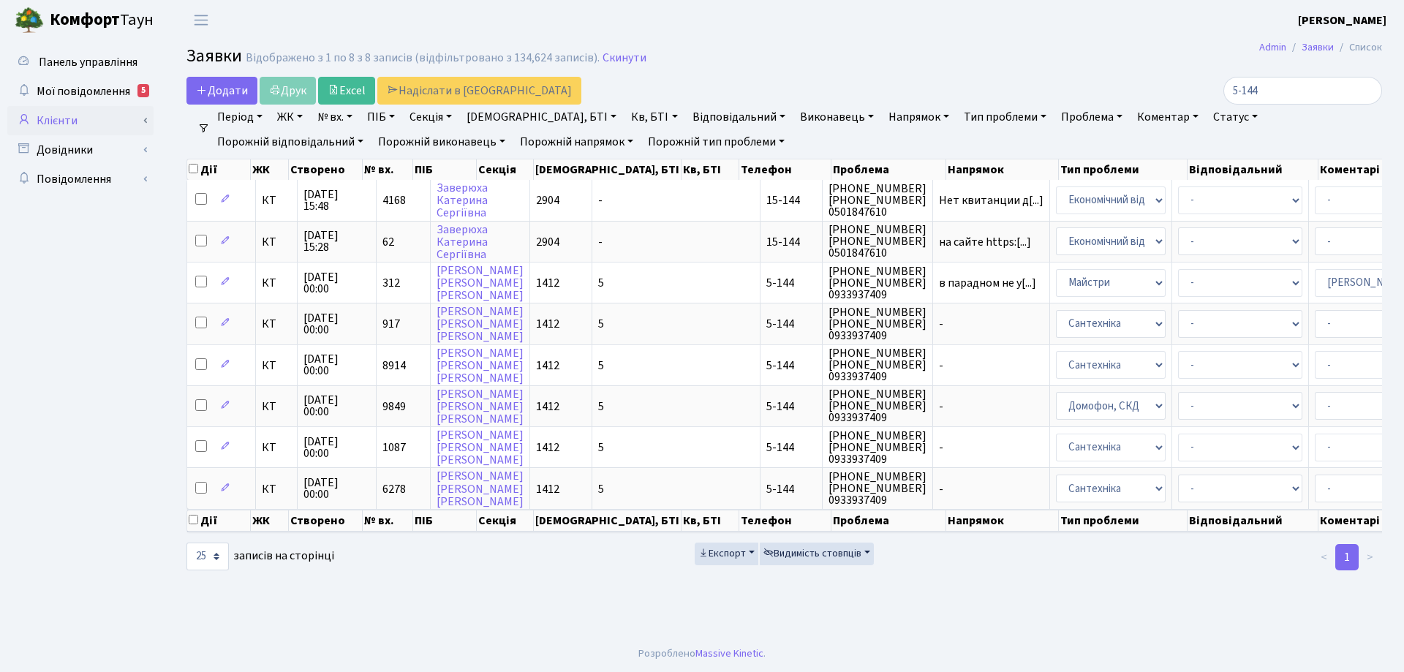
click at [68, 118] on link "Клієнти" at bounding box center [80, 120] width 146 height 29
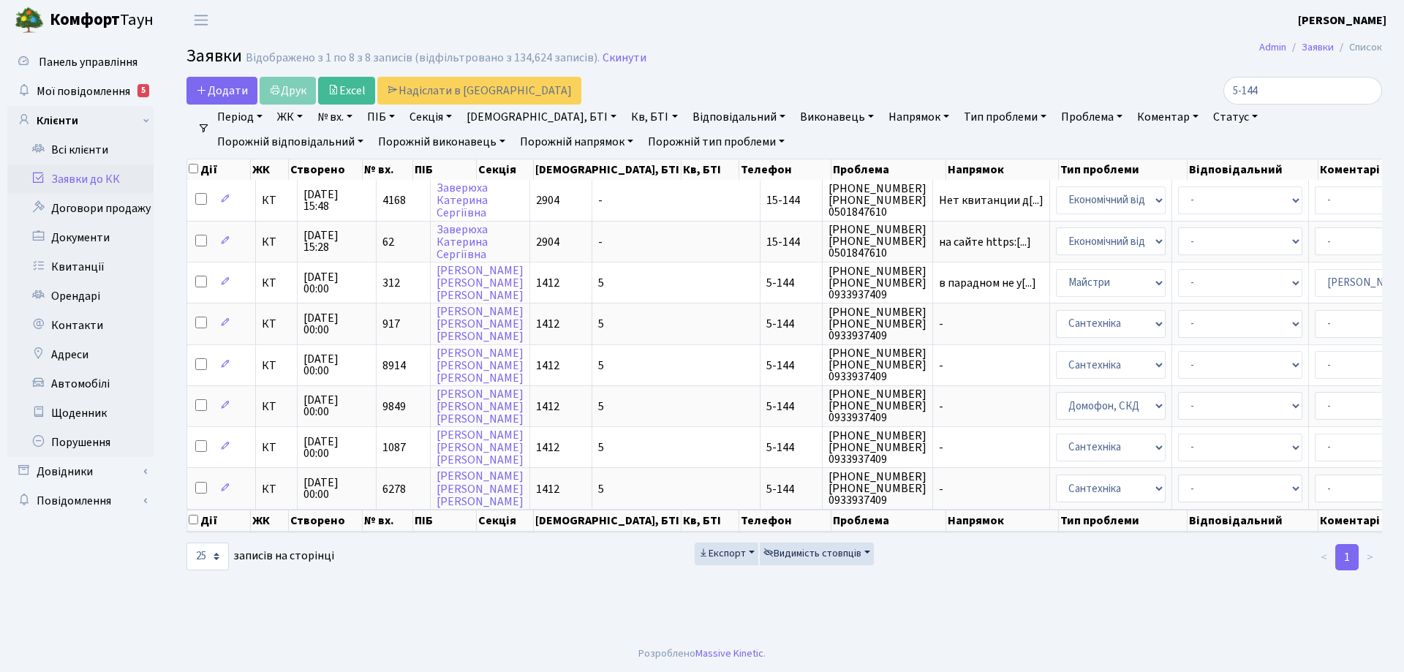
click at [80, 181] on link "Заявки до КК" at bounding box center [80, 179] width 146 height 29
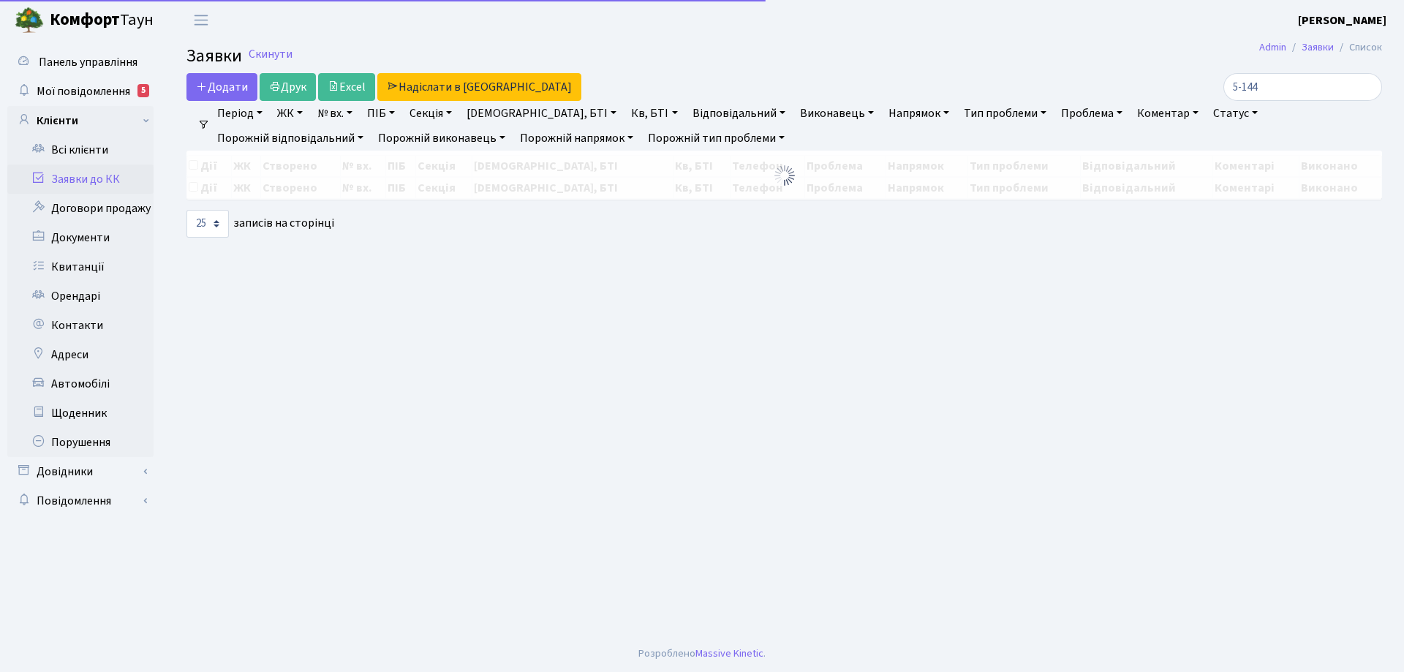
select select "25"
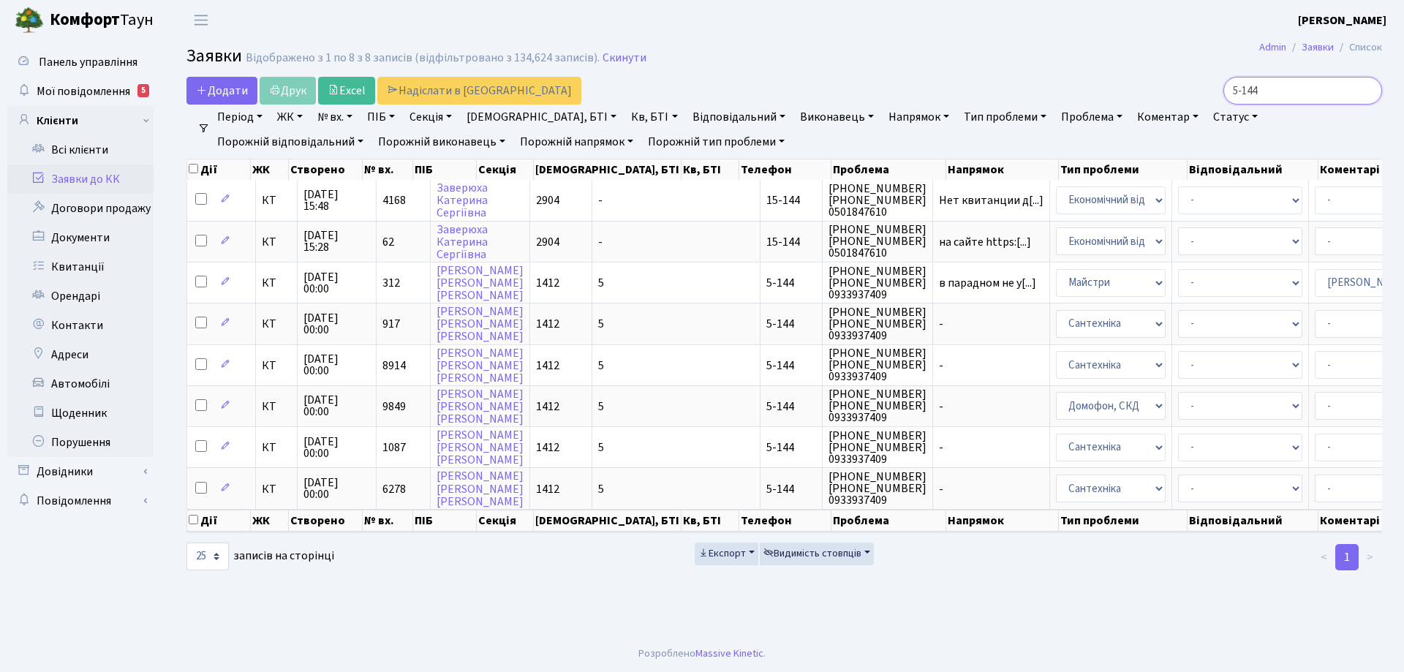
click at [1367, 92] on input "5-144" at bounding box center [1302, 91] width 159 height 28
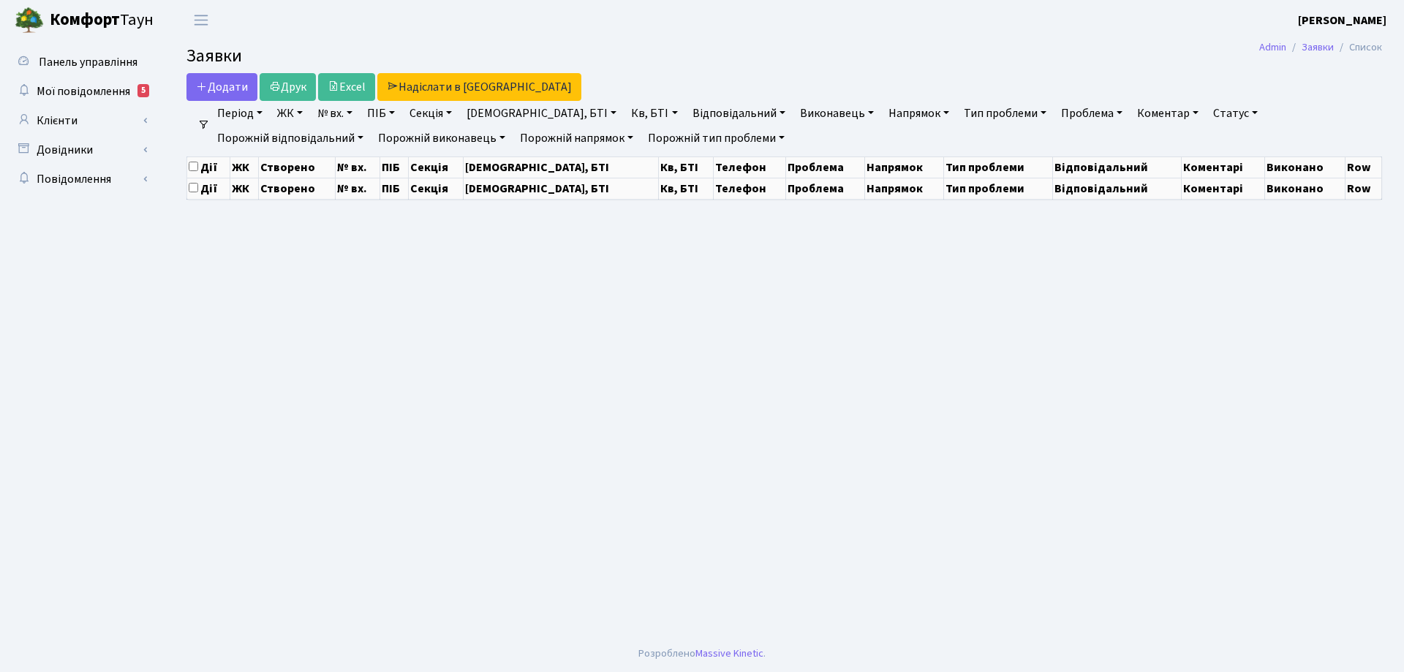
select select "25"
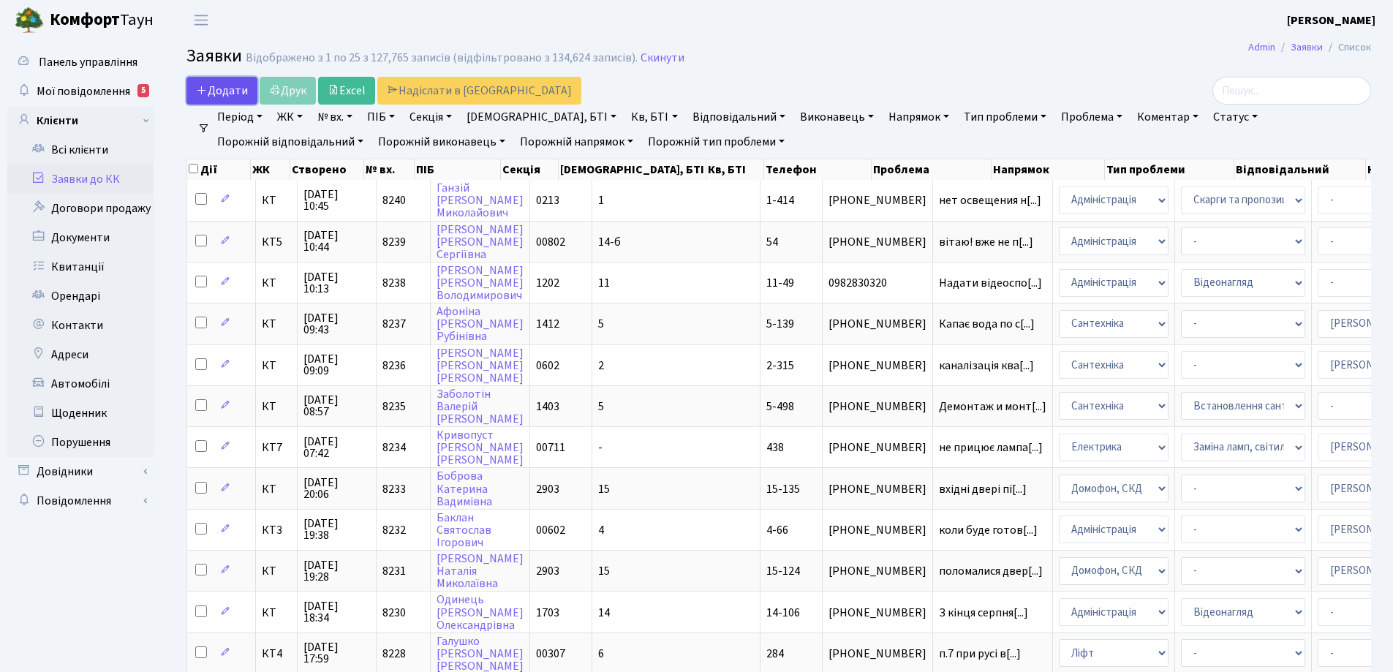
click at [228, 89] on span "Додати" at bounding box center [222, 91] width 52 height 16
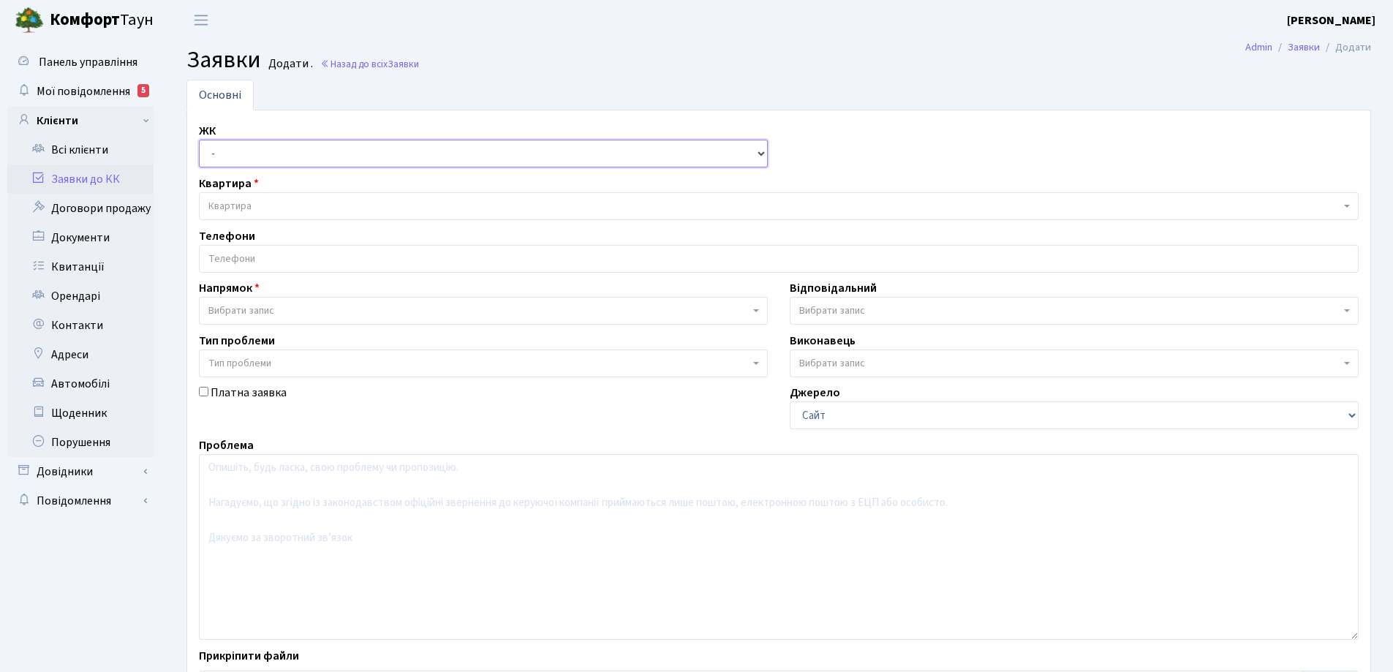
click at [762, 154] on select "- КТ, вул. Регенераторна, 4 КТ2, просп. Соборності, 17 КТ3, вул. Березнева, 16 …" at bounding box center [483, 154] width 569 height 28
select select "295"
click at [199, 140] on select "- КТ, вул. Регенераторна, 4 КТ2, просп. Соборності, 17 КТ3, вул. Березнева, 16 …" at bounding box center [483, 154] width 569 height 28
select select
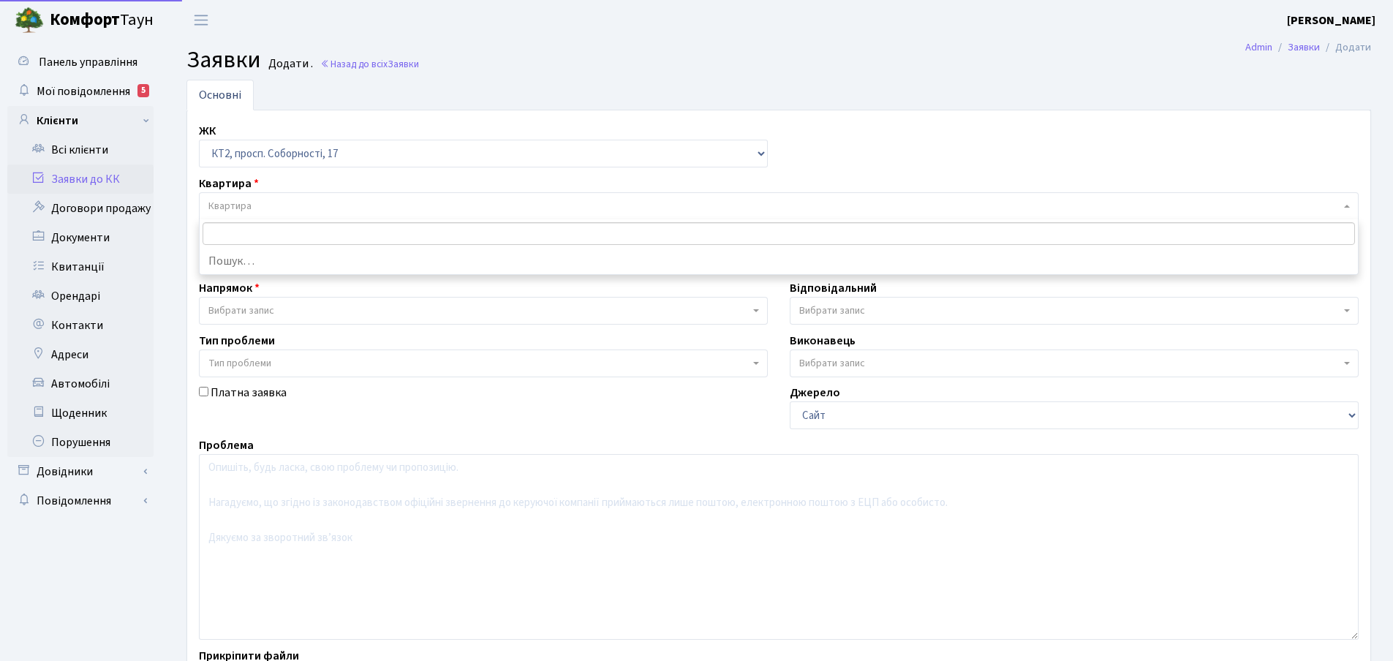
click at [252, 204] on span "Квартира" at bounding box center [774, 206] width 1132 height 15
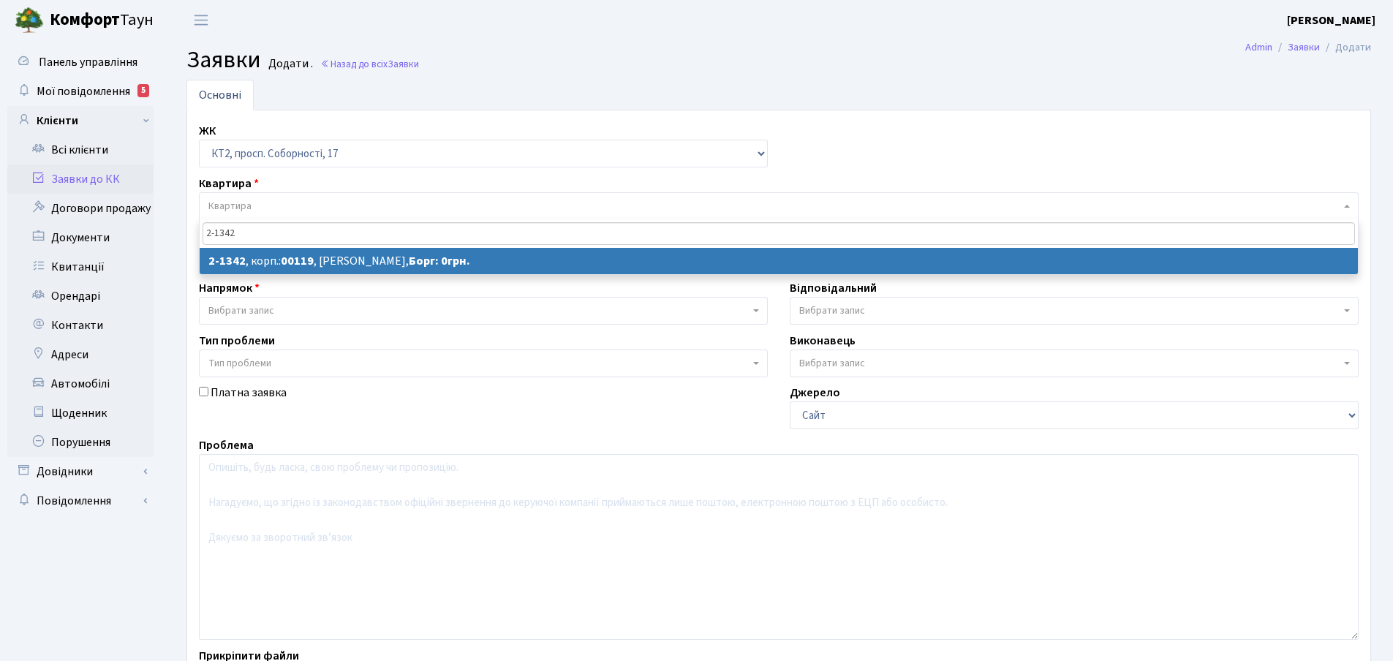
type input "2-1342"
select select "12957"
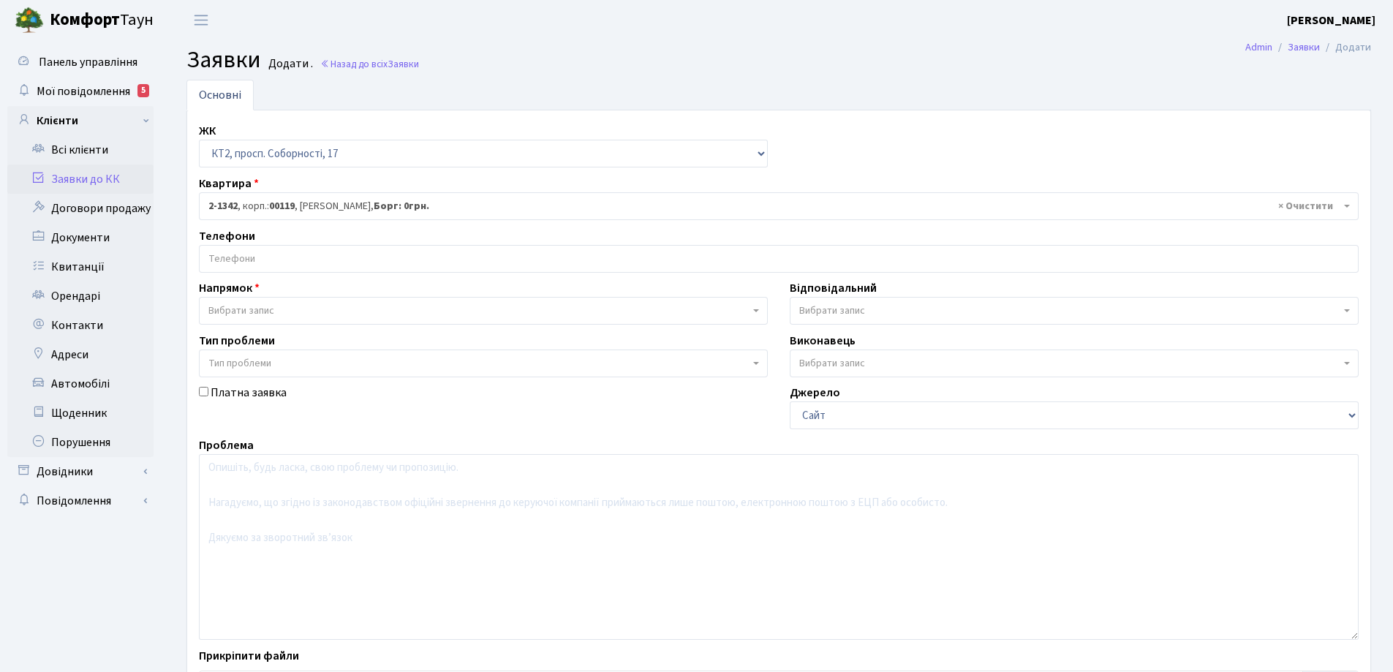
click at [258, 253] on input "search" at bounding box center [779, 259] width 1158 height 26
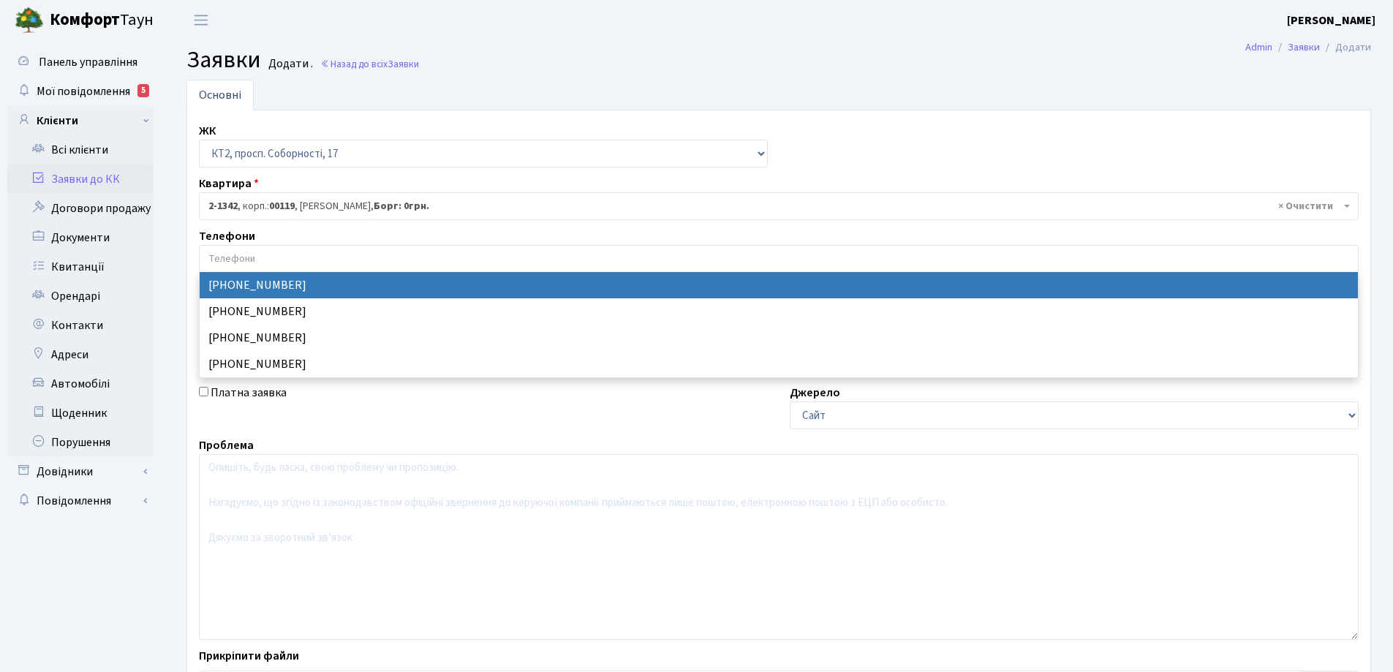
select select "50492"
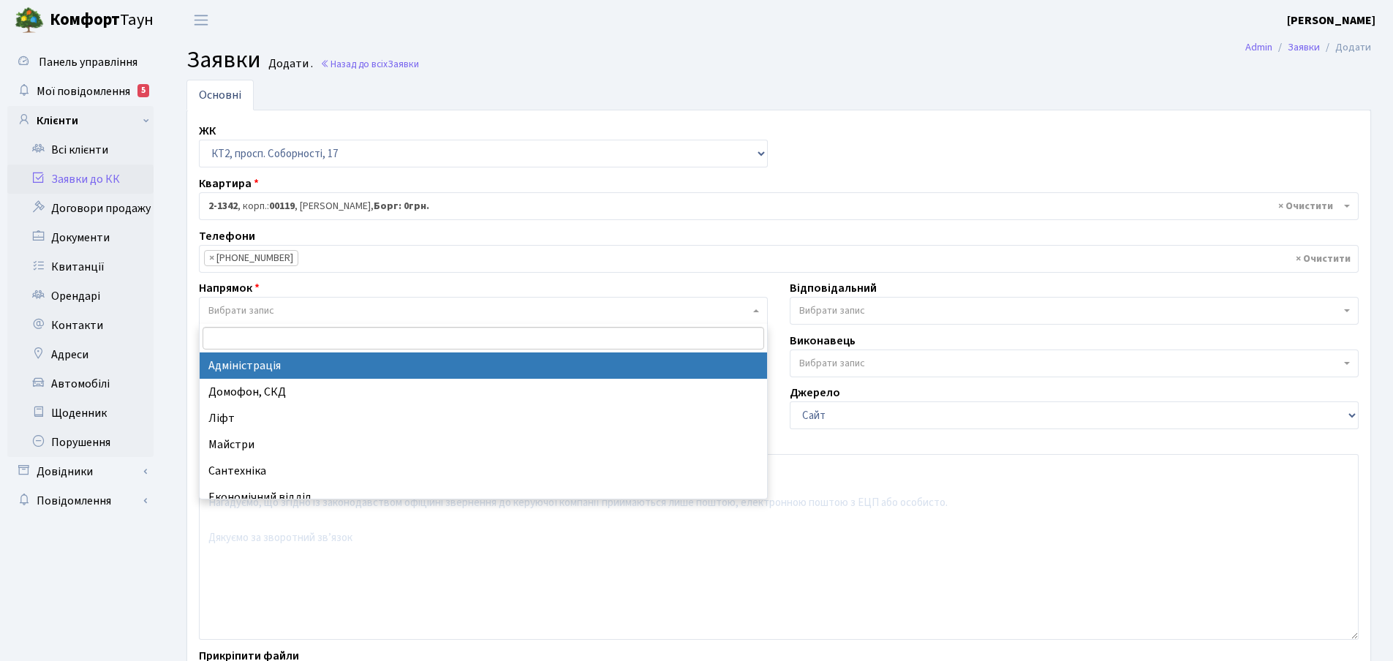
click at [756, 312] on b at bounding box center [756, 310] width 6 height 3
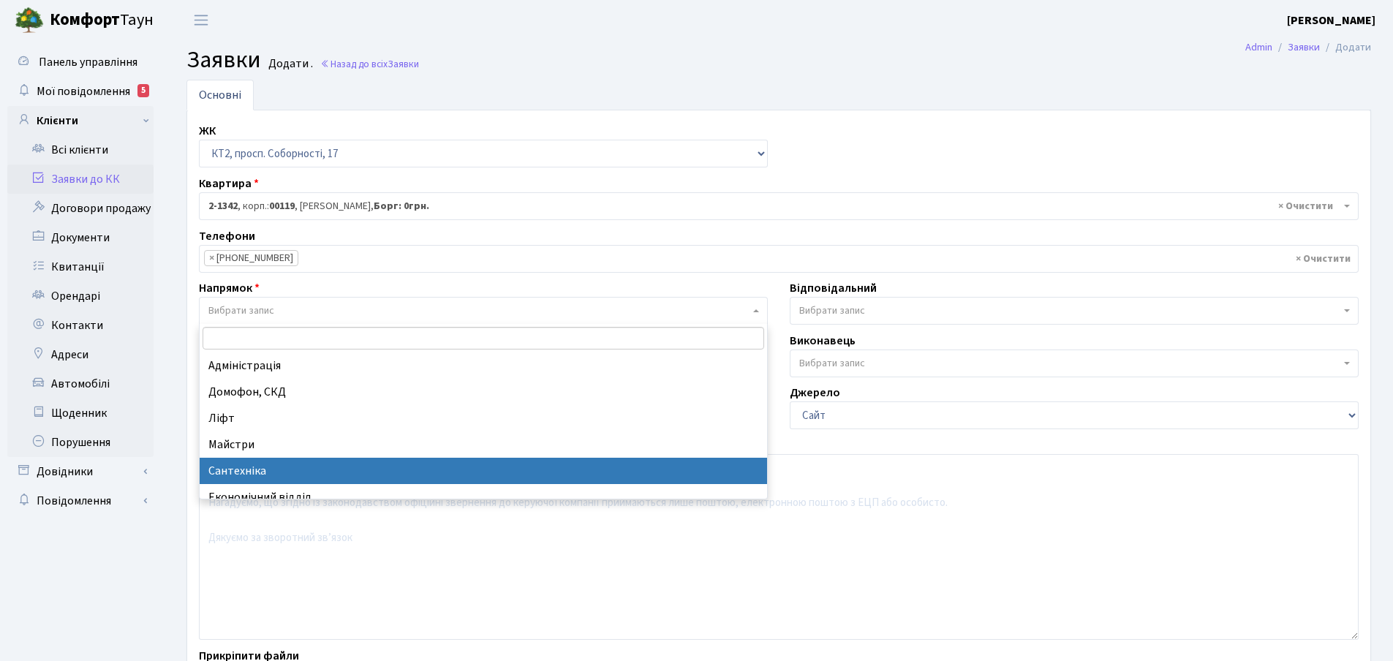
drag, startPoint x: 259, startPoint y: 474, endPoint x: 278, endPoint y: 460, distance: 23.5
select select "2"
select select
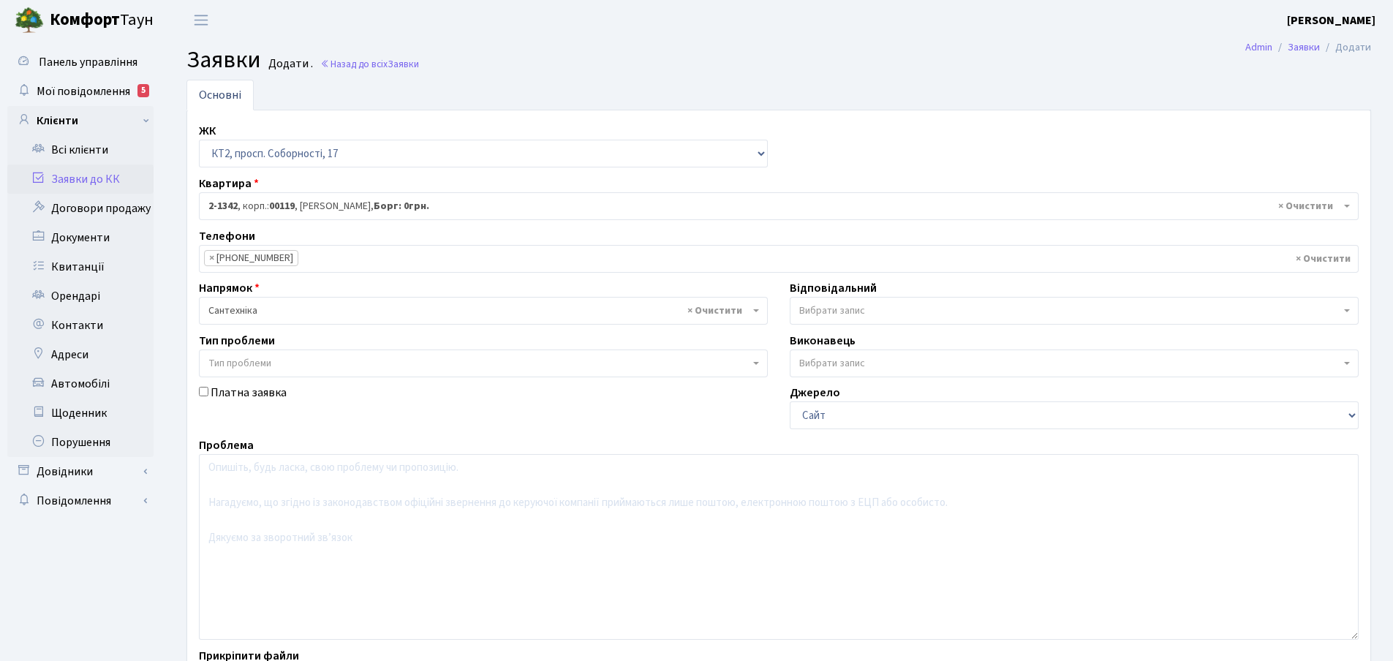
click at [1347, 309] on b at bounding box center [1347, 310] width 6 height 3
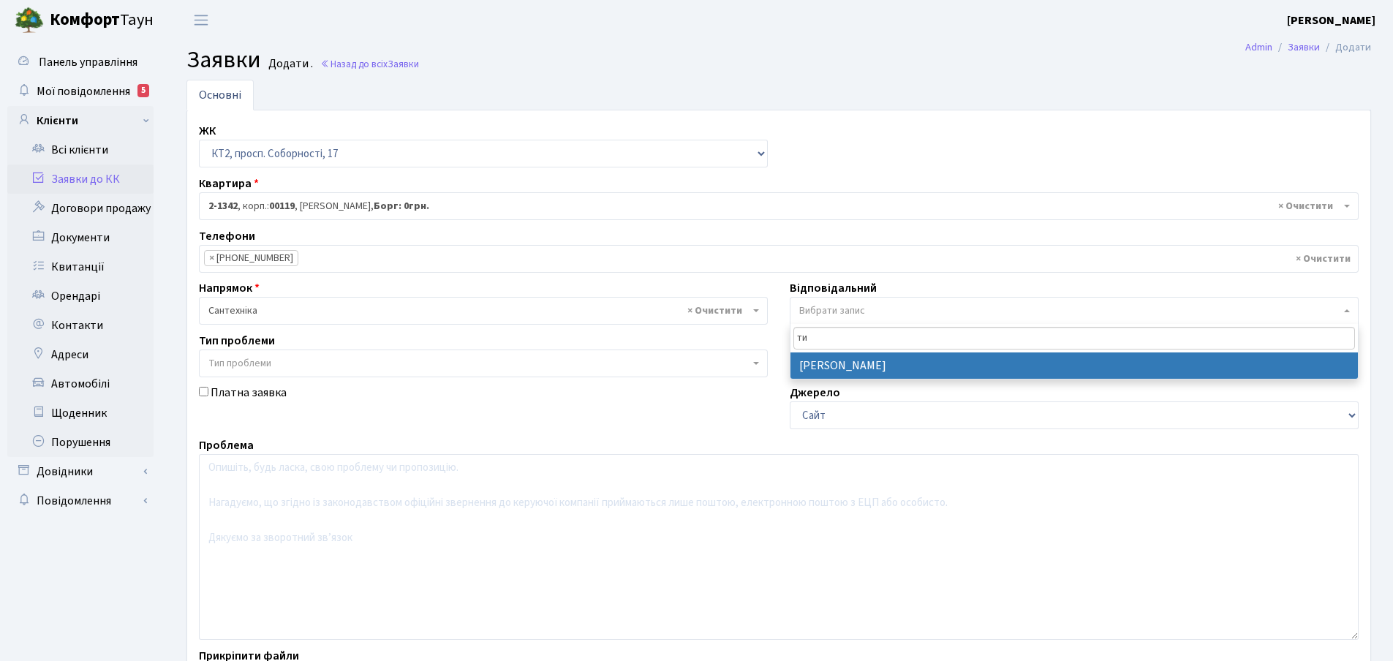
type input "ти"
select select "67"
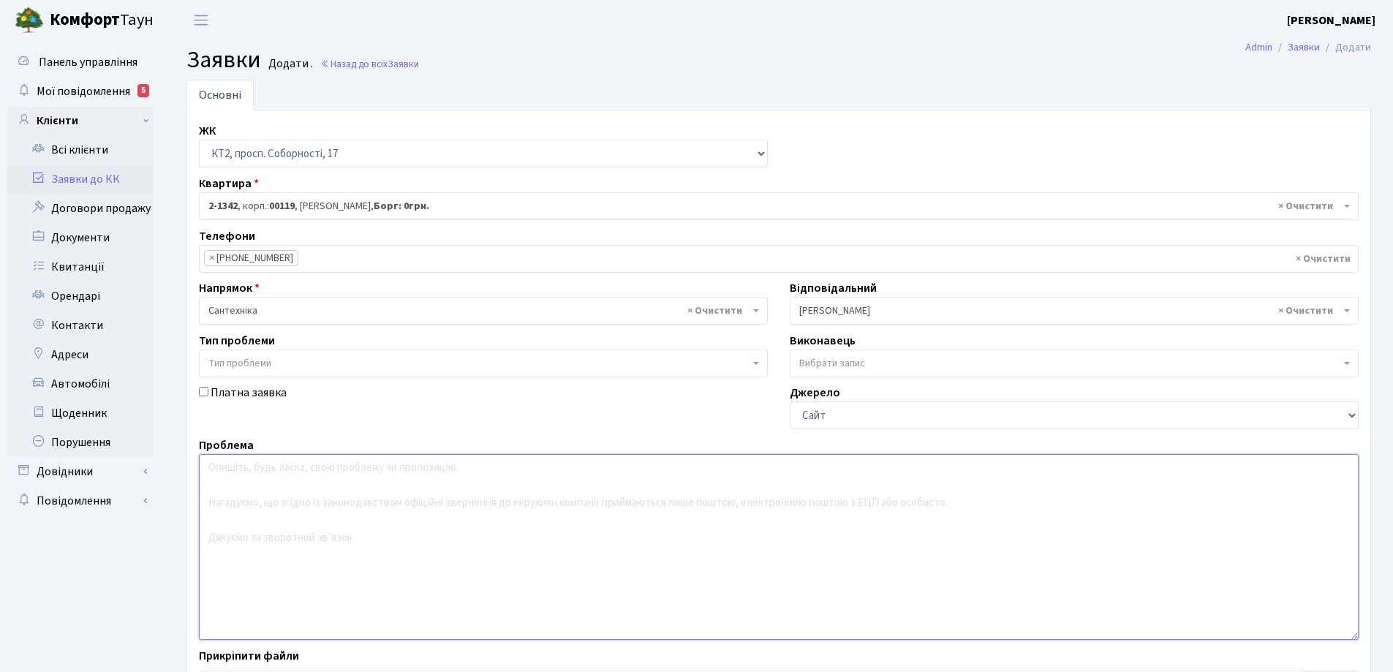
click at [239, 476] on textarea at bounding box center [779, 547] width 1160 height 186
click at [221, 469] on textarea "мкра стіна в дитячій кімнаті" at bounding box center [779, 547] width 1160 height 186
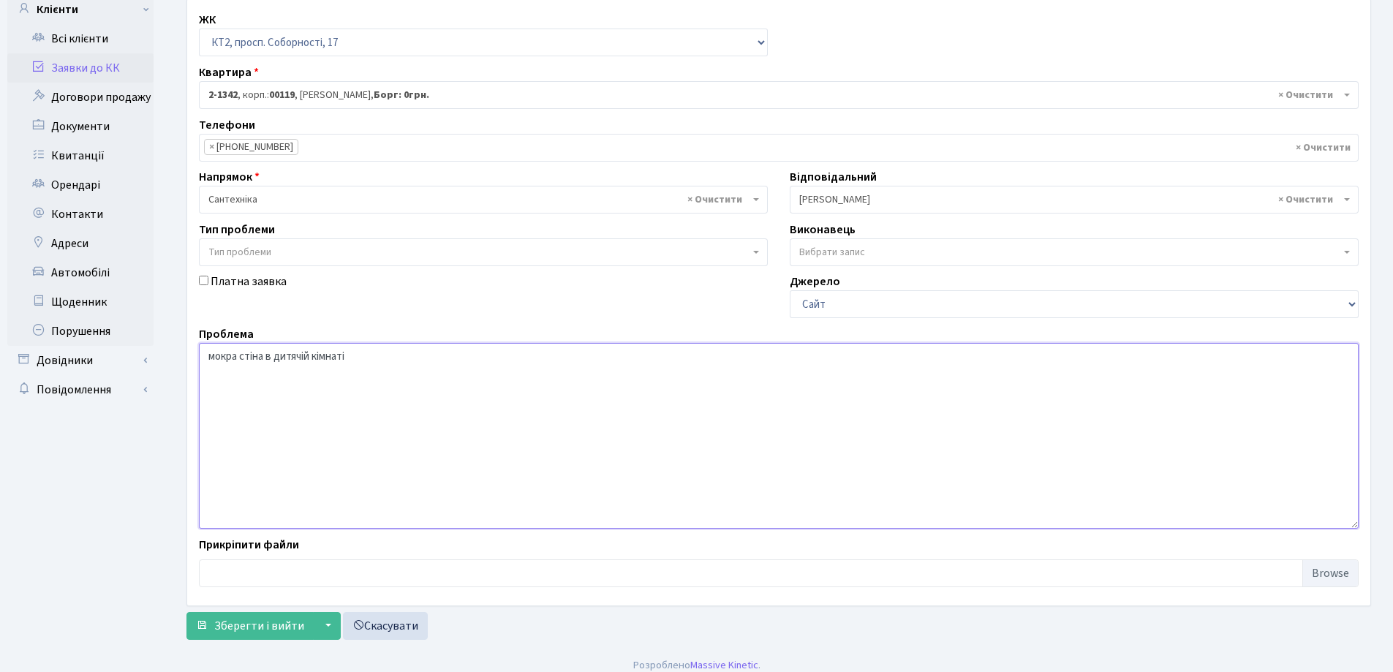
scroll to position [123, 0]
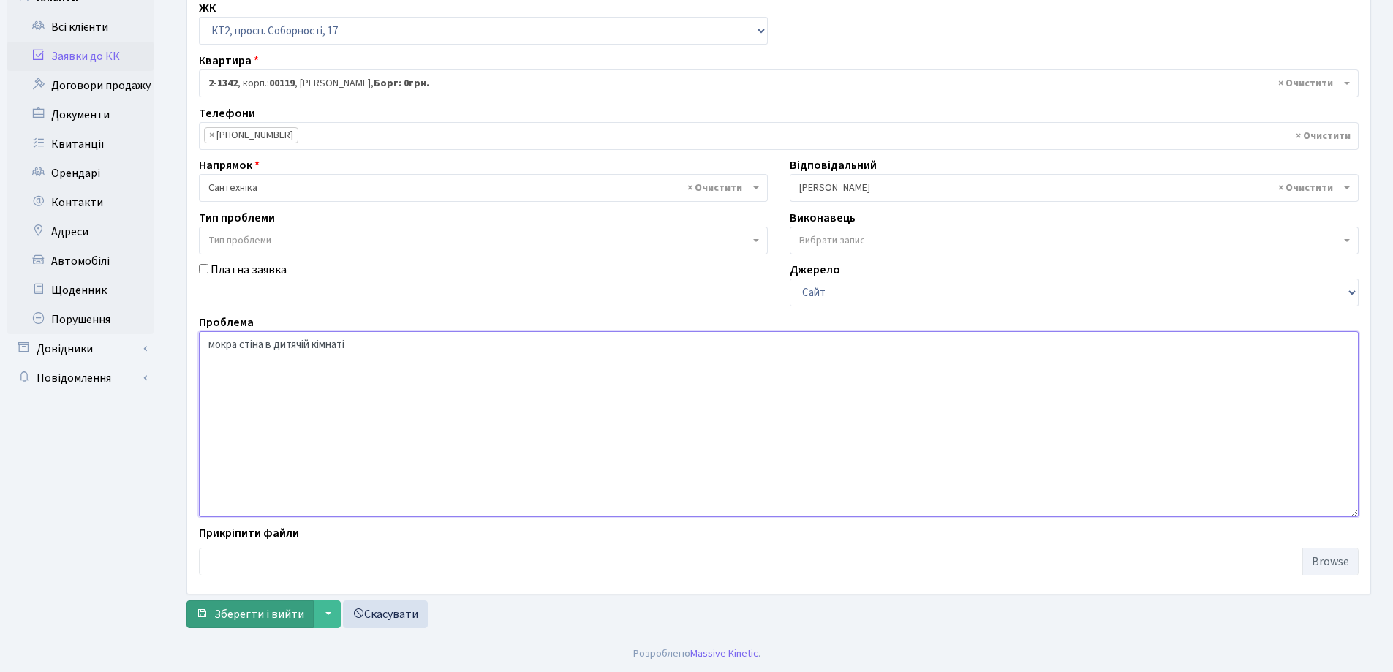
type textarea "мокра стіна в дитячій кімнаті"
click at [276, 610] on span "Зберегти і вийти" at bounding box center [259, 614] width 90 height 16
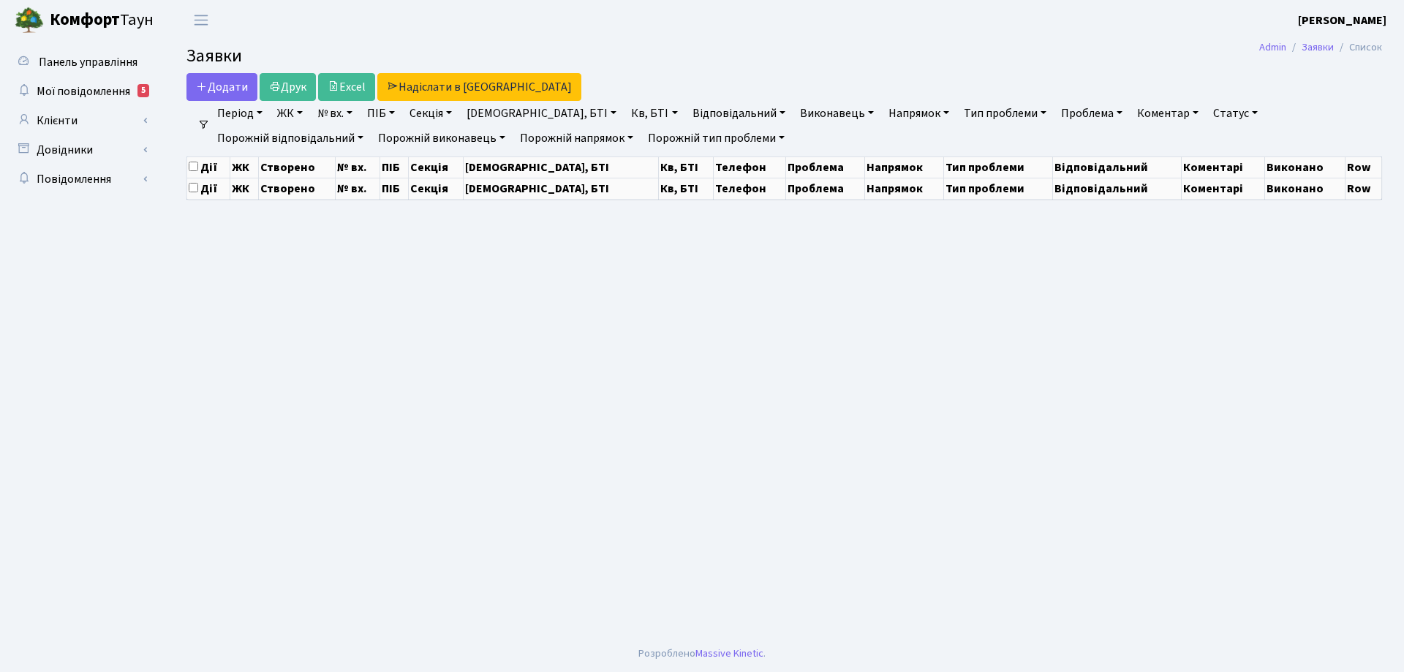
select select "25"
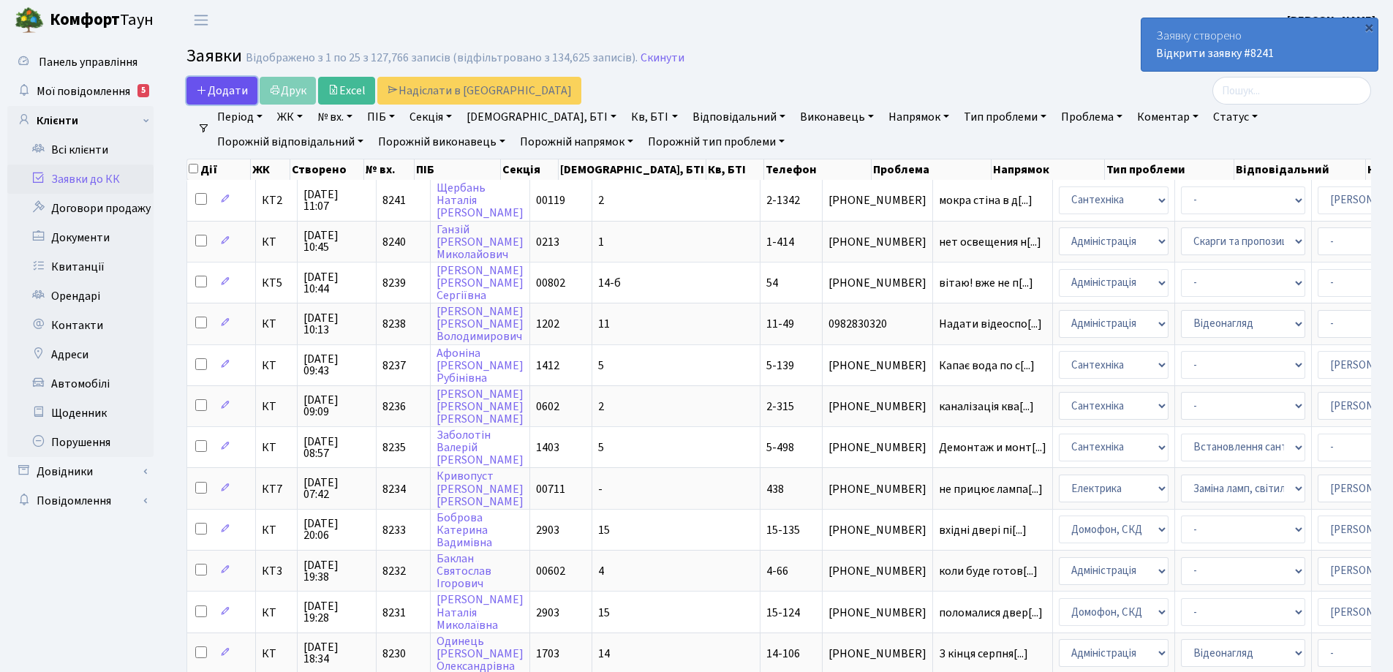
click at [213, 90] on span "Додати" at bounding box center [222, 91] width 52 height 16
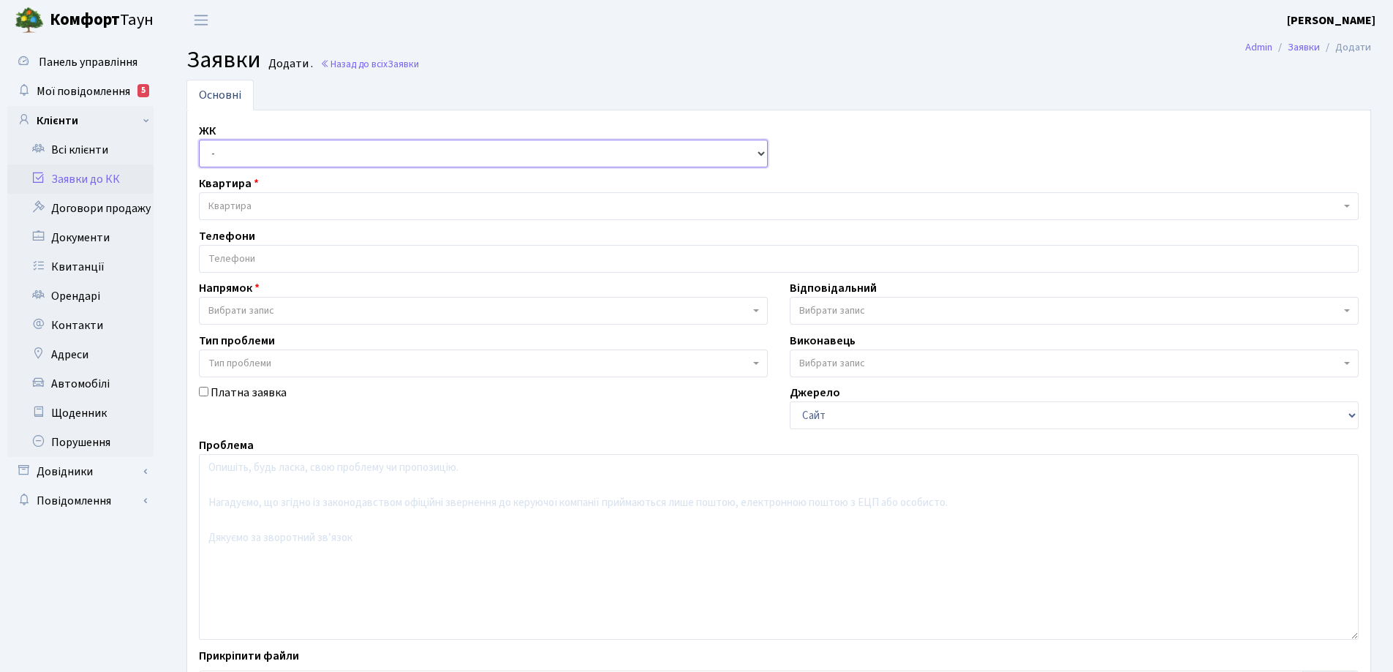
click at [763, 156] on select "- КТ, вул. Регенераторна, 4 КТ2, просп. [STREET_ADDRESS] [STREET_ADDRESS] [PERS…" at bounding box center [483, 154] width 569 height 28
select select "295"
click at [199, 140] on select "- КТ, вул. Регенераторна, 4 КТ2, просп. [STREET_ADDRESS] [STREET_ADDRESS] [PERS…" at bounding box center [483, 154] width 569 height 28
select select
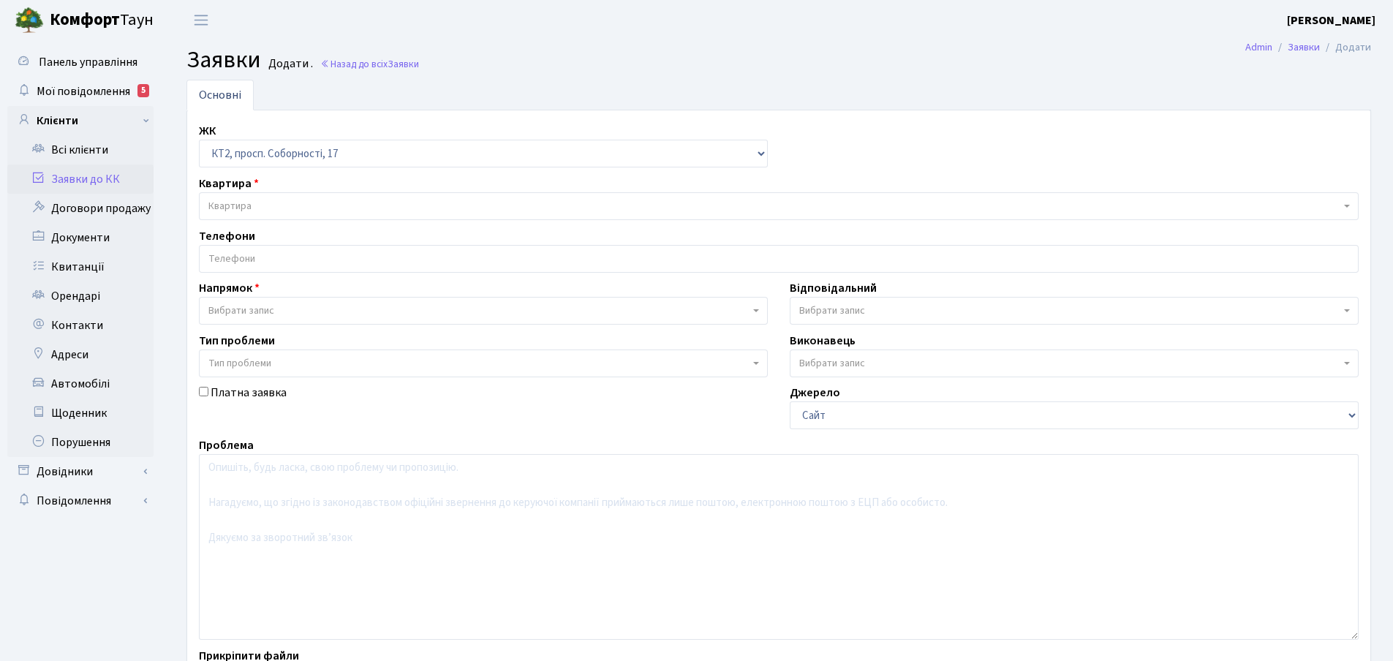
click at [236, 205] on span "Квартира" at bounding box center [229, 206] width 43 height 15
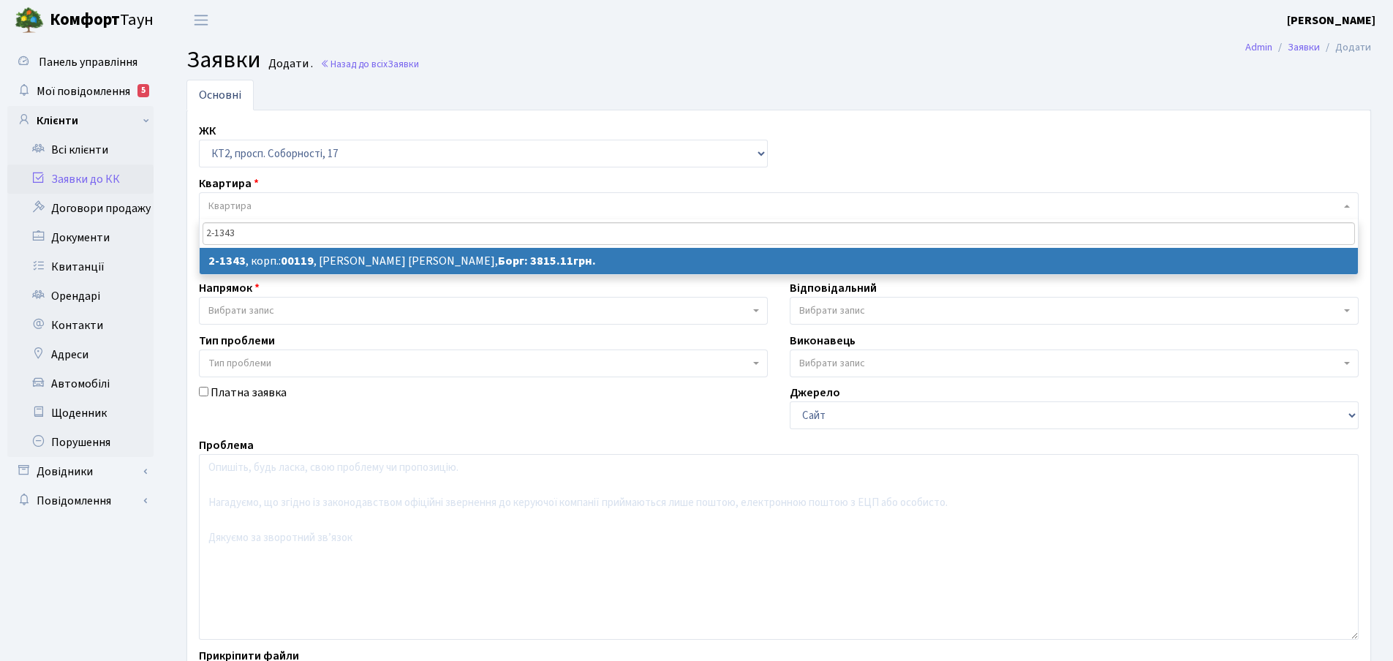
type input "2-1343"
select select
select select "12958"
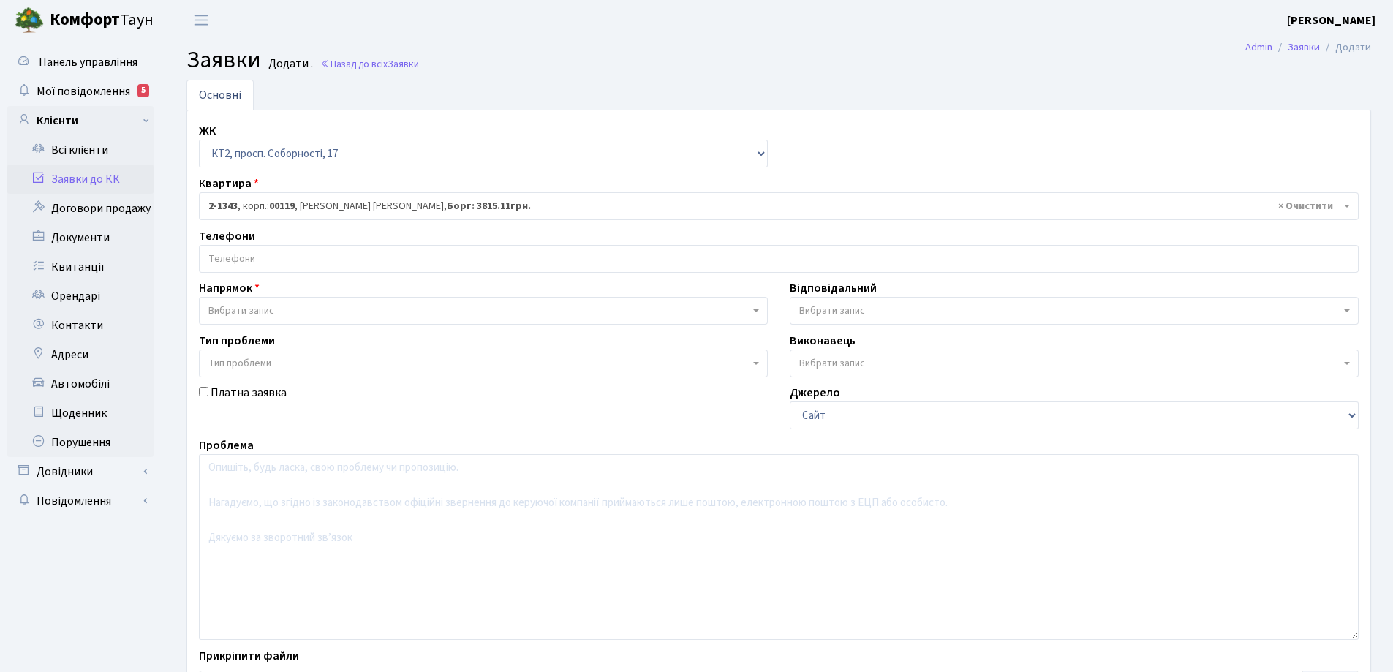
click at [292, 254] on input "search" at bounding box center [779, 259] width 1158 height 26
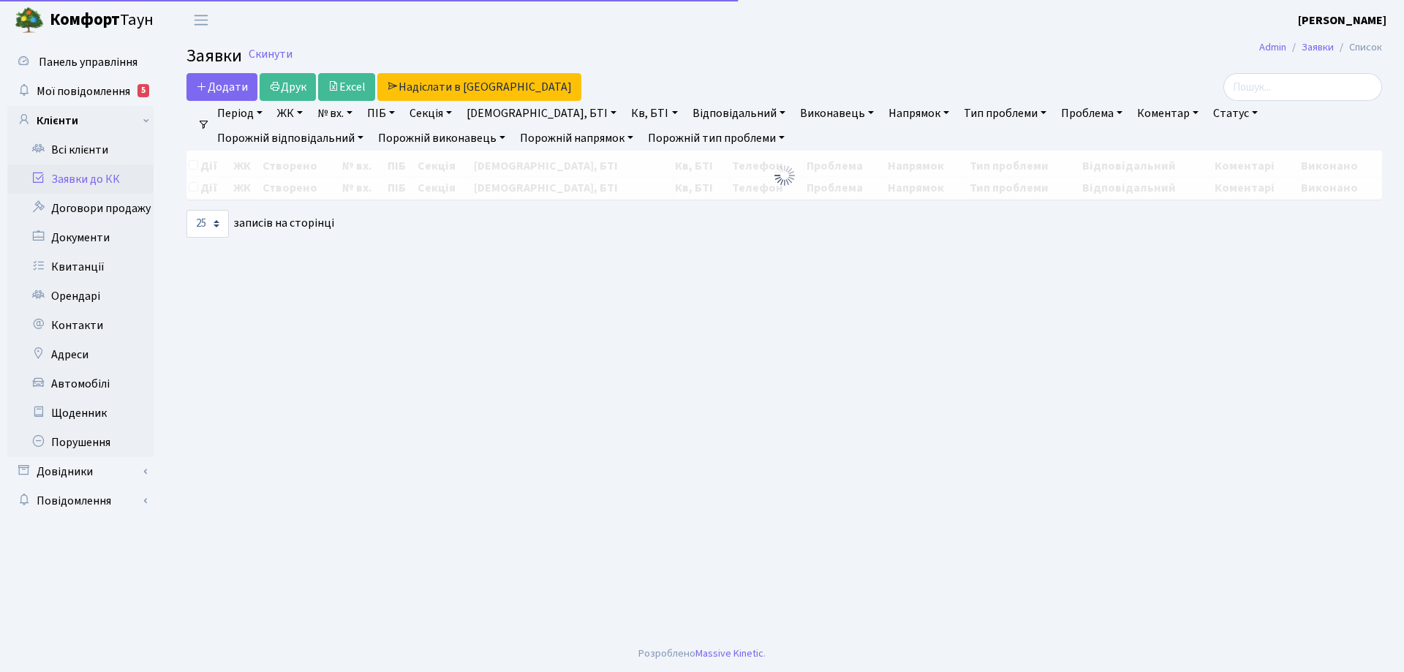
select select "25"
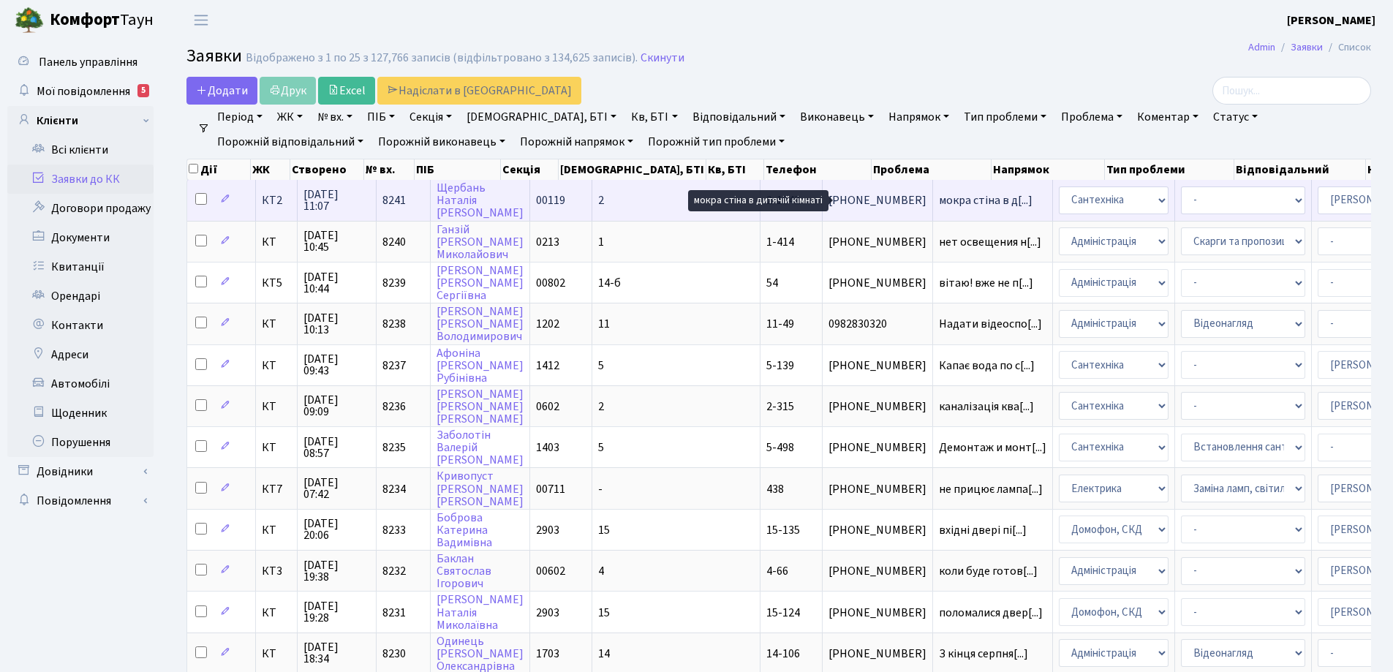
click at [939, 196] on span "мокра стіна в д[...]" at bounding box center [986, 200] width 94 height 16
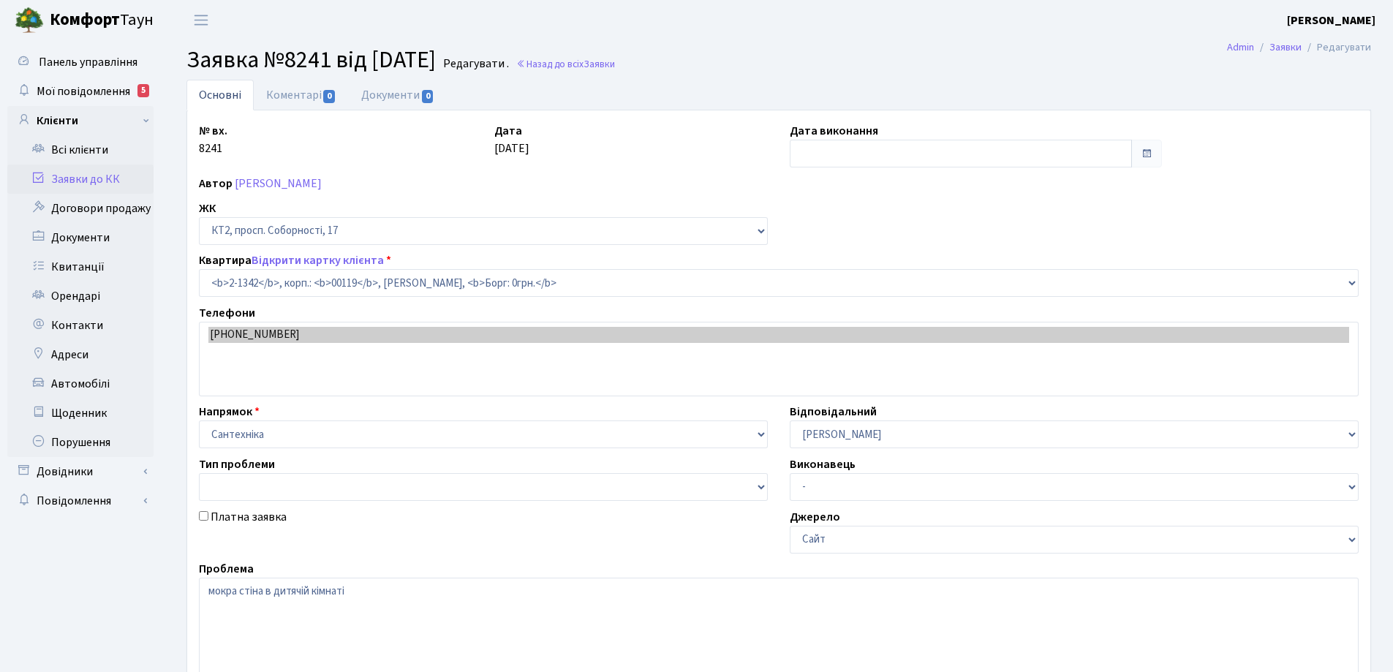
select select "12957"
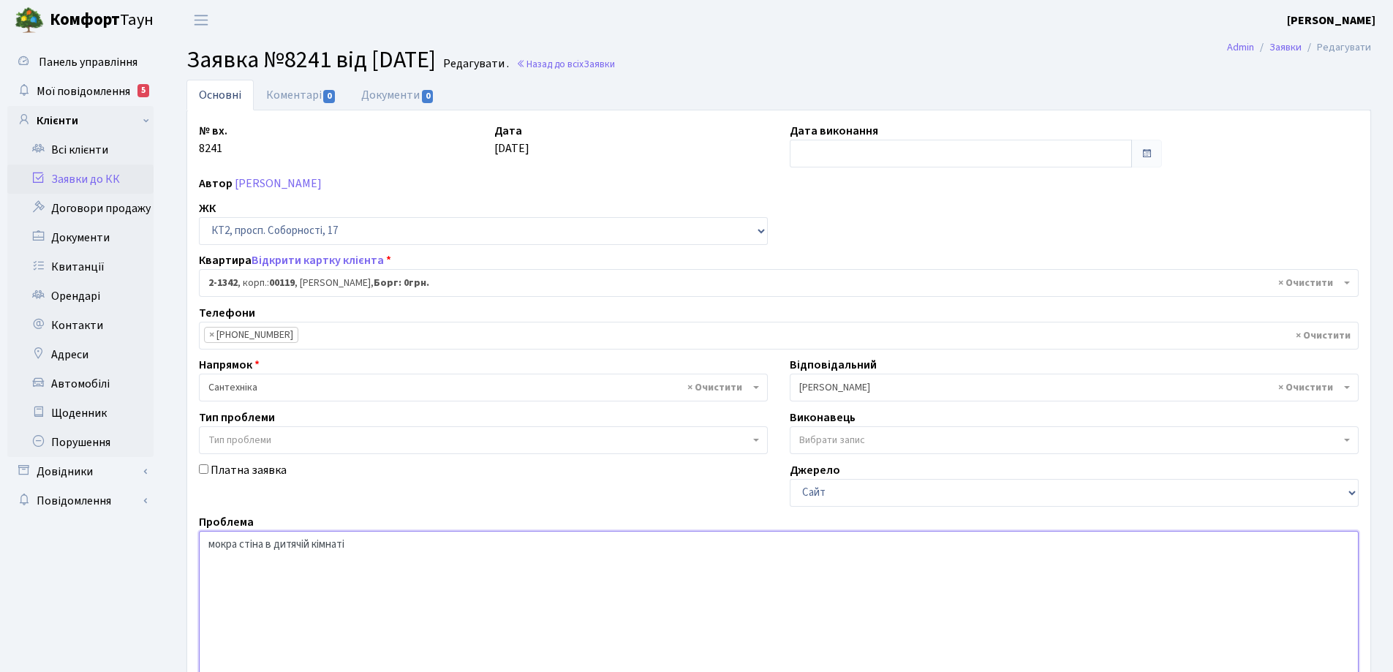
click at [372, 545] on textarea "мокра стіна в дитячій кімнаті" at bounding box center [779, 624] width 1160 height 186
drag, startPoint x: 496, startPoint y: 546, endPoint x: 472, endPoint y: 538, distance: 25.4
click at [459, 542] on textarea "мокра стіна в дитячій кімнаті" at bounding box center [779, 624] width 1160 height 186
type textarea "мокра стіна в дитячій кімнаті квартира 1343 № тел."
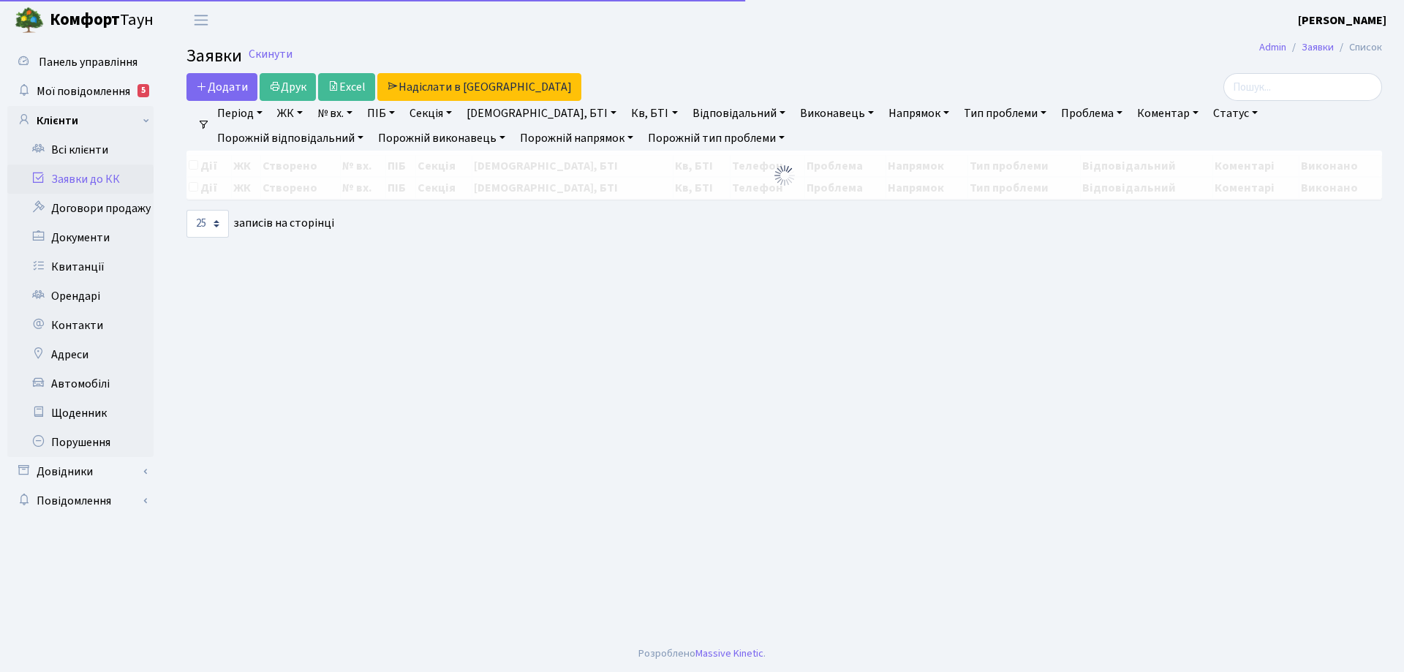
select select "25"
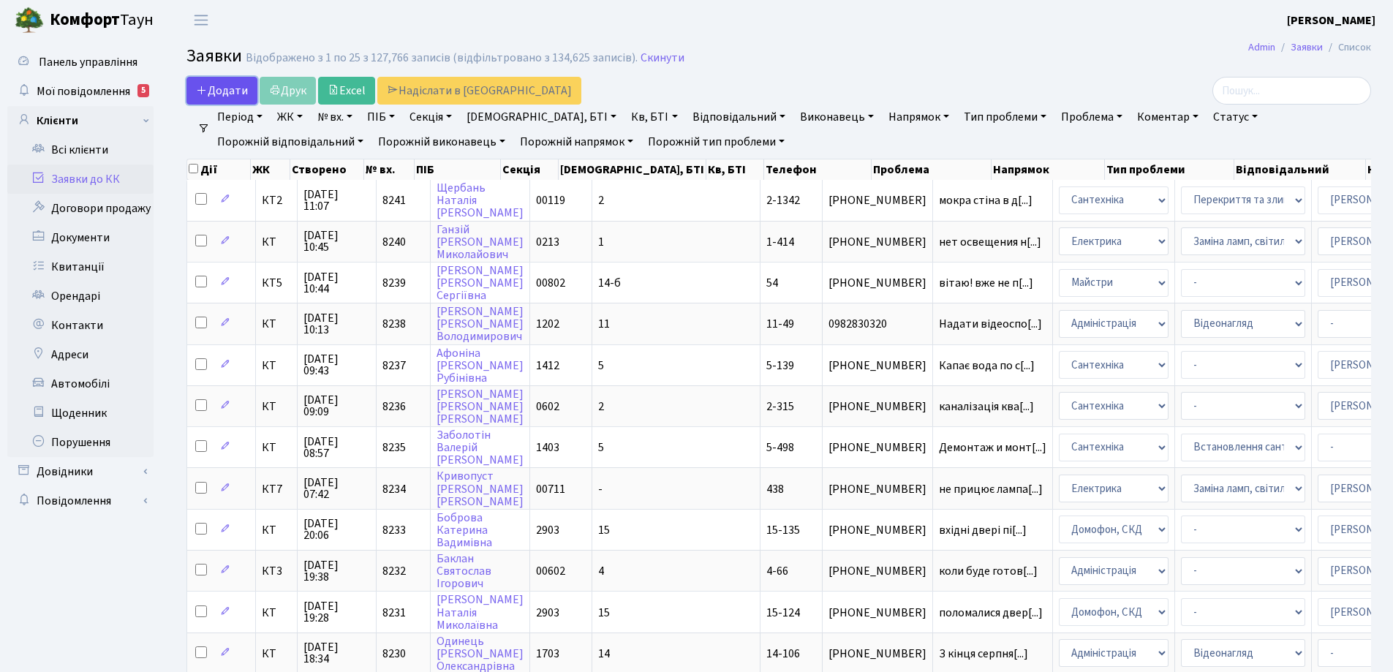
click at [226, 97] on span "Додати" at bounding box center [222, 91] width 52 height 16
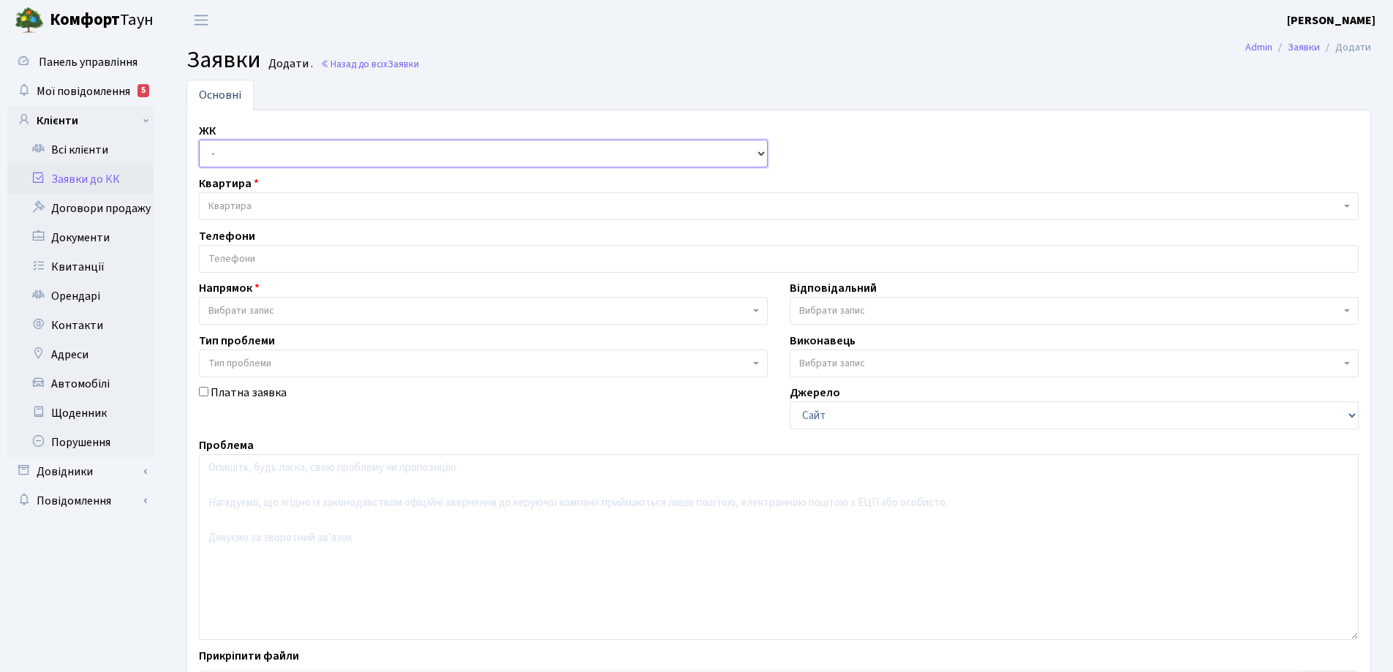
drag, startPoint x: 763, startPoint y: 154, endPoint x: 680, endPoint y: 163, distance: 83.2
click at [763, 154] on select "- КТ, вул. Регенераторна, 4 КТ2, просп. [STREET_ADDRESS] [STREET_ADDRESS] [PERS…" at bounding box center [483, 154] width 569 height 28
select select "295"
click at [199, 140] on select "- КТ, вул. Регенераторна, 4 КТ2, просп. [STREET_ADDRESS] [STREET_ADDRESS] [PERS…" at bounding box center [483, 154] width 569 height 28
select select
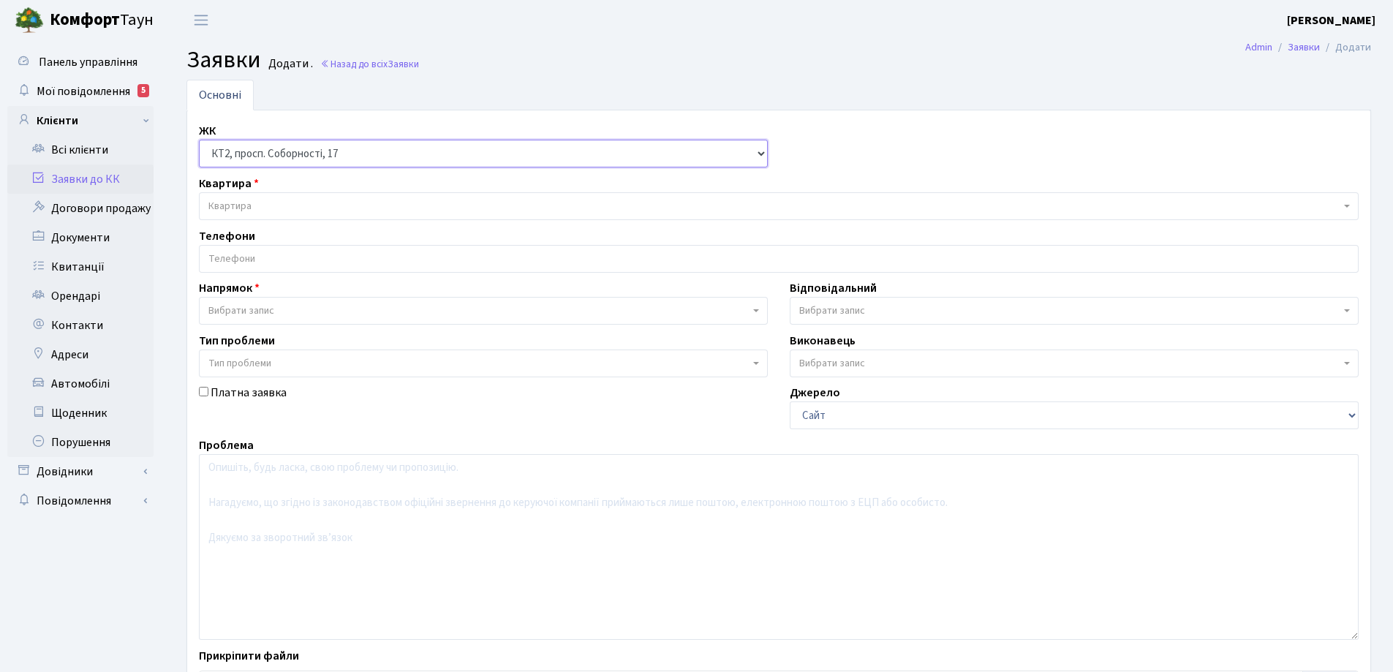
select select
click at [291, 203] on span "Квартира" at bounding box center [774, 206] width 1132 height 15
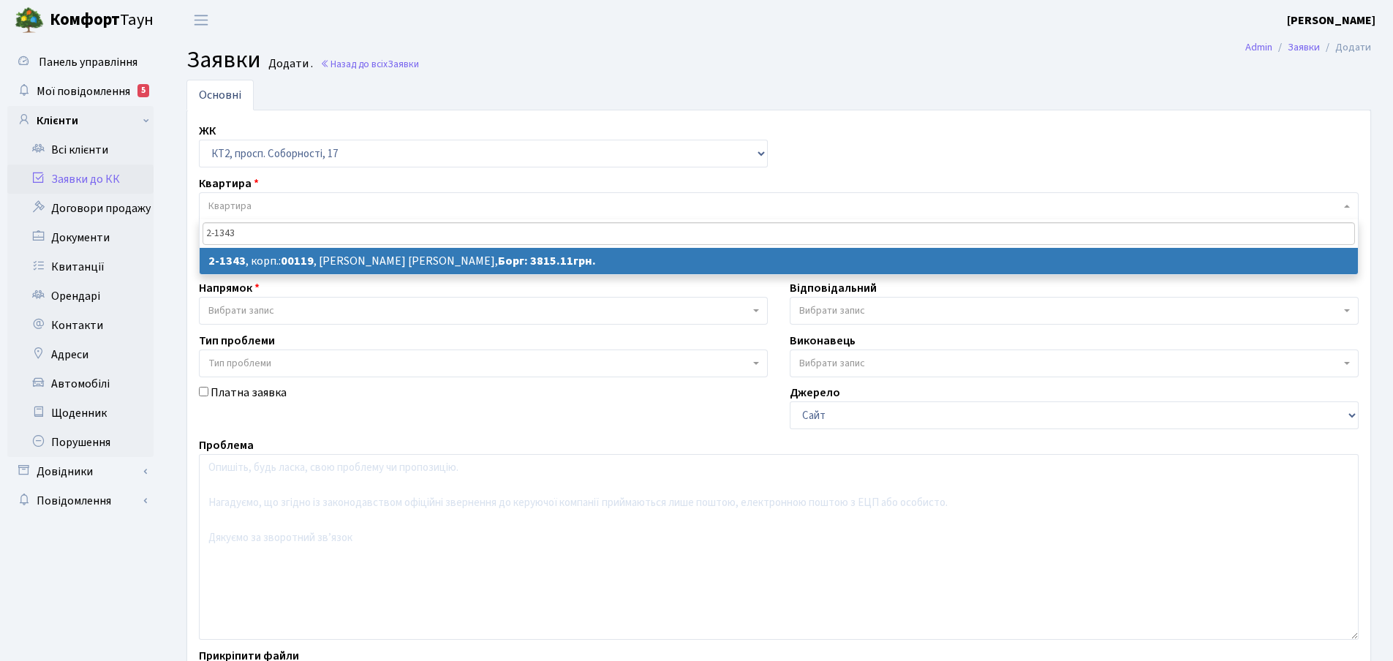
type input "2-1343"
select select
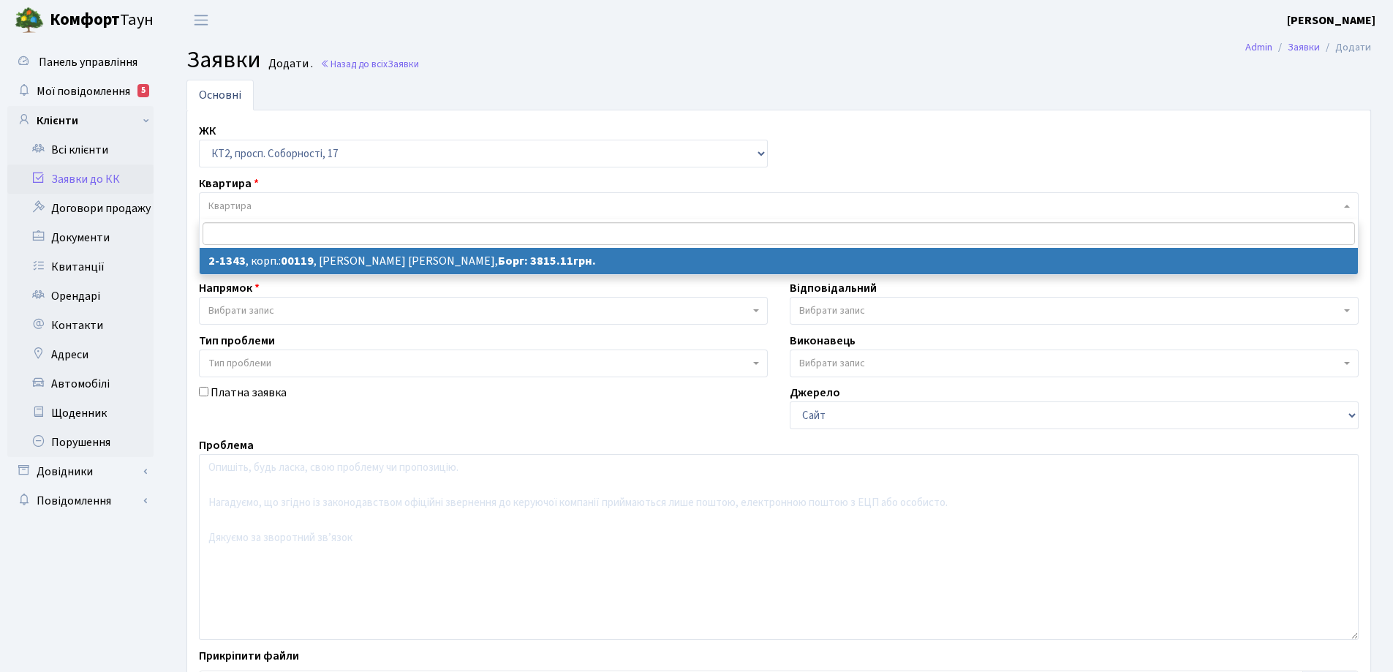
select select "12958"
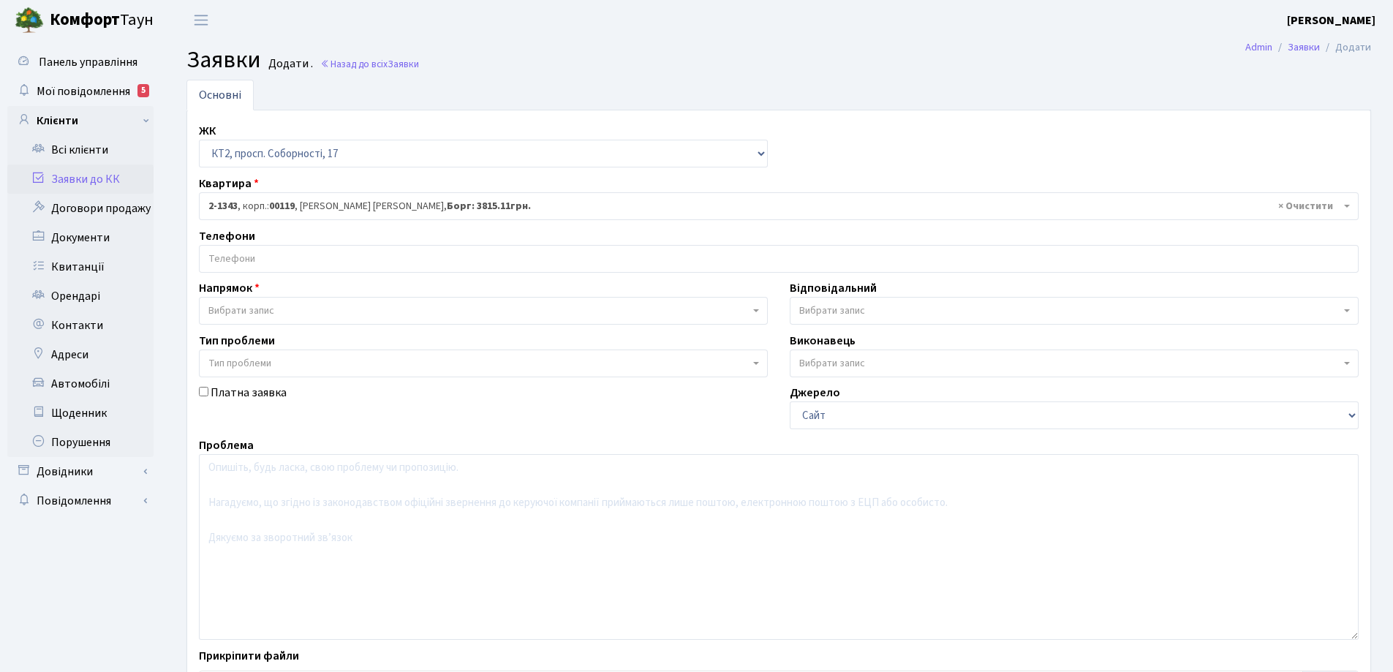
click at [284, 255] on input "search" at bounding box center [779, 259] width 1158 height 26
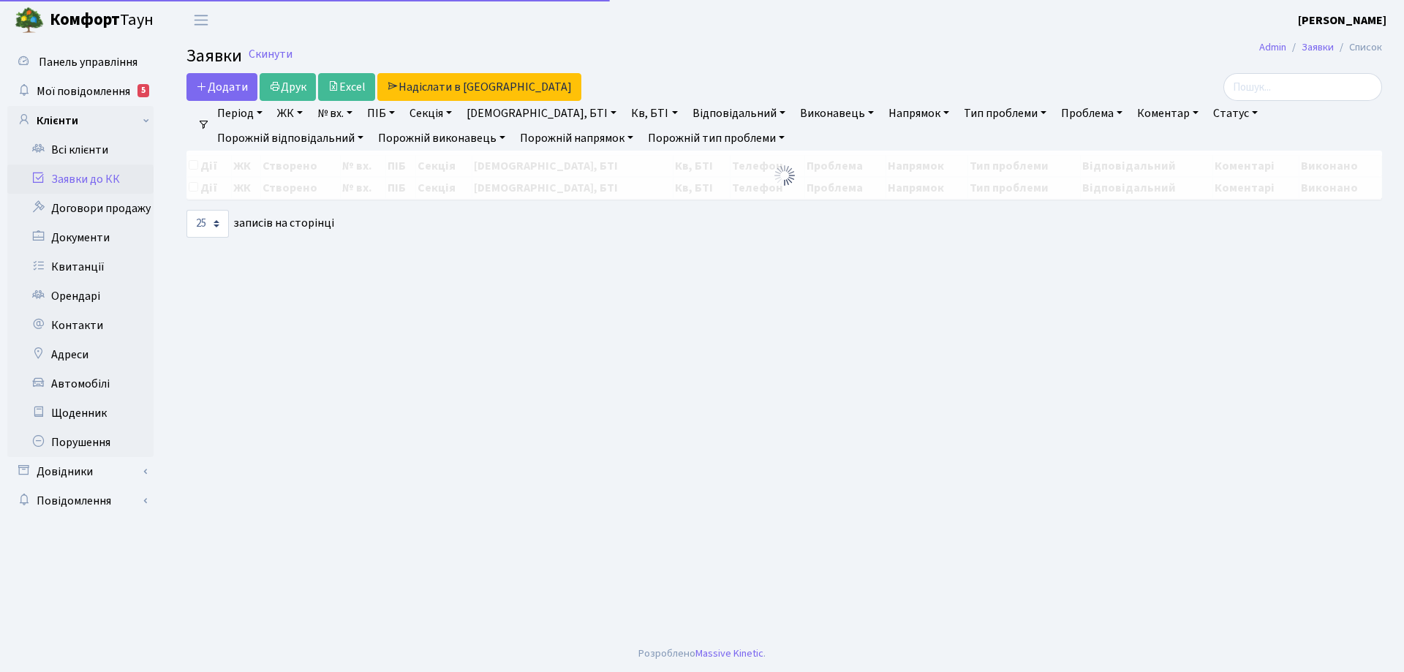
select select "25"
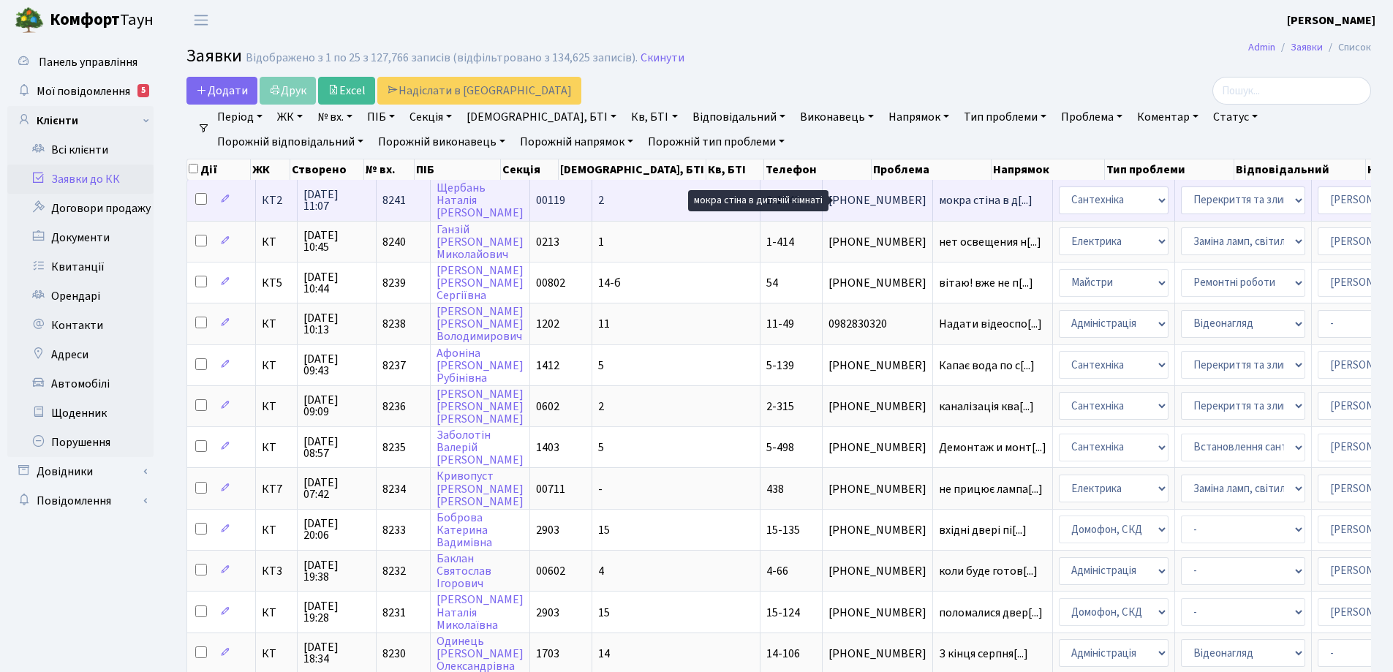
click at [939, 205] on span "мокра стіна в д[...]" at bounding box center [986, 200] width 94 height 16
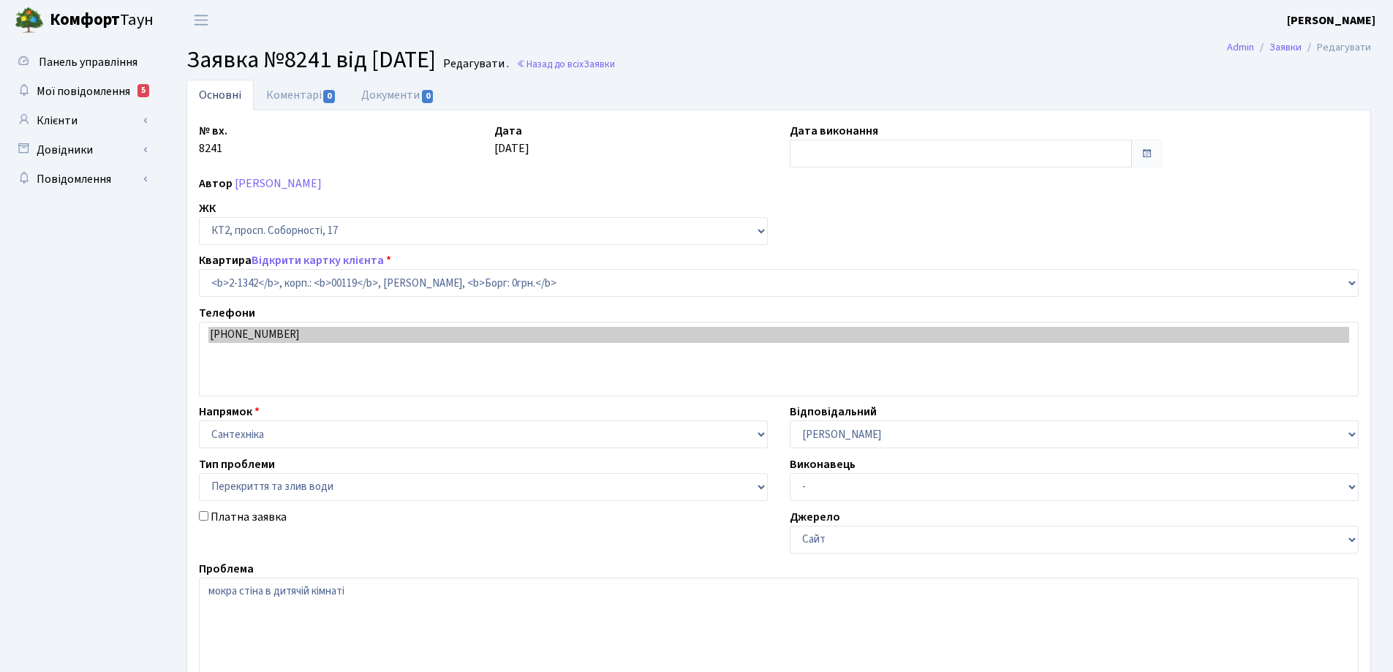
select select "12957"
select select "32"
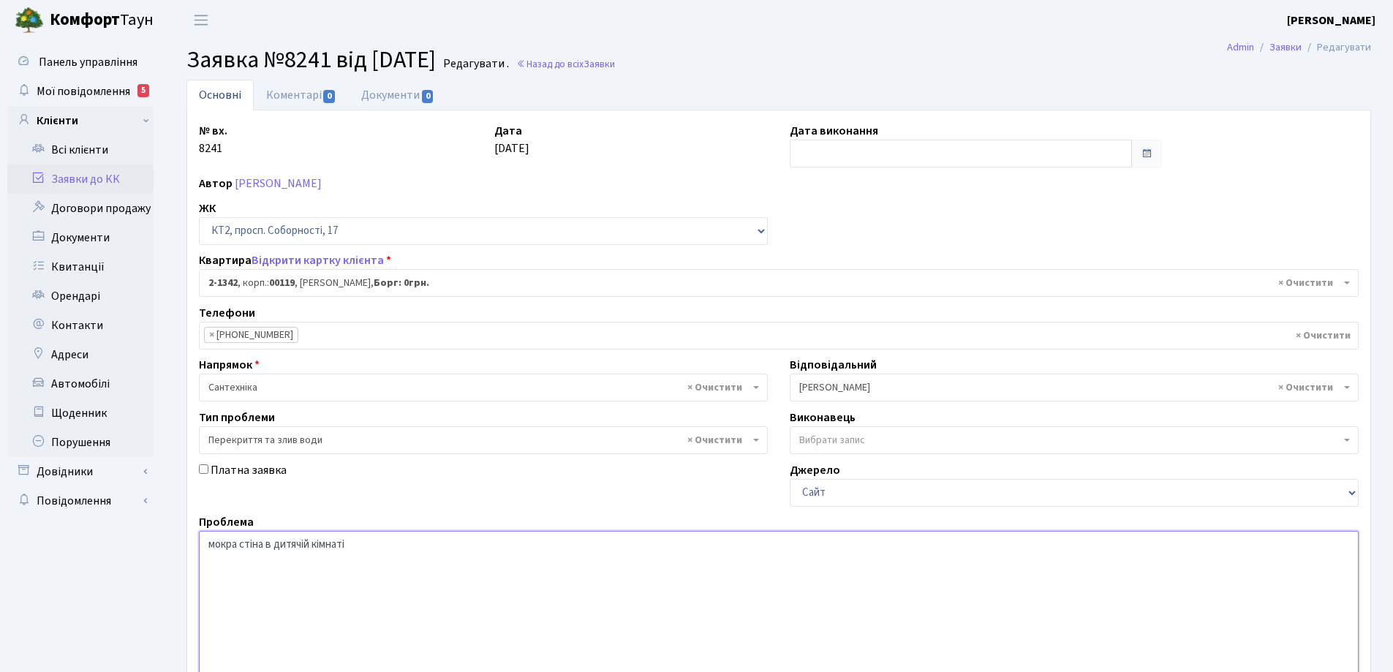
click at [369, 546] on textarea "мокра стіна в дитячій кімнаті" at bounding box center [779, 624] width 1160 height 186
click at [373, 547] on textarea "мокра стіна в дитячій кімнаті" at bounding box center [779, 624] width 1160 height 186
click at [401, 544] on textarea "мокра стіна в дитячій кімнаті" at bounding box center [779, 624] width 1160 height 186
click at [434, 544] on textarea "мокра стіна в дитячій кімнаті" at bounding box center [779, 624] width 1160 height 186
click at [521, 547] on textarea "мокра стіна в дитячій кімнаті" at bounding box center [779, 624] width 1160 height 186
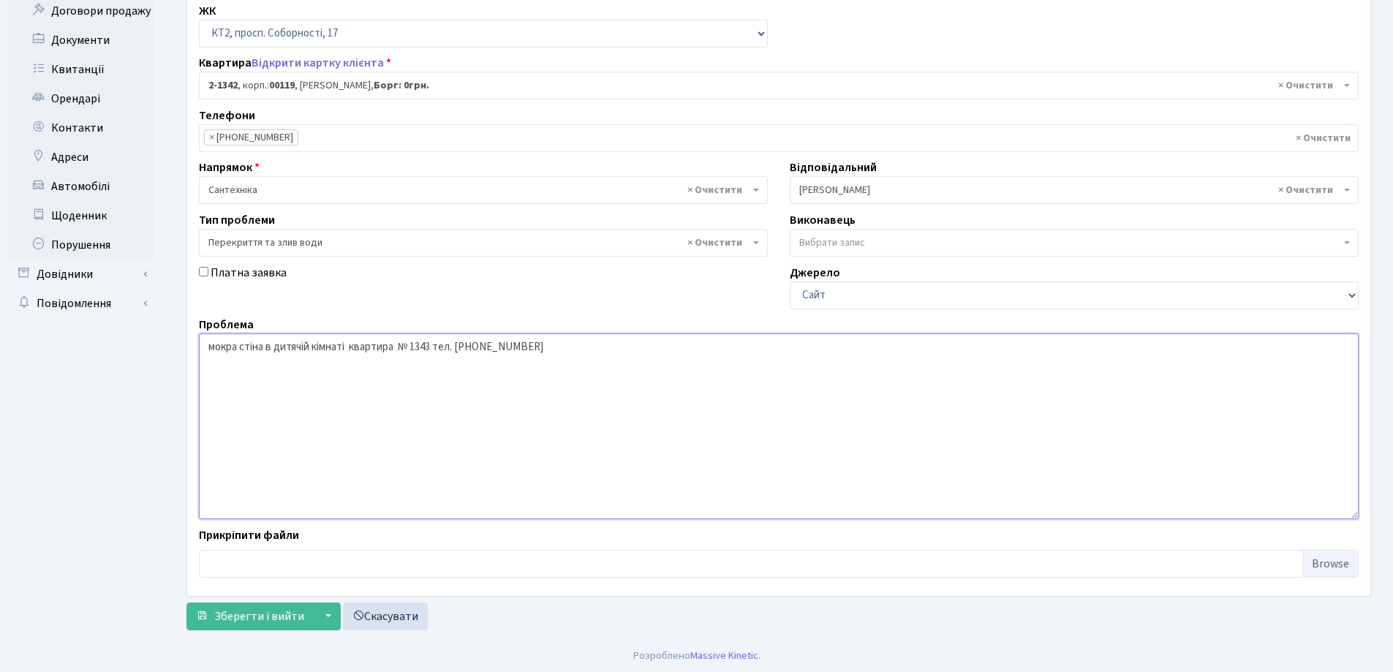
scroll to position [200, 0]
type textarea "мокра стіна в дитячій кімнаті квартира № 1343 тел. [PHONE_NUMBER]"
click at [289, 609] on span "Зберегти і вийти" at bounding box center [259, 614] width 90 height 16
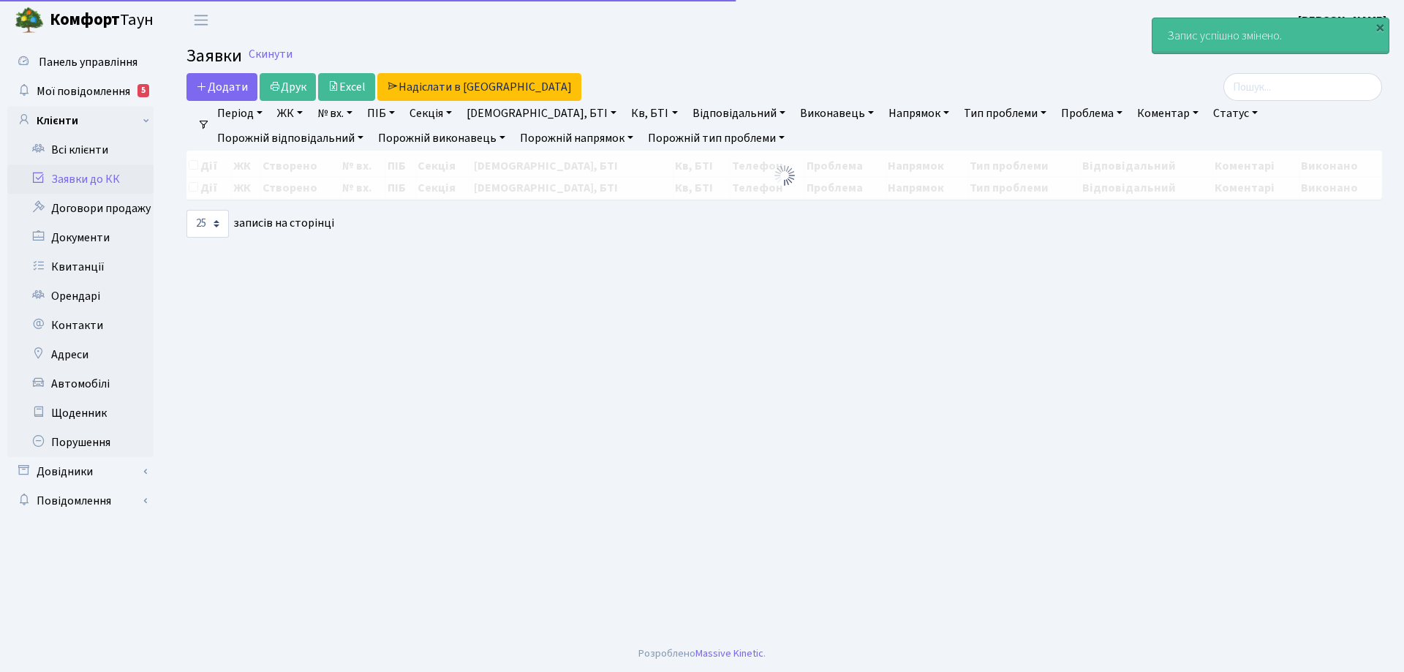
select select "25"
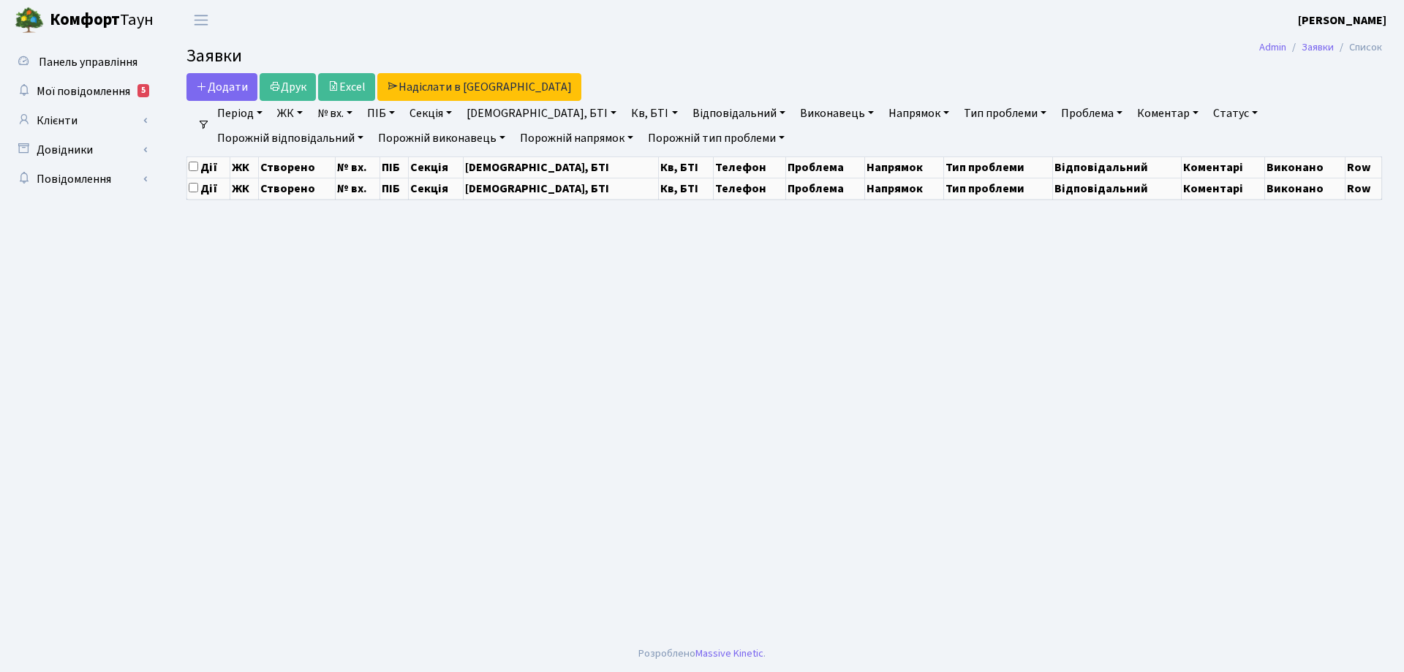
select select "25"
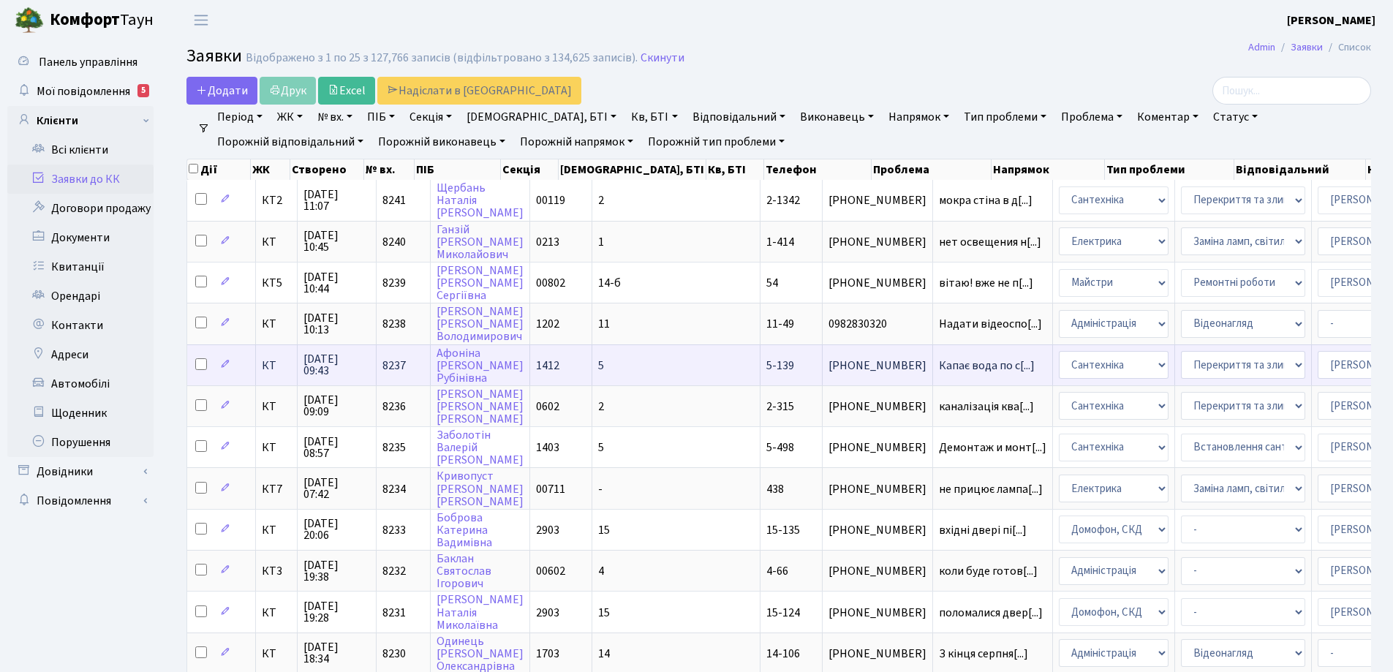
click at [760, 365] on td "5-139" at bounding box center [791, 364] width 62 height 41
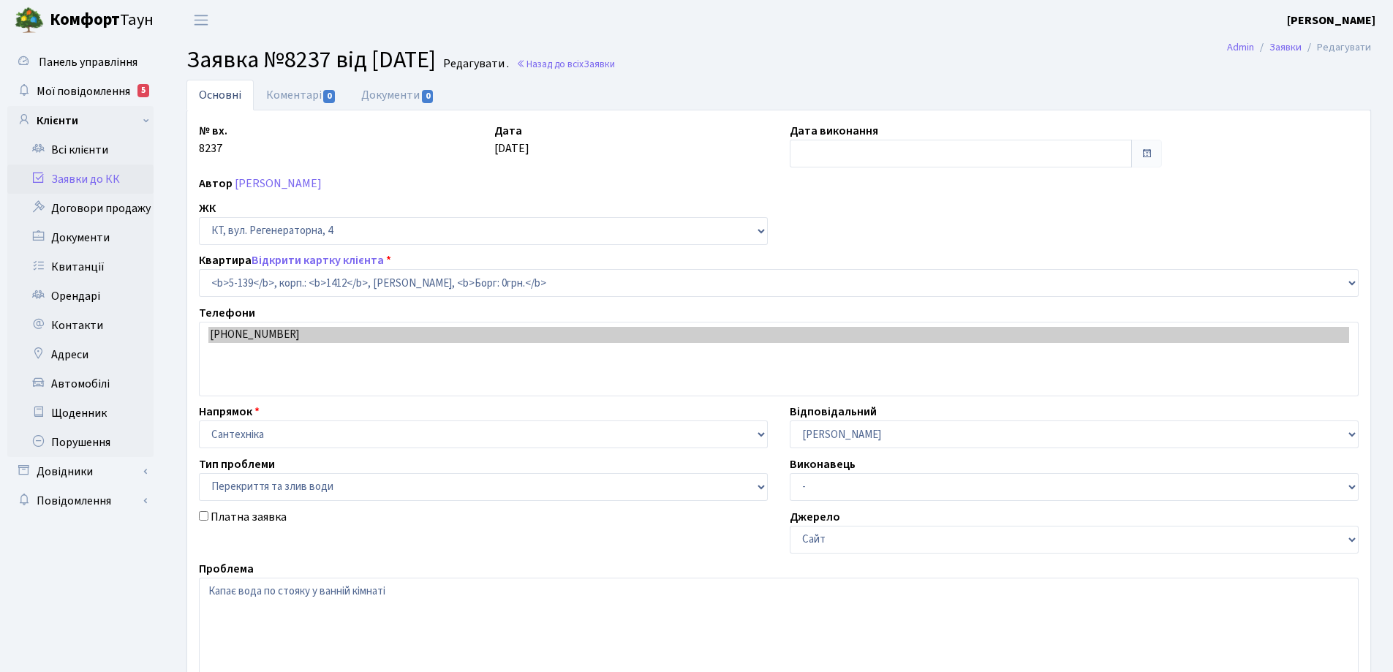
select select "2399"
select select "32"
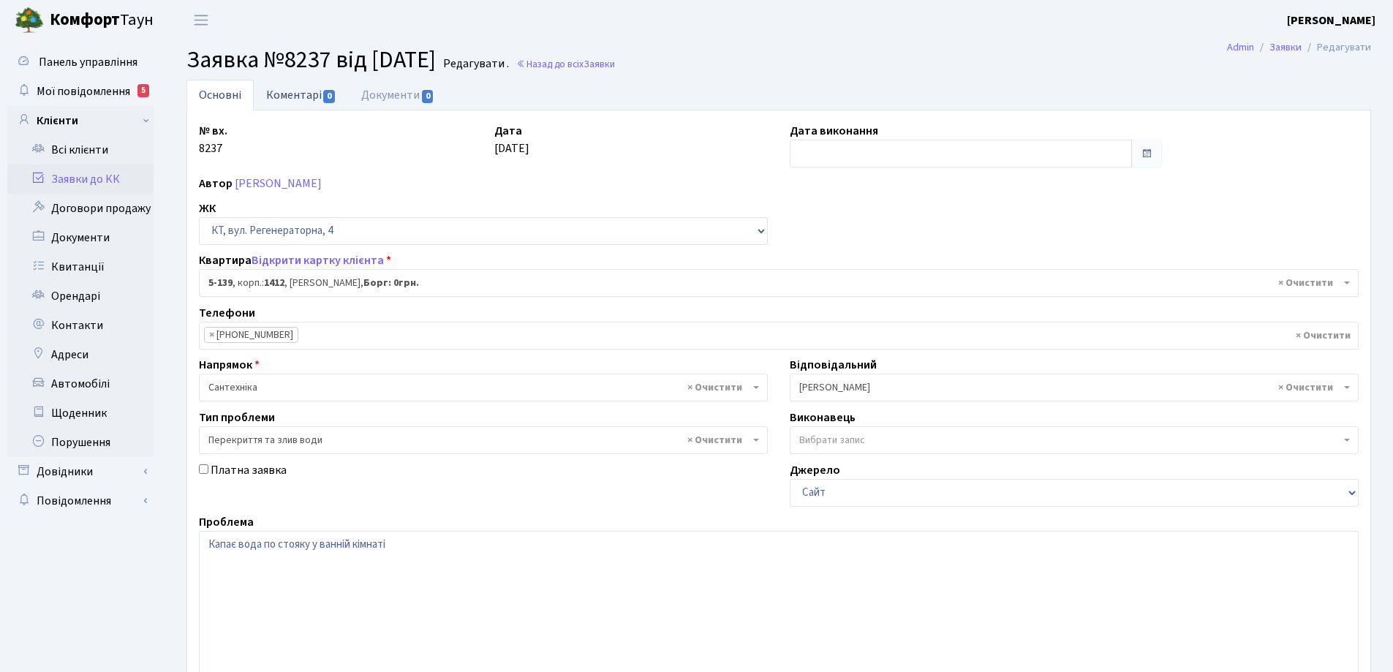
click at [293, 100] on link "Коментарі 0" at bounding box center [301, 95] width 95 height 30
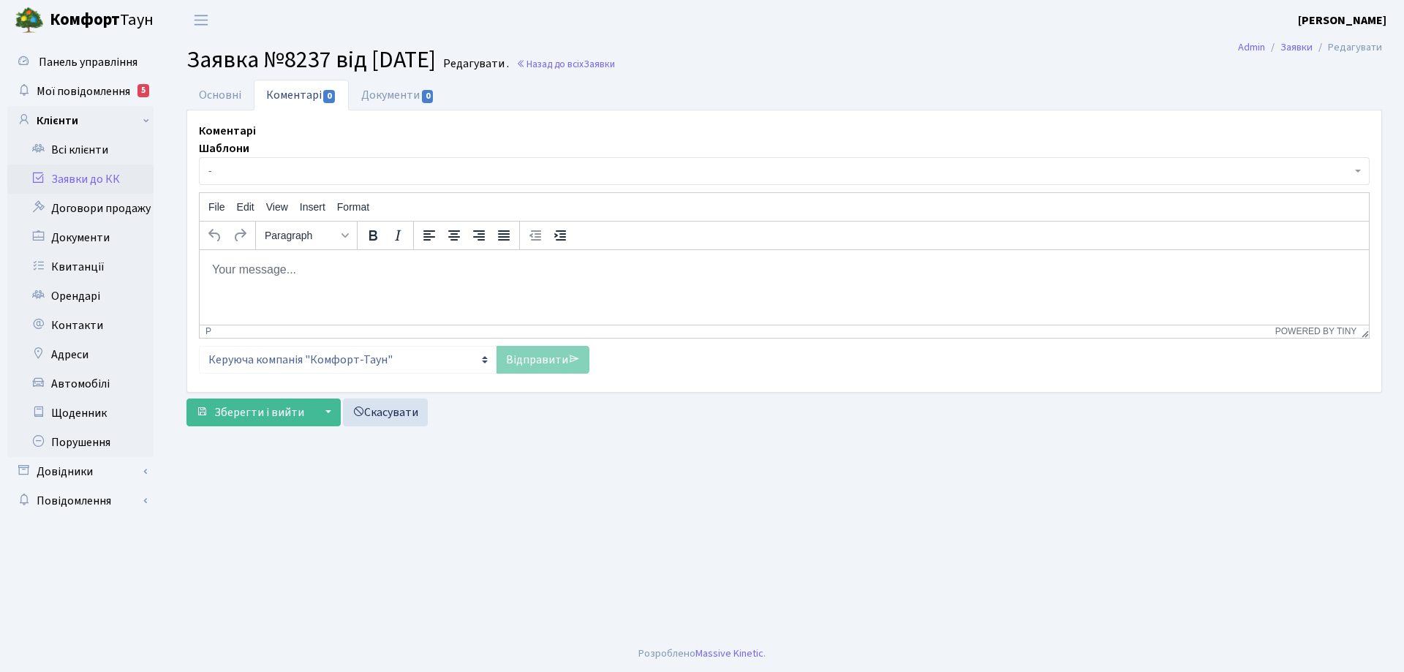
click at [267, 271] on body "Rich Text Area. Press ALT-0 for help." at bounding box center [784, 269] width 1146 height 16
drag, startPoint x: 548, startPoint y: 355, endPoint x: 505, endPoint y: 371, distance: 45.6
click at [548, 354] on link "Відправити" at bounding box center [542, 360] width 93 height 28
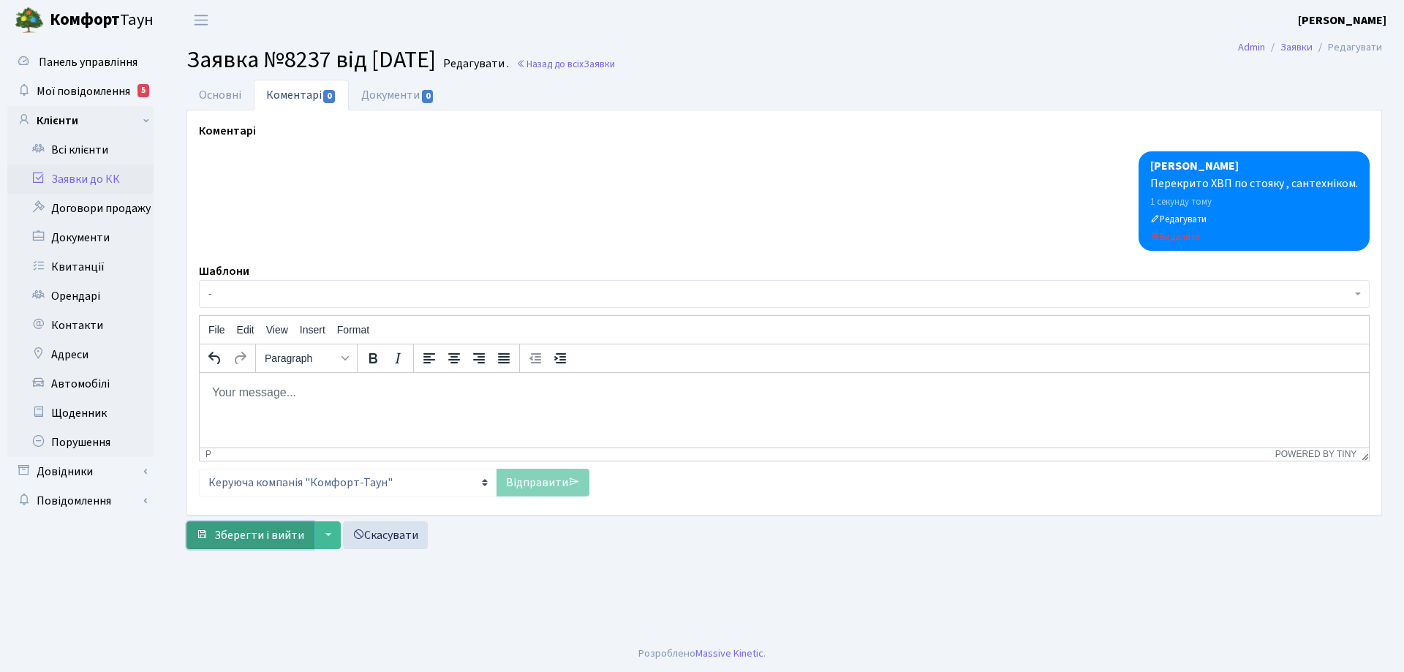
click at [294, 542] on span "Зберегти і вийти" at bounding box center [259, 535] width 90 height 16
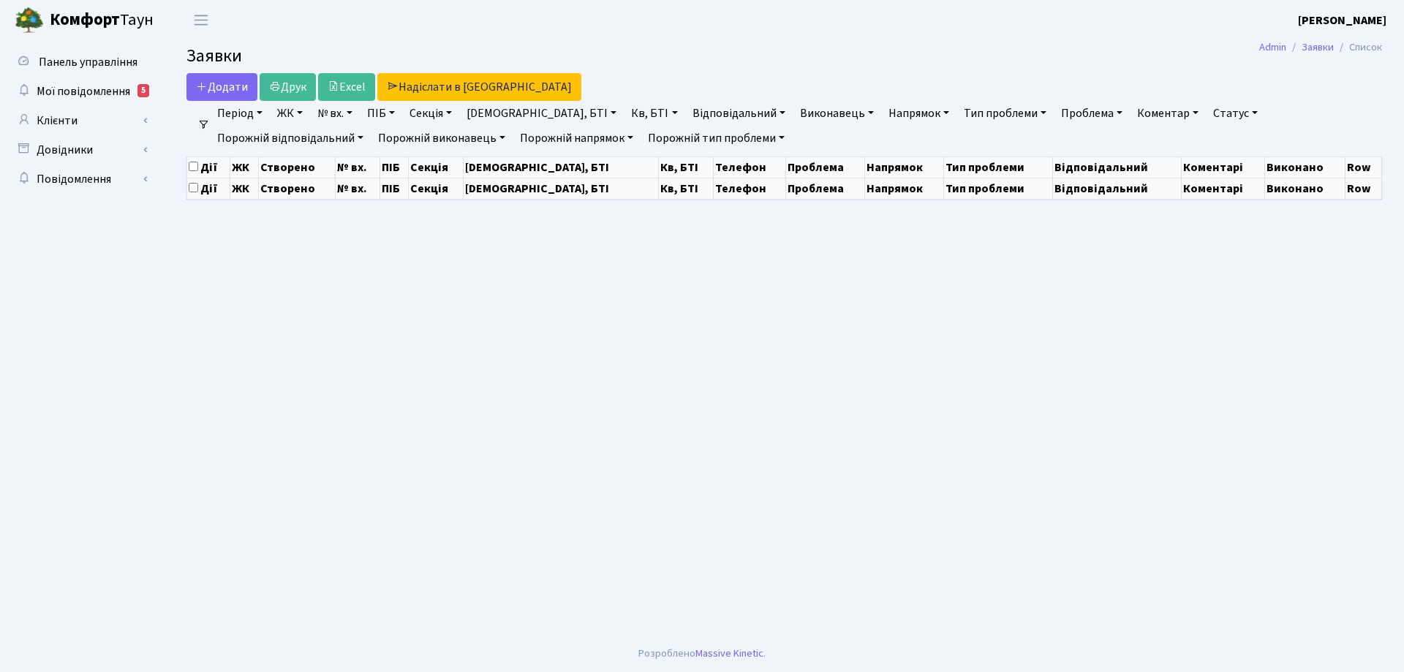
select select "25"
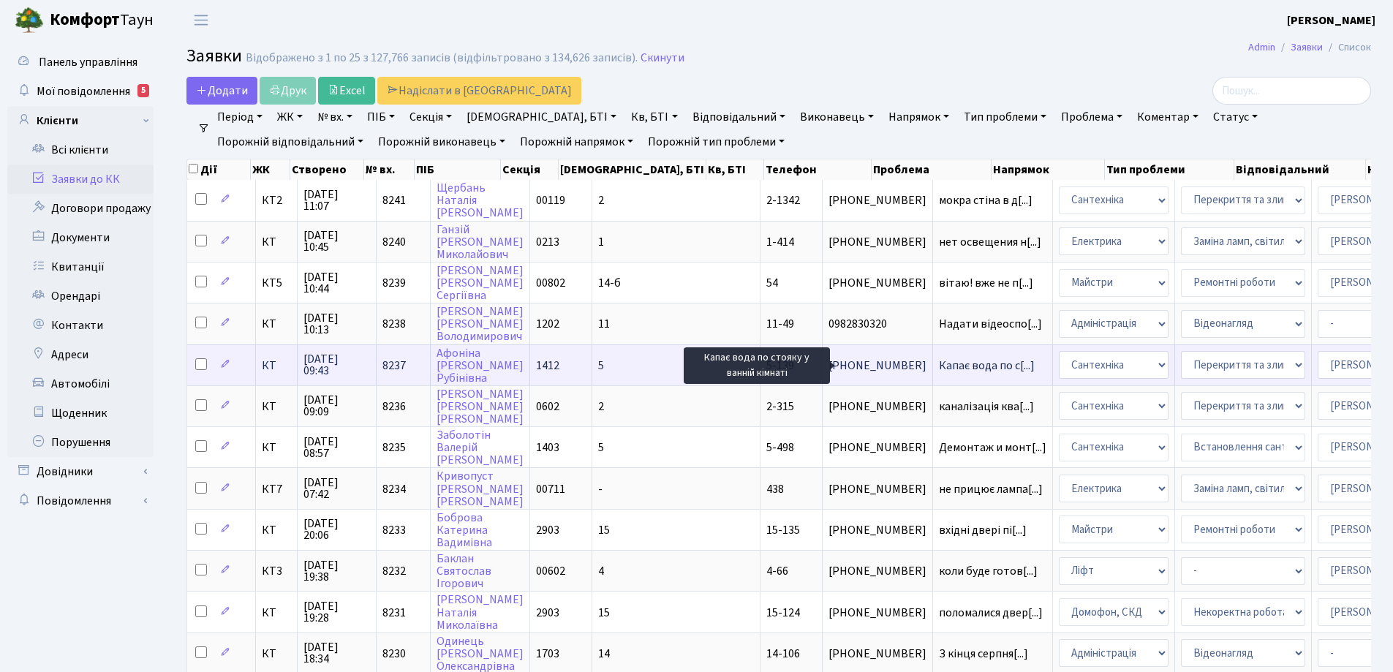
click at [939, 368] on span "Капає вода по с[...]" at bounding box center [987, 366] width 96 height 16
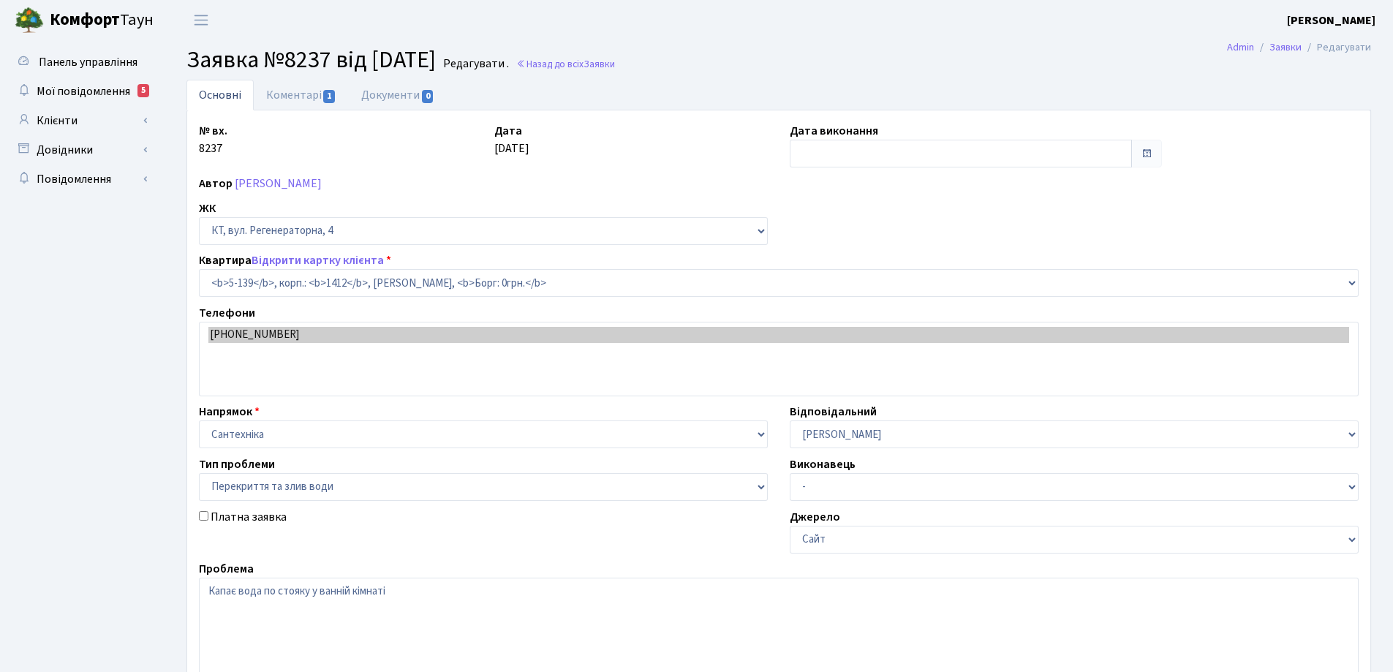
select select "2399"
select select "32"
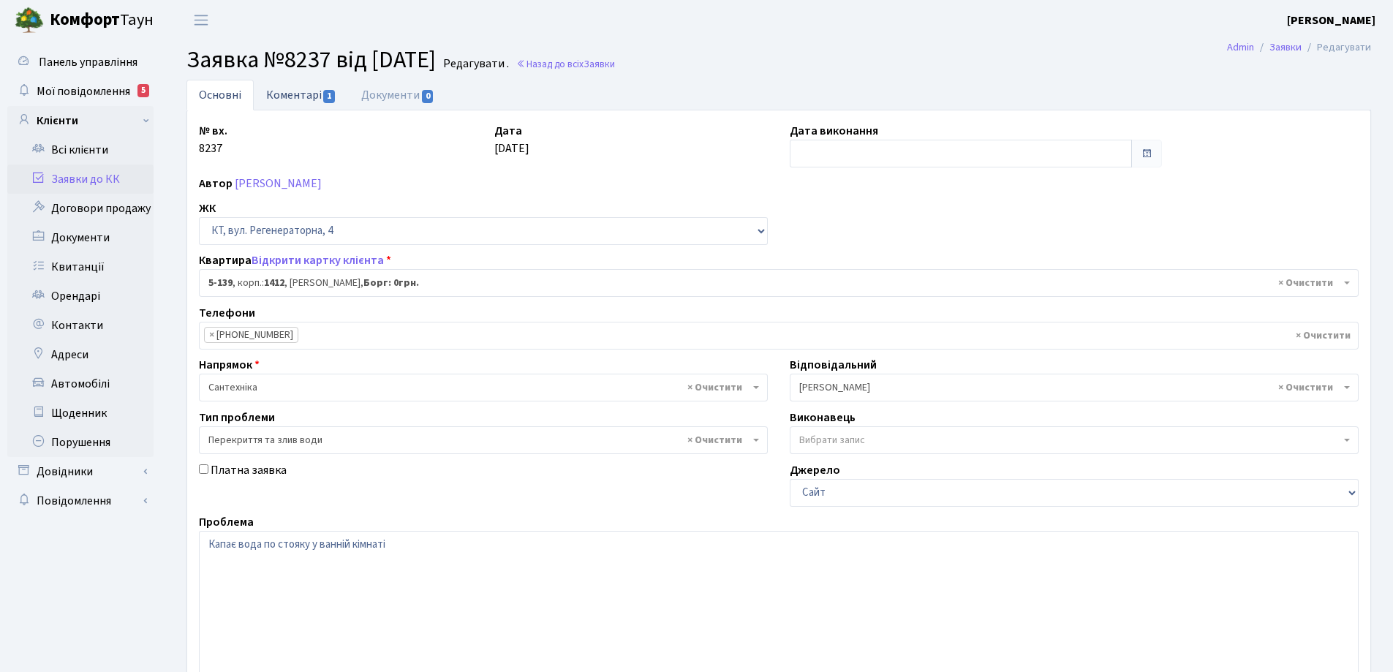
click at [300, 90] on link "Коментарі 1" at bounding box center [301, 95] width 95 height 30
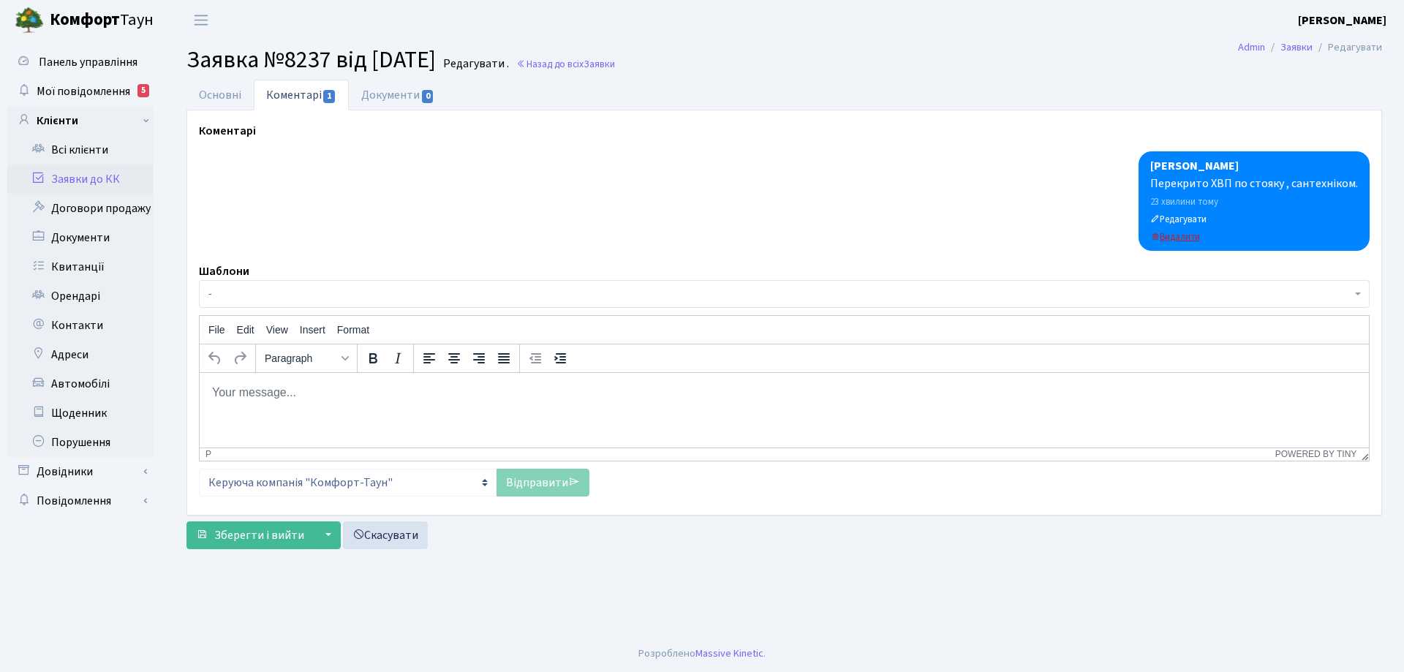
click at [1192, 234] on small "Видалити" at bounding box center [1175, 236] width 50 height 13
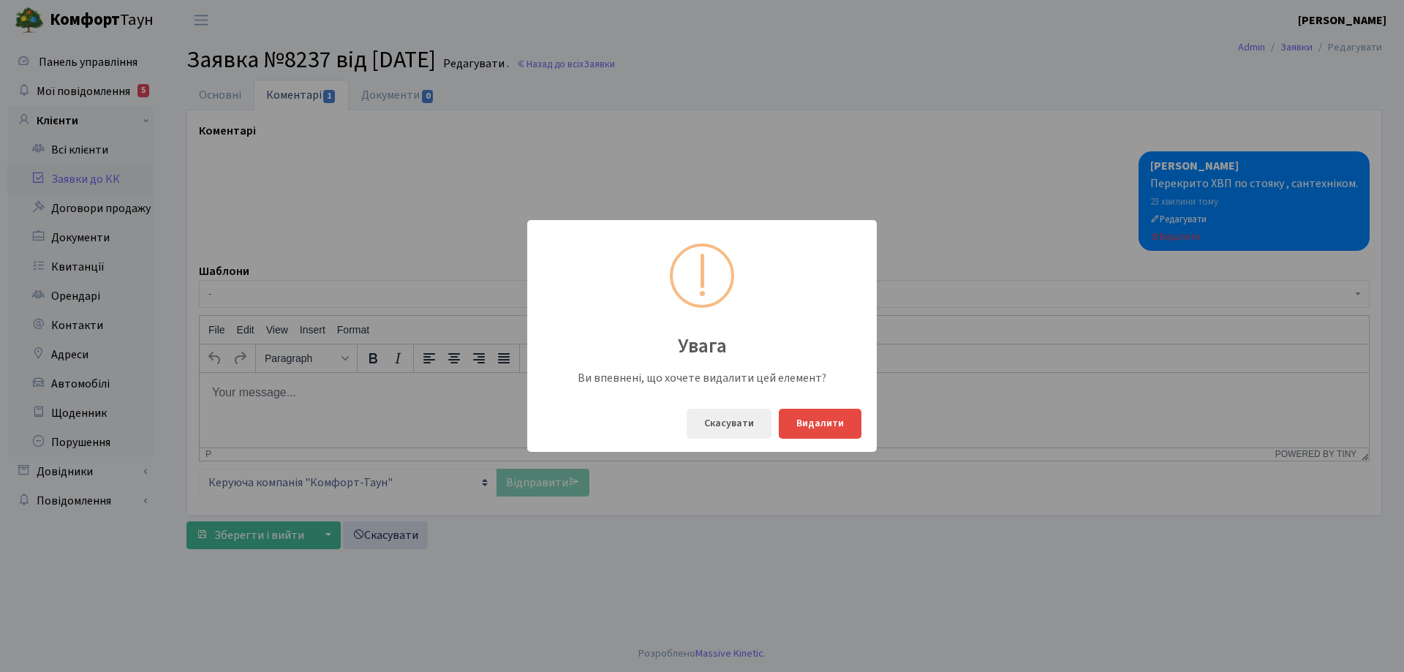
click at [842, 126] on div "Увага Ви впевнені, що хочете видалити цей елемент? Скасувати Видалити" at bounding box center [702, 336] width 1404 height 672
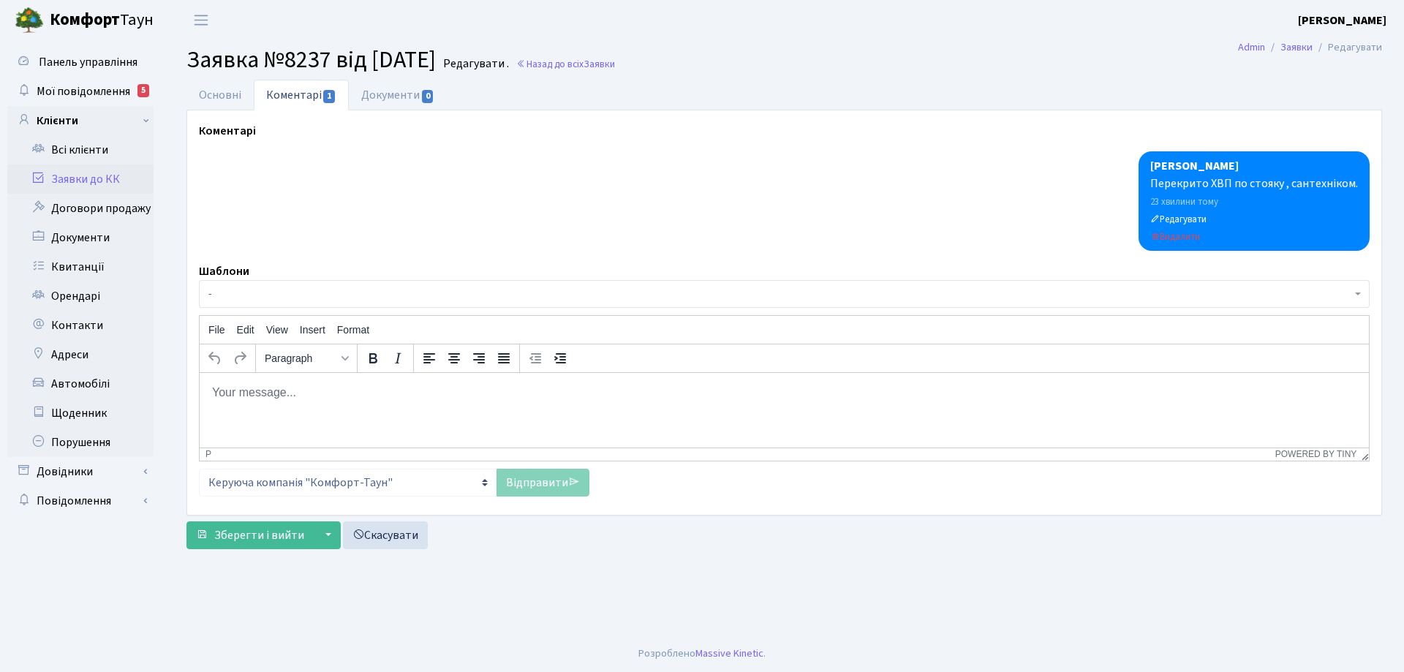
click at [226, 393] on body "Rich Text Area. Press ALT-0 for help." at bounding box center [784, 392] width 1146 height 16
click at [556, 393] on p "ХВП по стояку відновлено, перекрито ХВП в квартирі № 149" at bounding box center [784, 392] width 1146 height 16
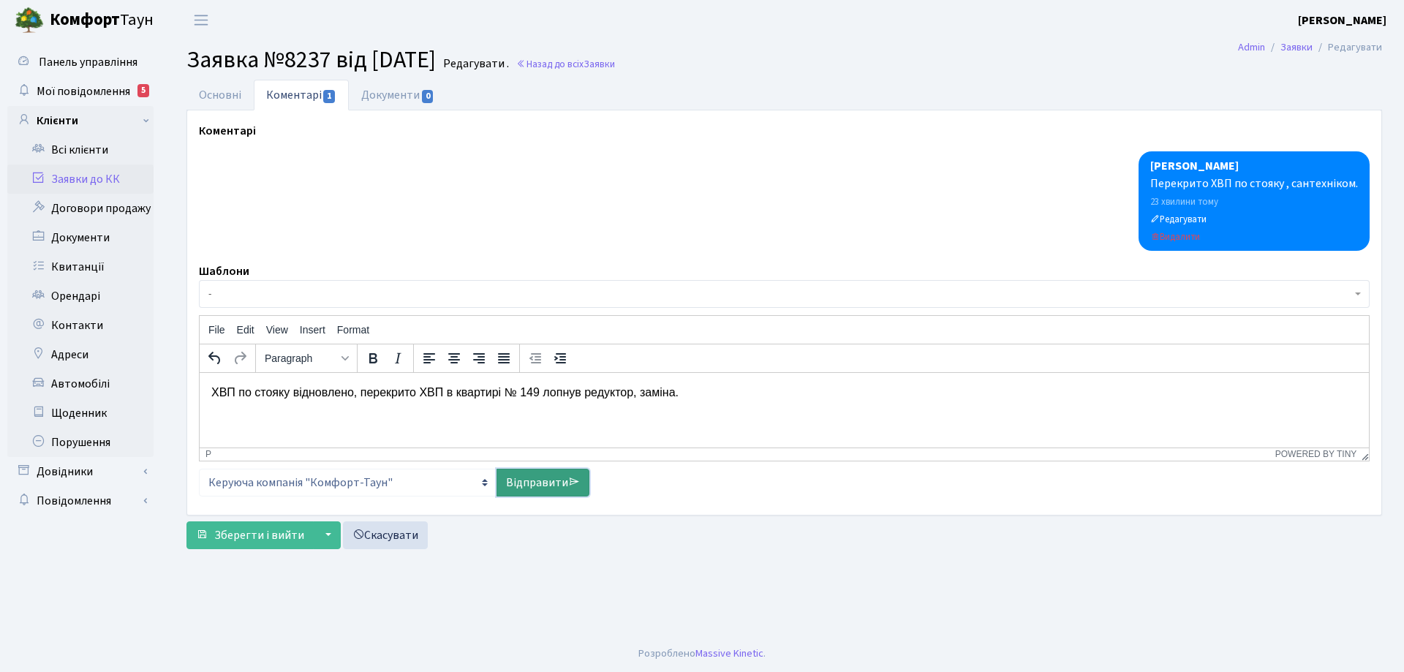
click at [540, 480] on link "Відправити" at bounding box center [542, 483] width 93 height 28
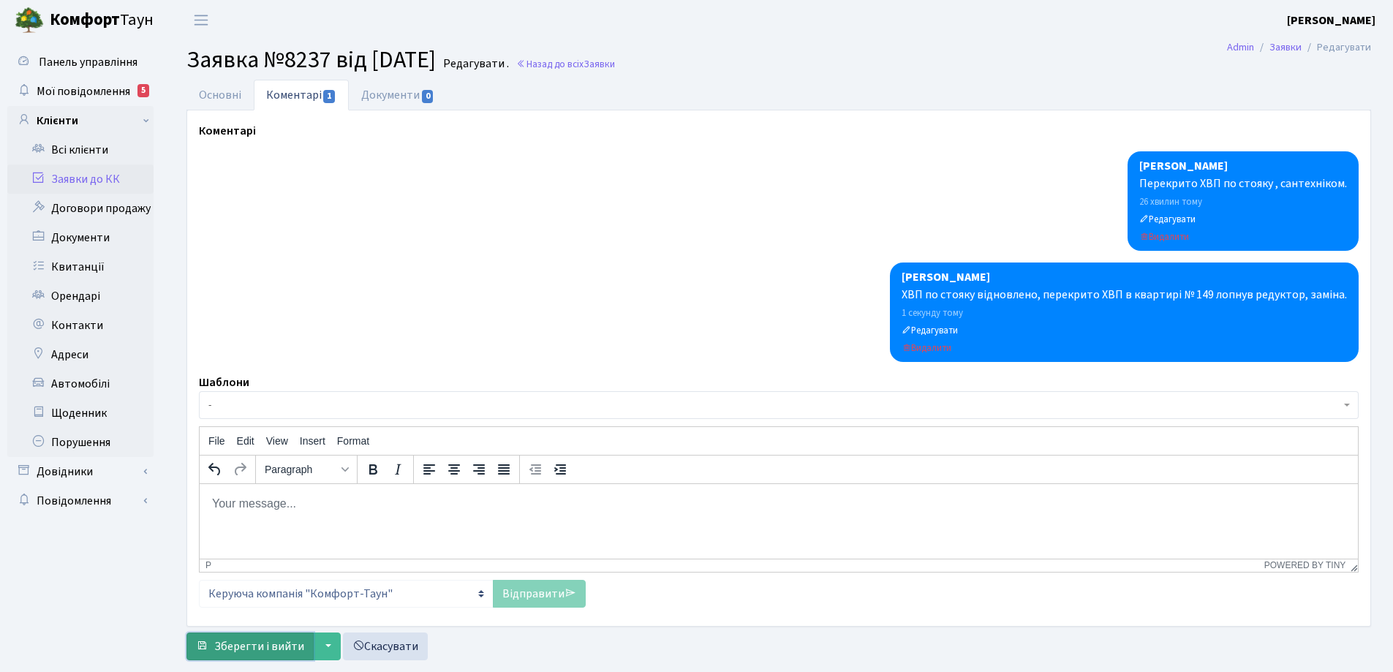
click at [265, 646] on span "Зберегти і вийти" at bounding box center [259, 646] width 90 height 16
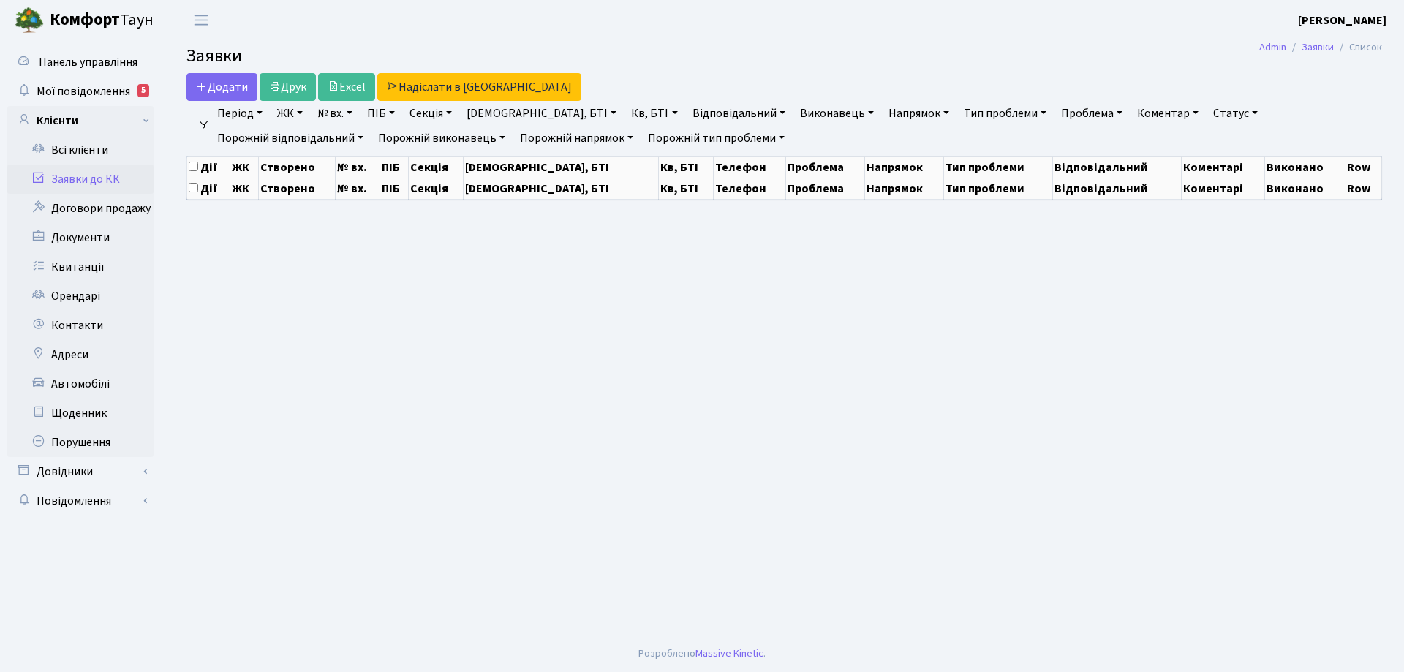
select select "25"
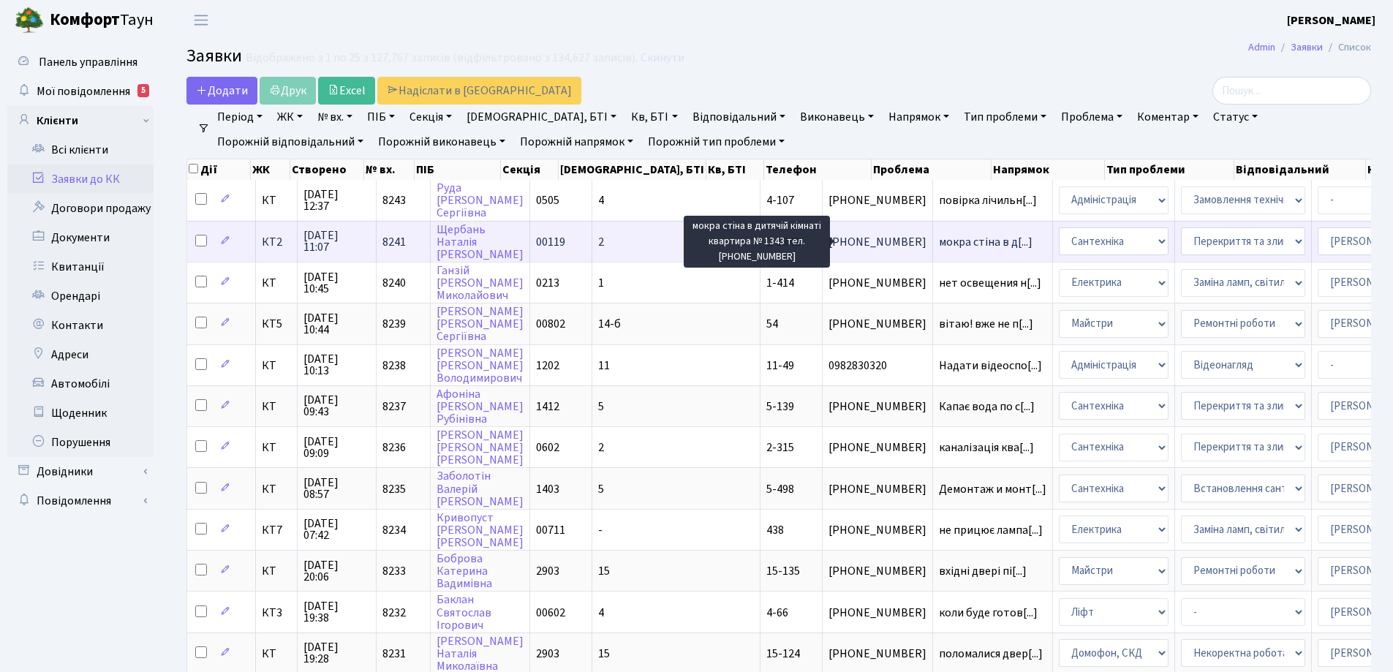
click at [939, 245] on span "мокра стіна в д[...]" at bounding box center [986, 242] width 94 height 16
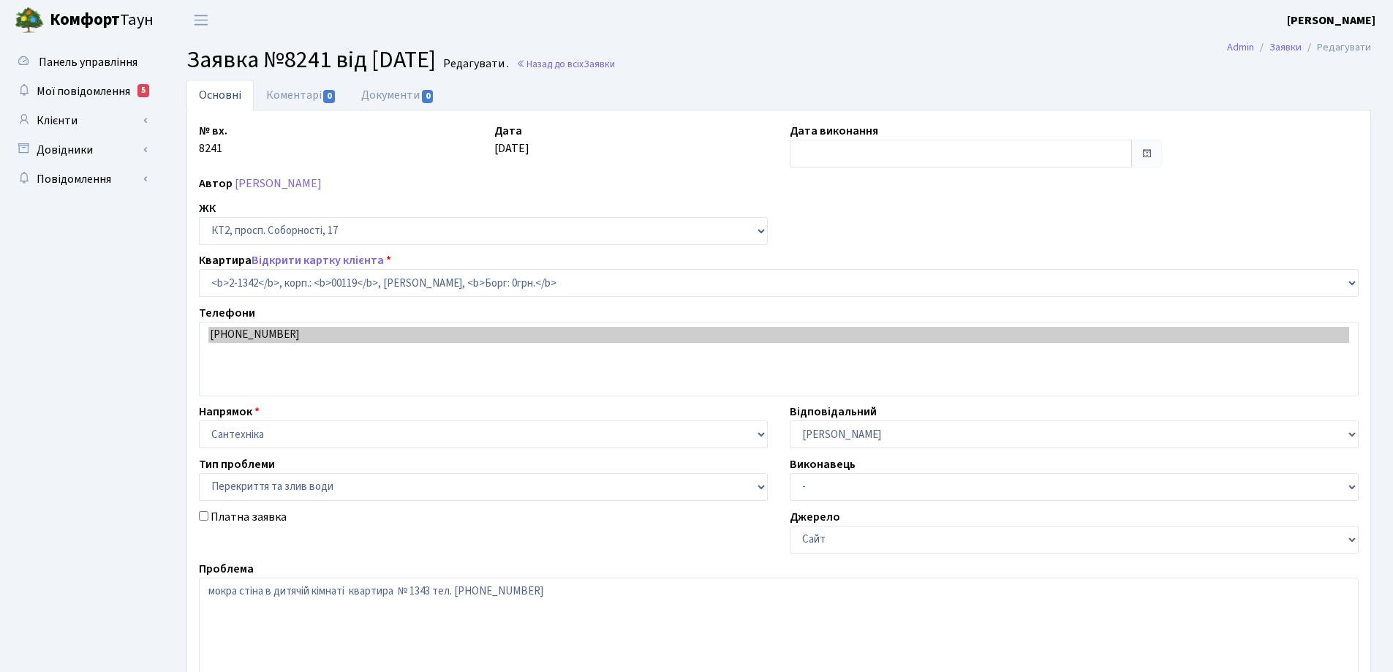
select select "12957"
select select "32"
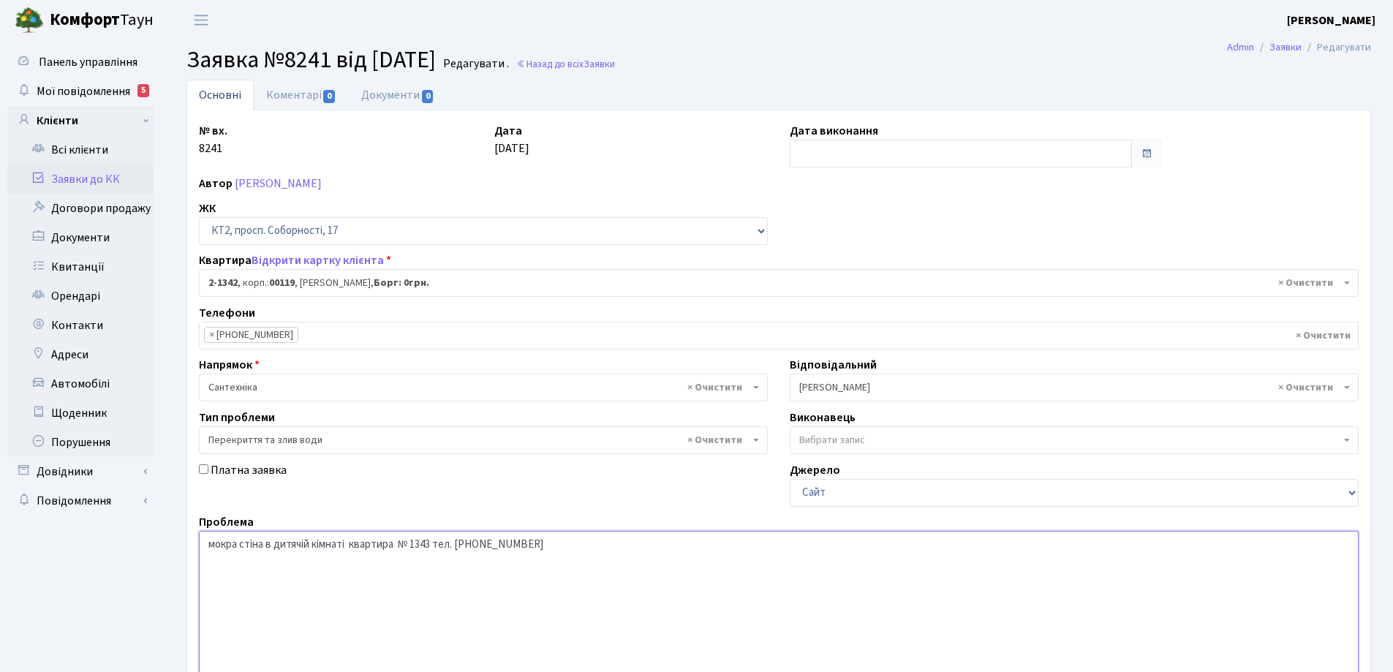
click at [437, 543] on textarea "мокра стіна в дитячій кімнаті квартира № 1343 тел. [PHONE_NUMBER]" at bounding box center [779, 624] width 1160 height 186
click at [352, 545] on textarea "мокра стіна в дитячій кімнаті квартира № 1343 тел. [PHONE_NUMBER]" at bounding box center [779, 624] width 1160 height 186
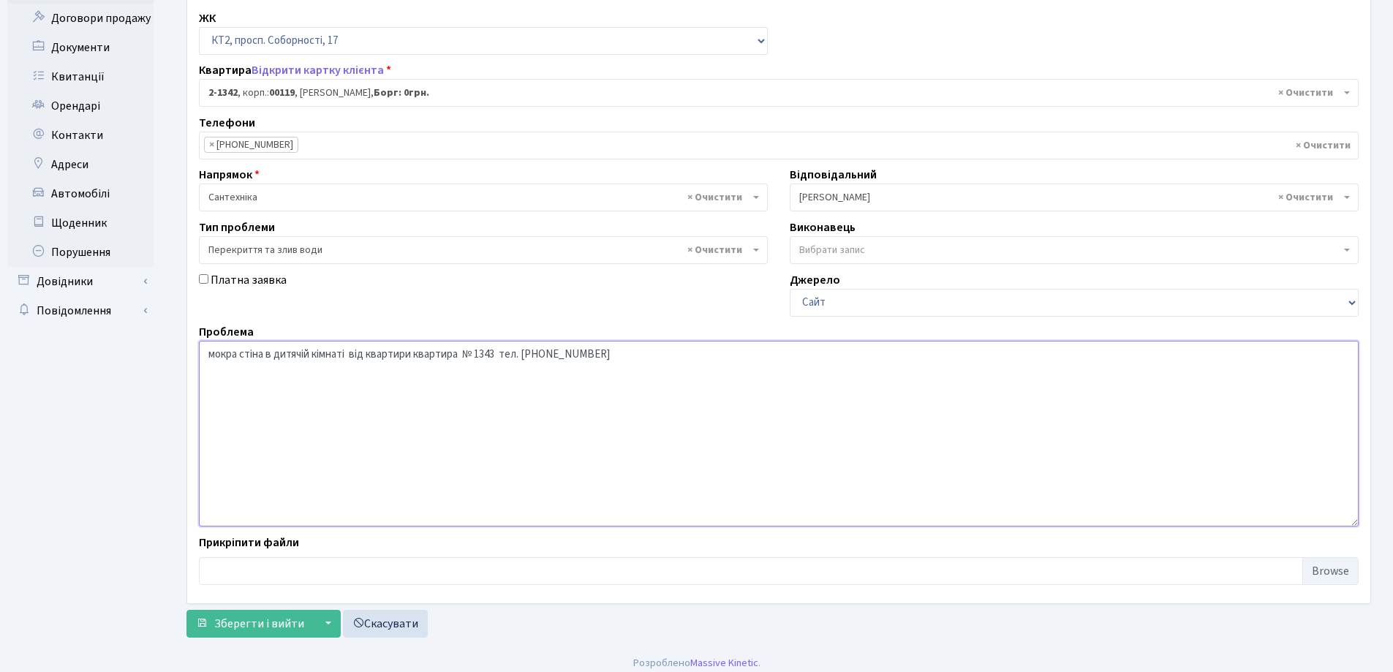
scroll to position [200, 0]
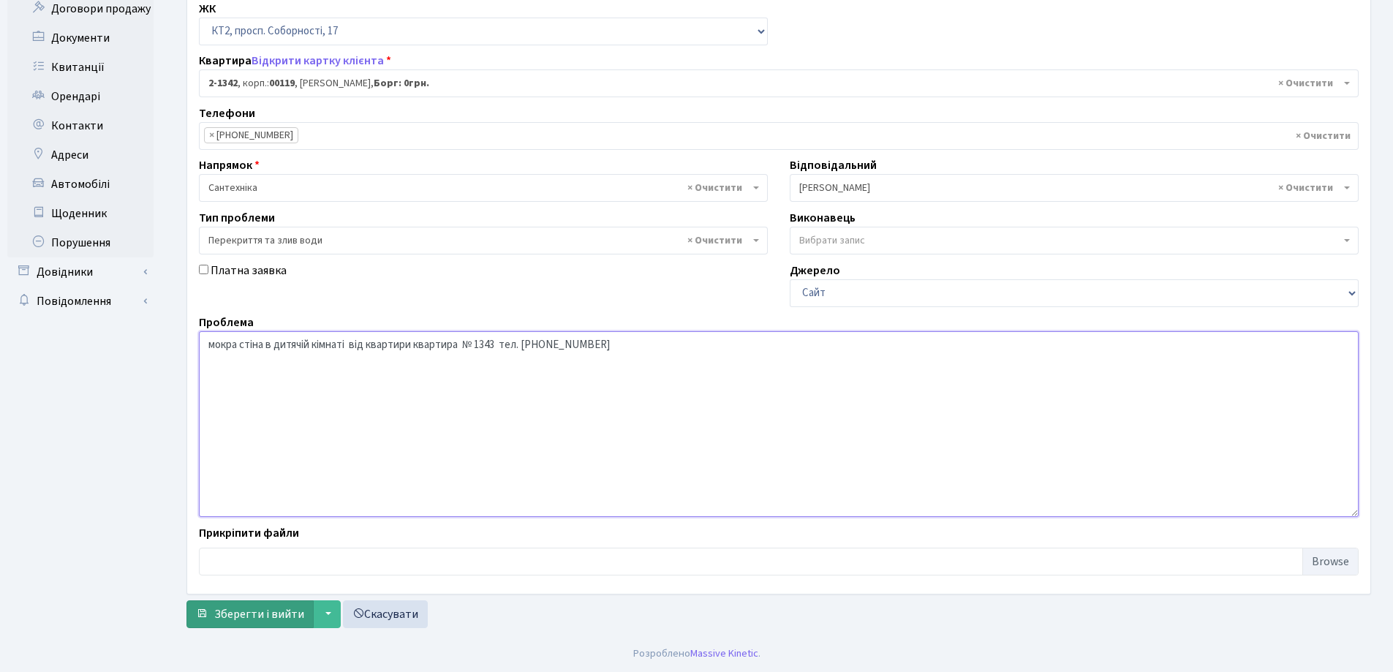
type textarea "мокра стіна в дитячій кімнаті від квартири квартира № 1343 тел. [PHONE_NUMBER]"
click at [282, 613] on span "Зберегти і вийти" at bounding box center [259, 614] width 90 height 16
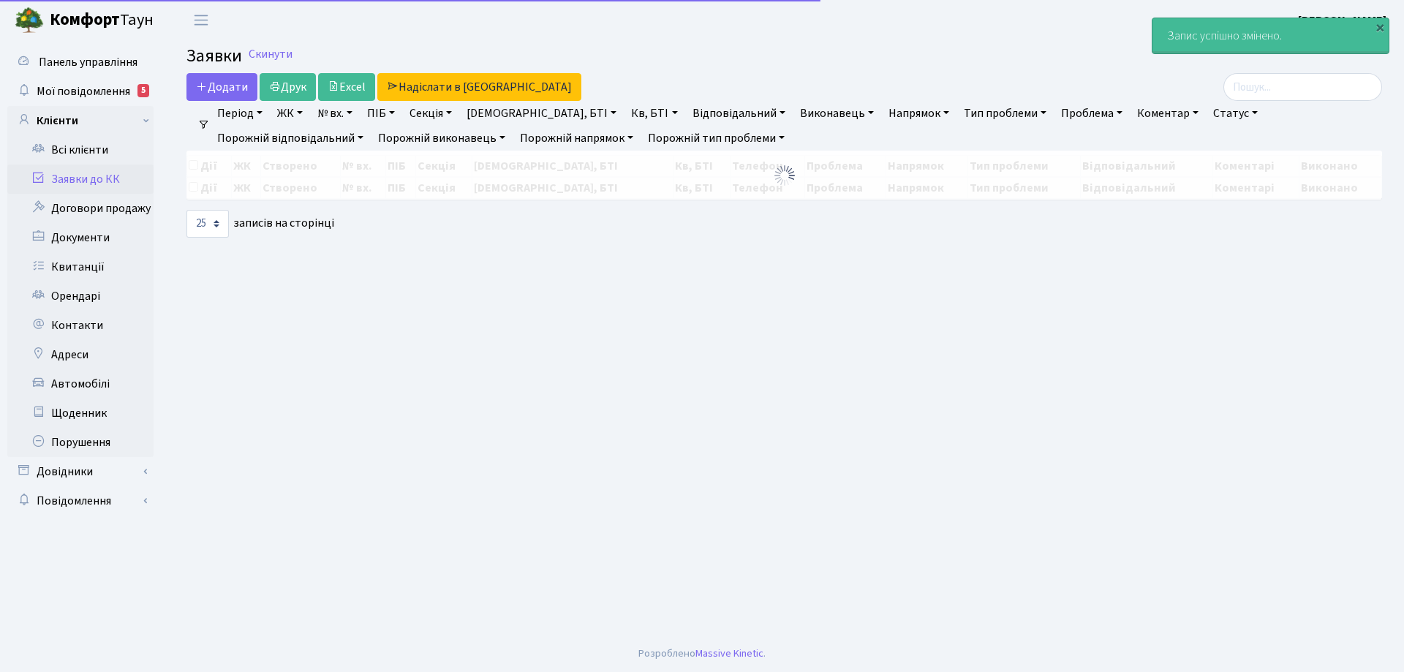
select select "25"
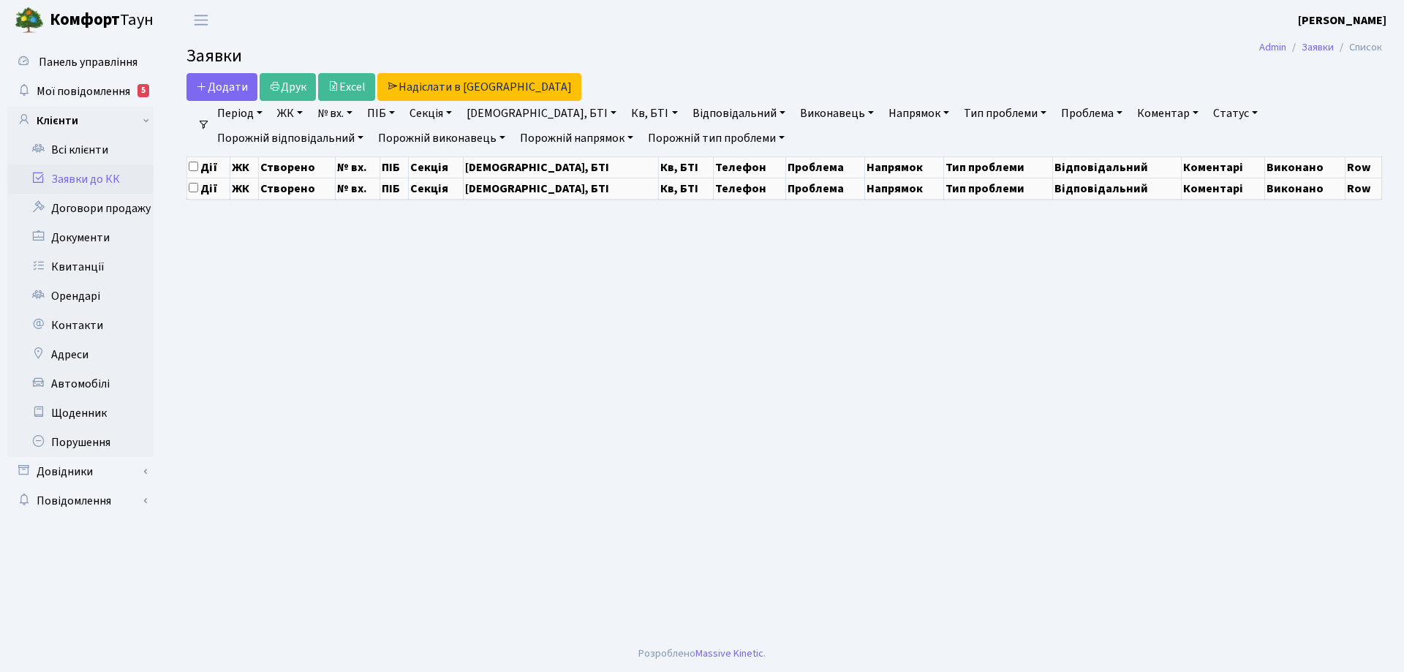
select select "25"
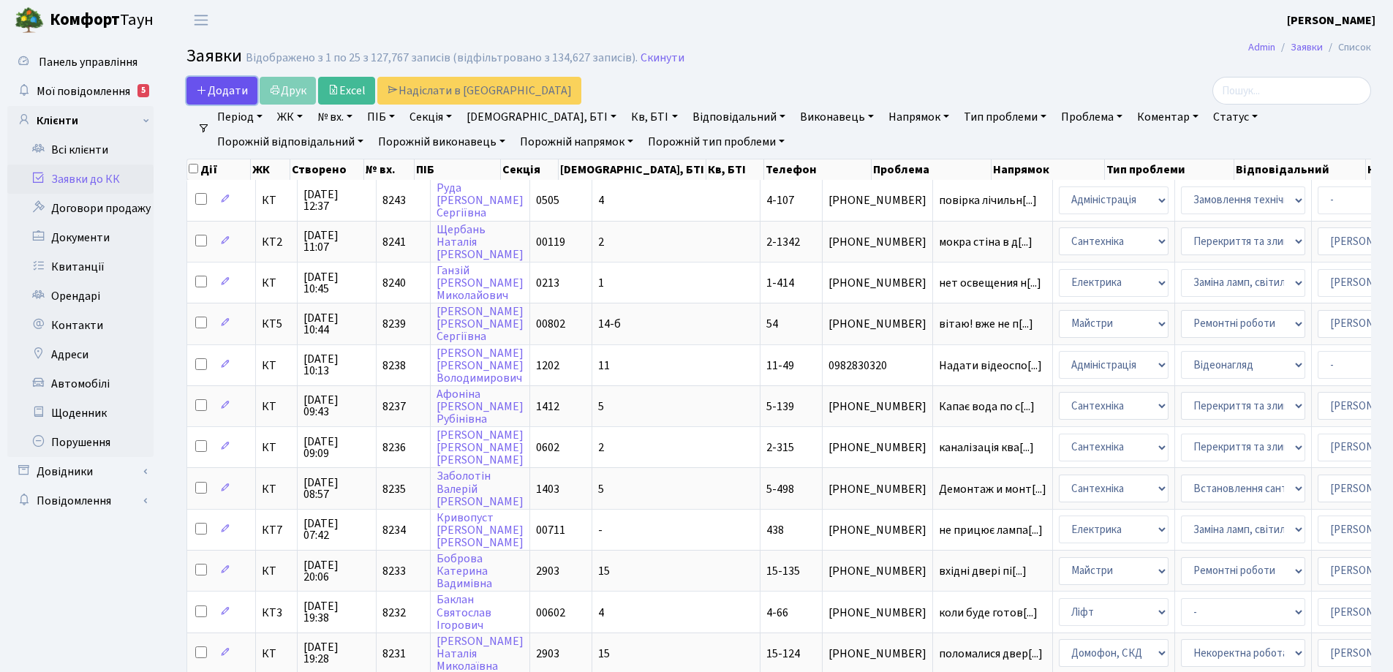
click at [235, 94] on span "Додати" at bounding box center [222, 91] width 52 height 16
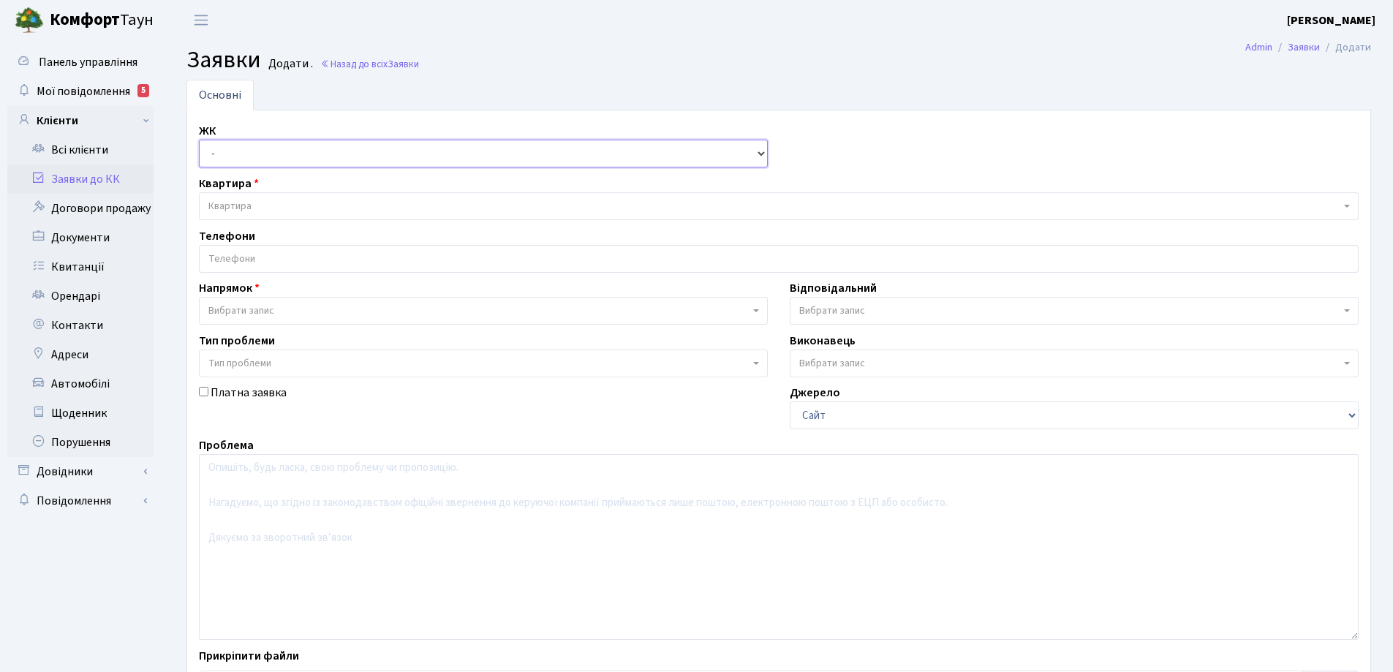
click at [765, 154] on select "- КТ, вул. Регенераторна, 4 КТ2, просп. [STREET_ADDRESS] [STREET_ADDRESS] [PERS…" at bounding box center [483, 154] width 569 height 28
select select "271"
click at [199, 140] on select "- КТ, вул. Регенераторна, 4 КТ2, просп. [STREET_ADDRESS] [STREET_ADDRESS] [PERS…" at bounding box center [483, 154] width 569 height 28
select select
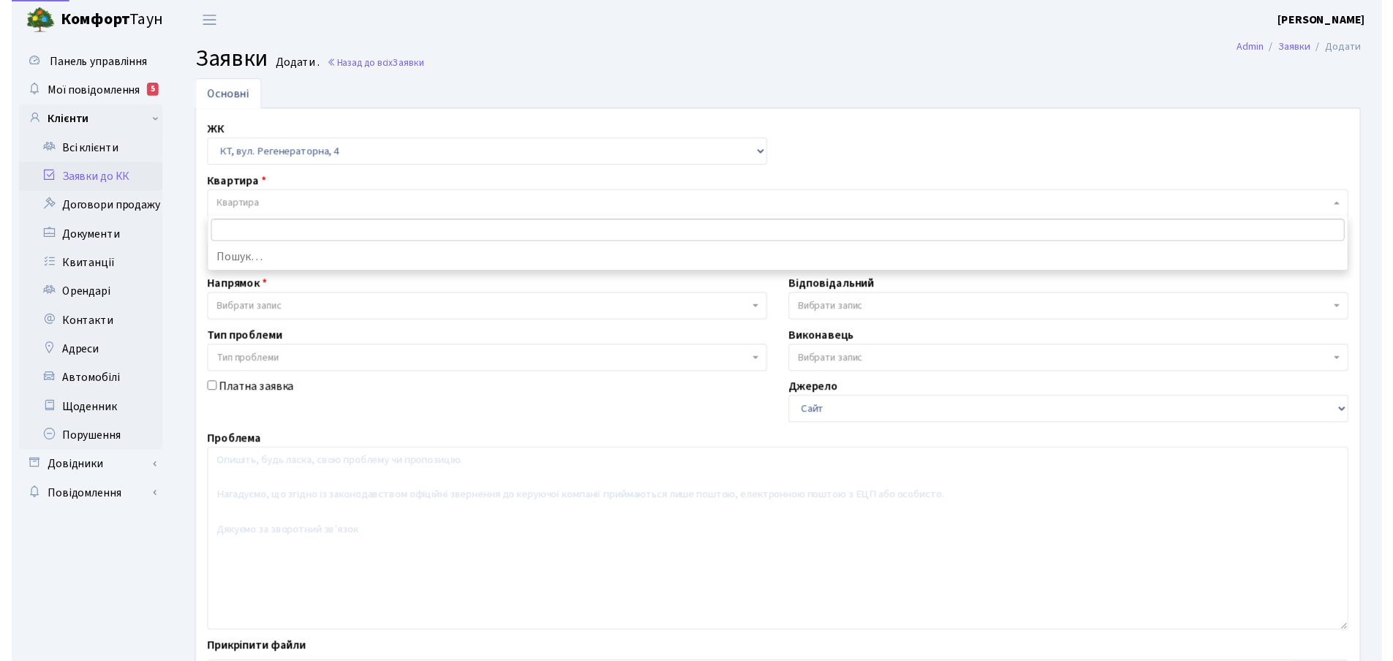
click at [261, 203] on span "Квартира" at bounding box center [774, 206] width 1132 height 15
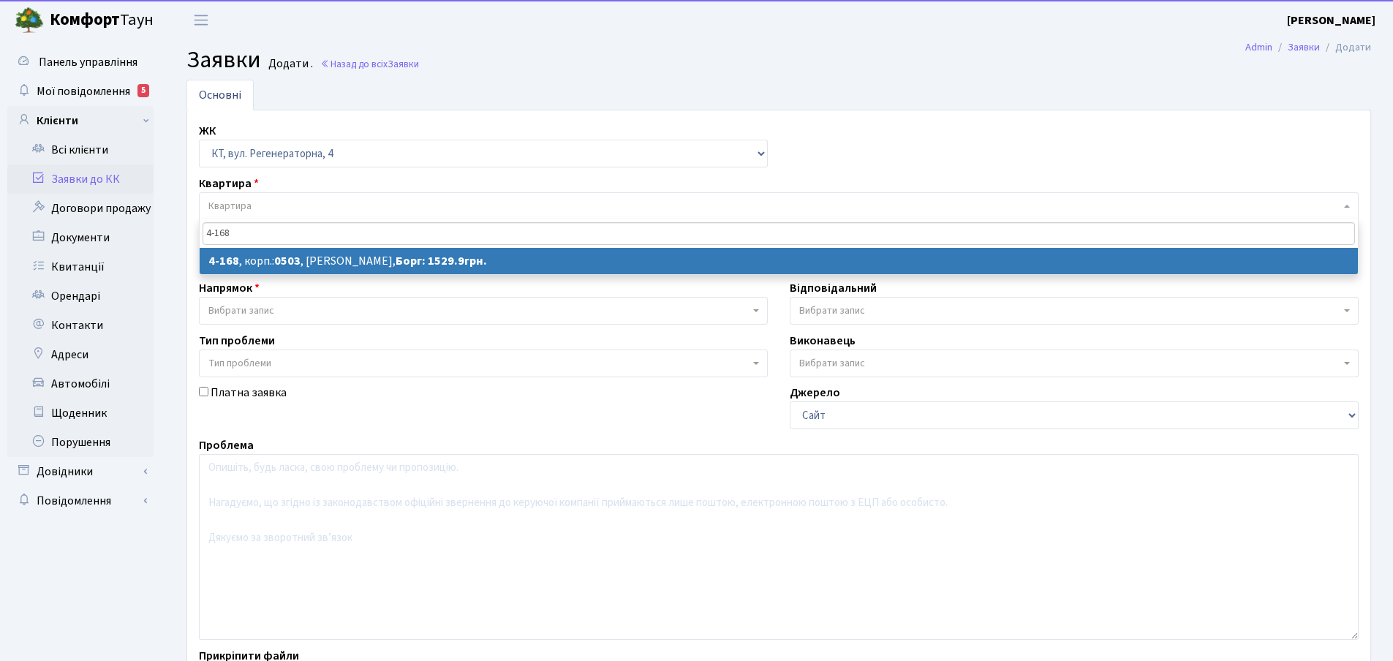
type input "4-168"
select select
select select "1094"
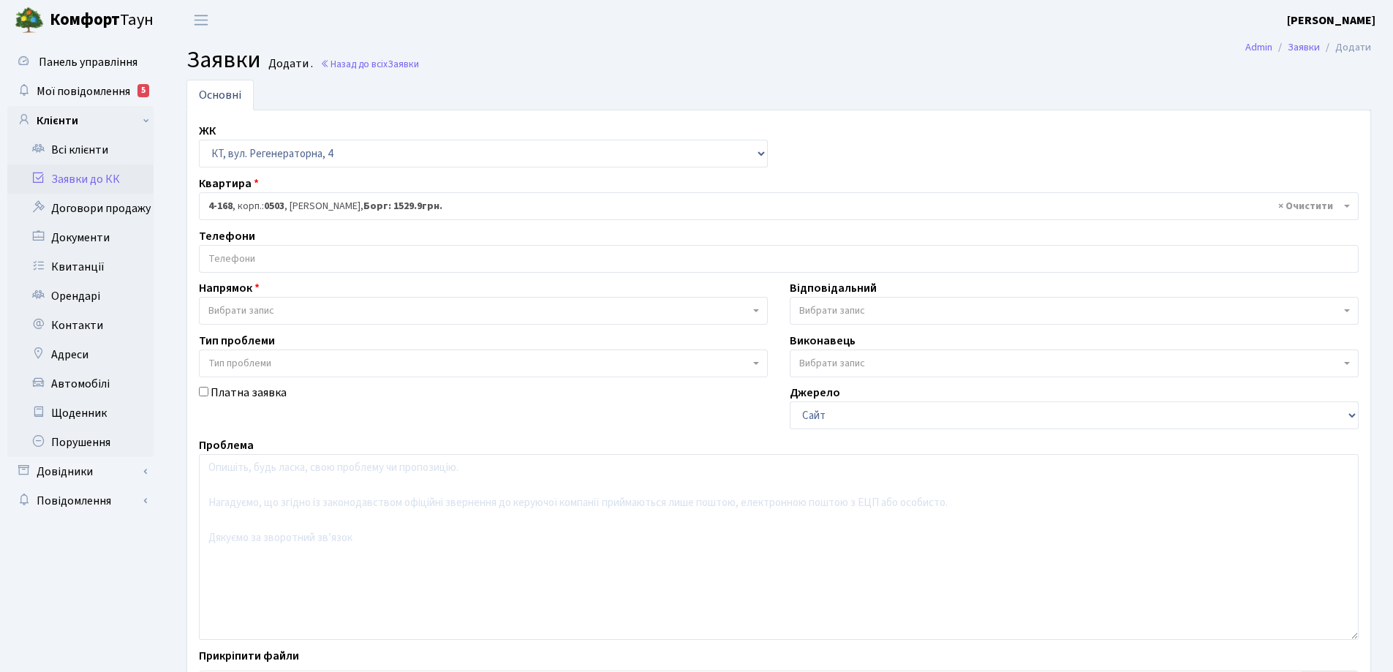
click at [283, 254] on input "search" at bounding box center [779, 259] width 1158 height 26
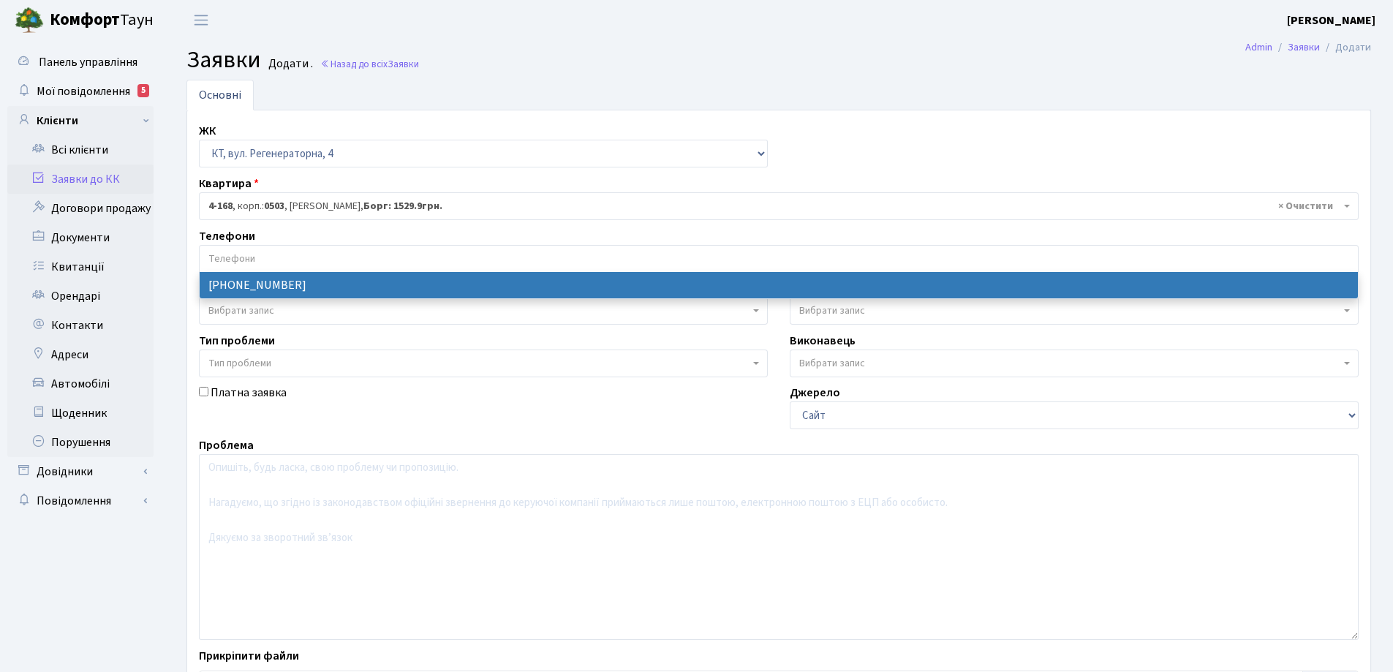
select select "129571"
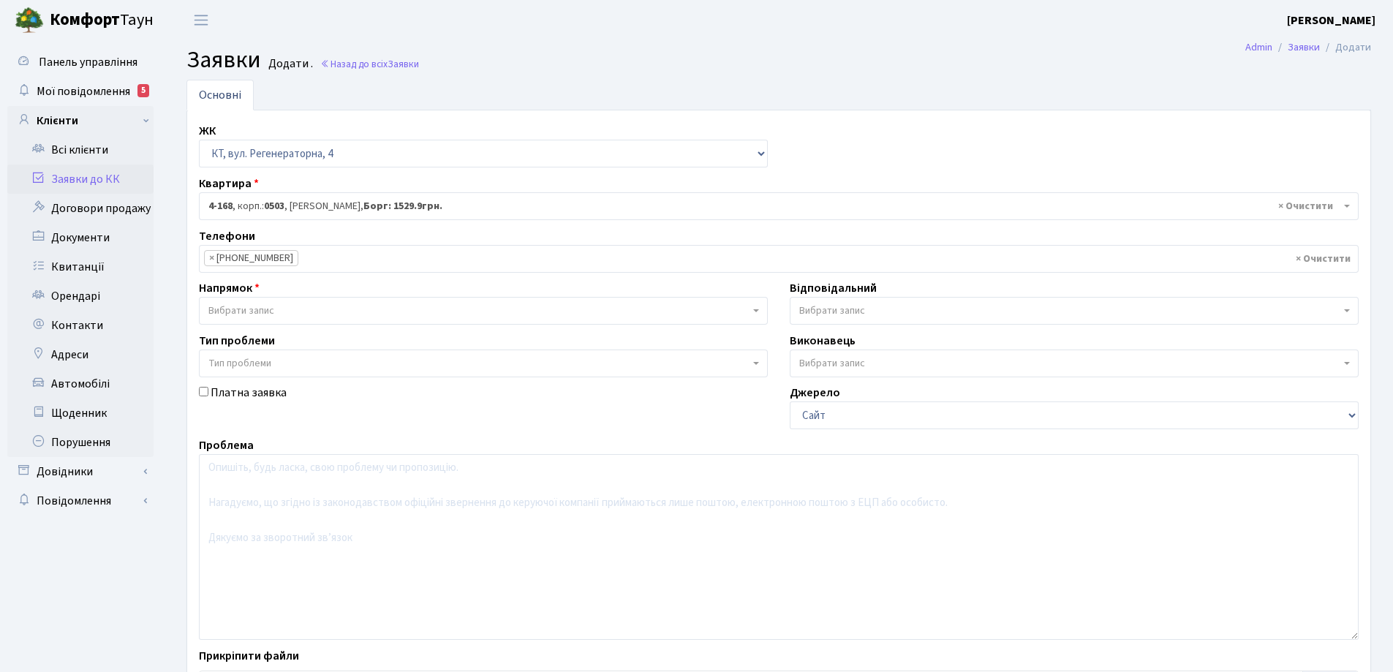
drag, startPoint x: 758, startPoint y: 311, endPoint x: 749, endPoint y: 313, distance: 9.8
click at [758, 310] on b at bounding box center [756, 310] width 6 height 3
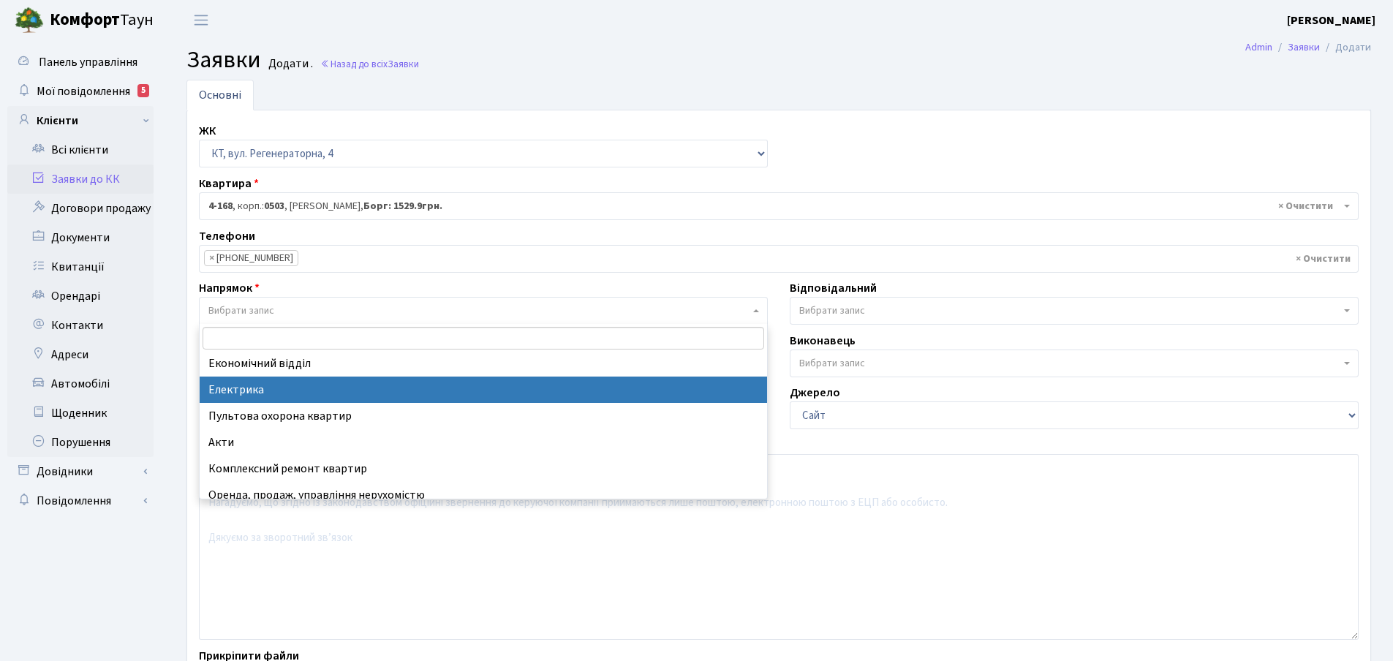
scroll to position [146, 0]
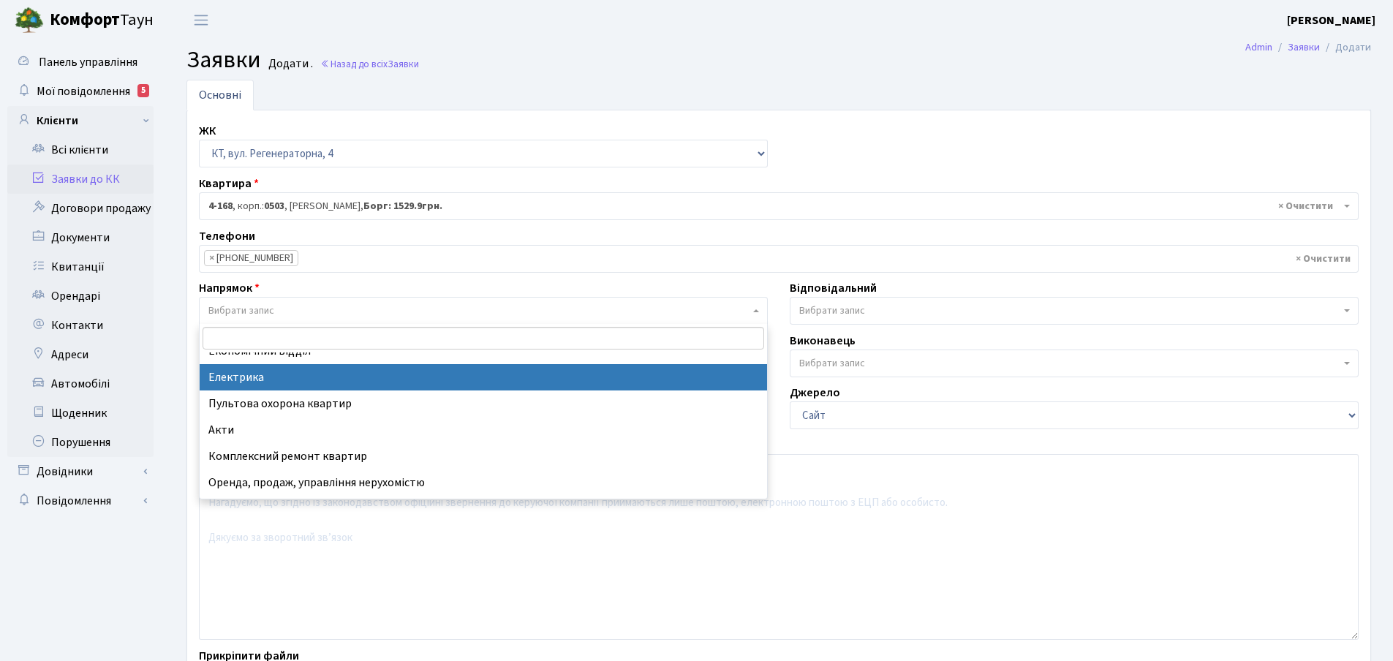
select select "3"
select select
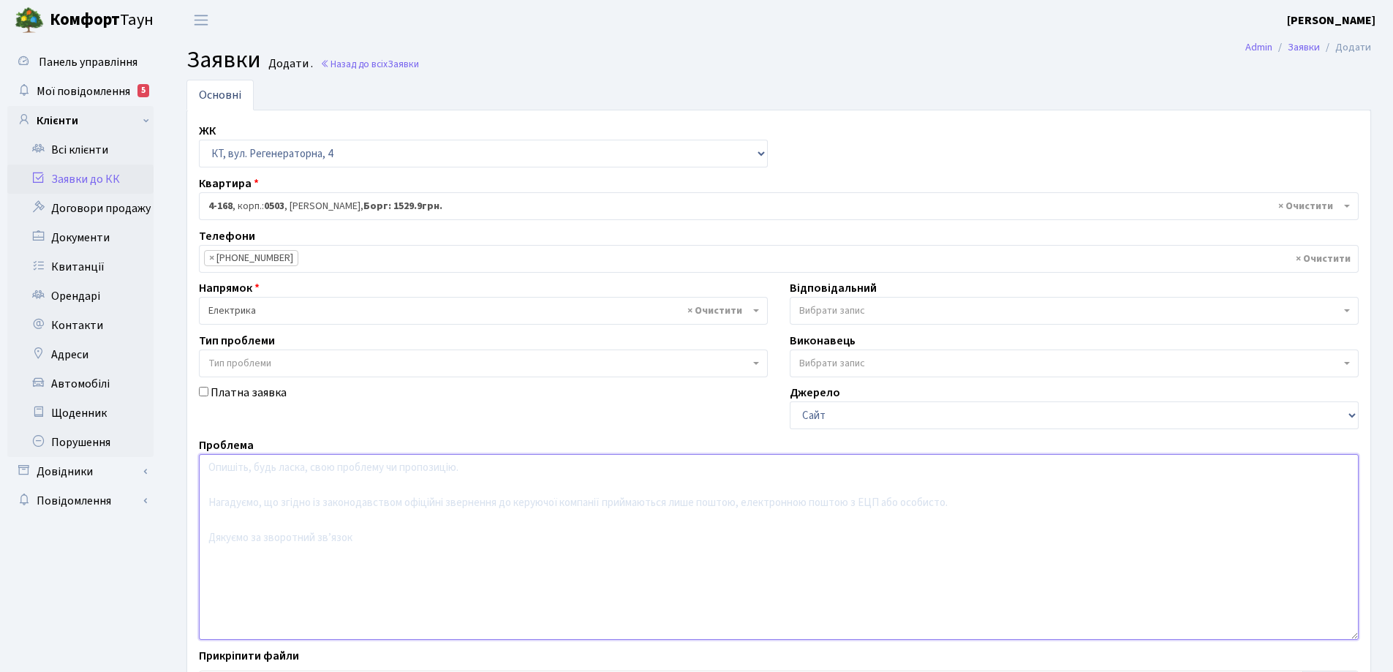
click at [242, 483] on textarea at bounding box center [779, 547] width 1160 height 186
type textarea "Освітити 4 поверх з ліфта наліво"
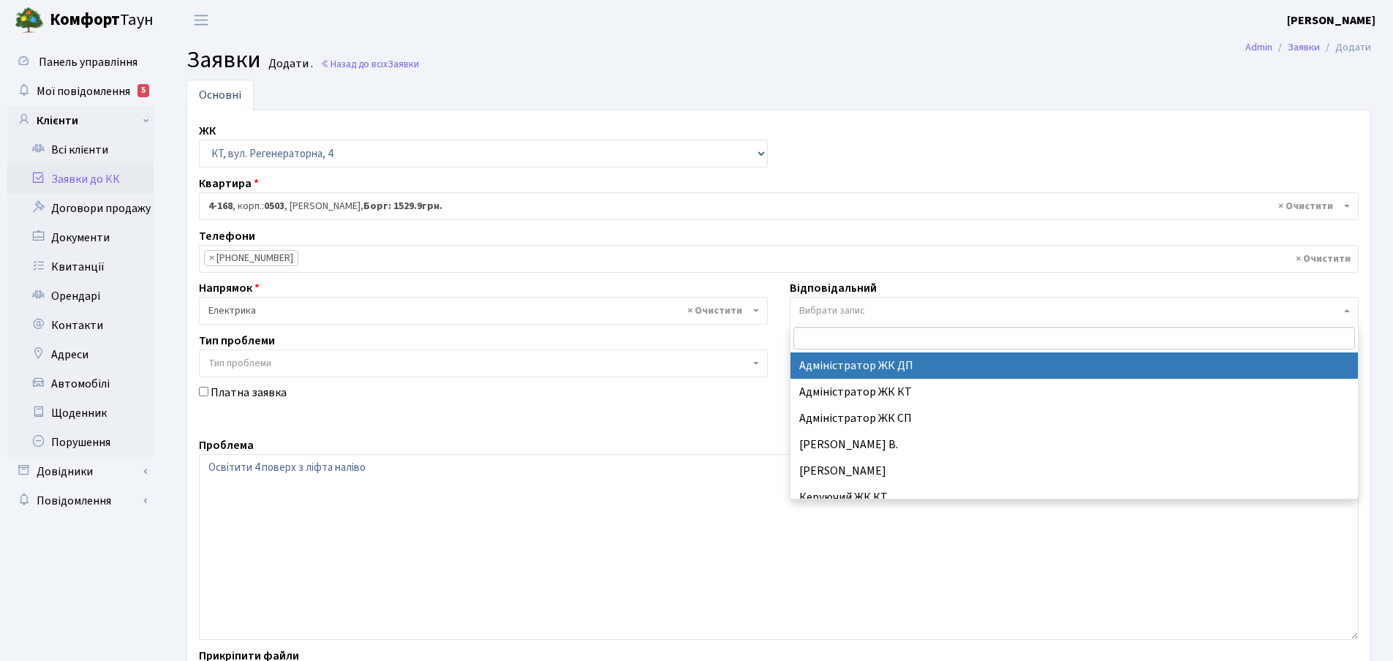
click at [1348, 311] on b at bounding box center [1347, 310] width 6 height 3
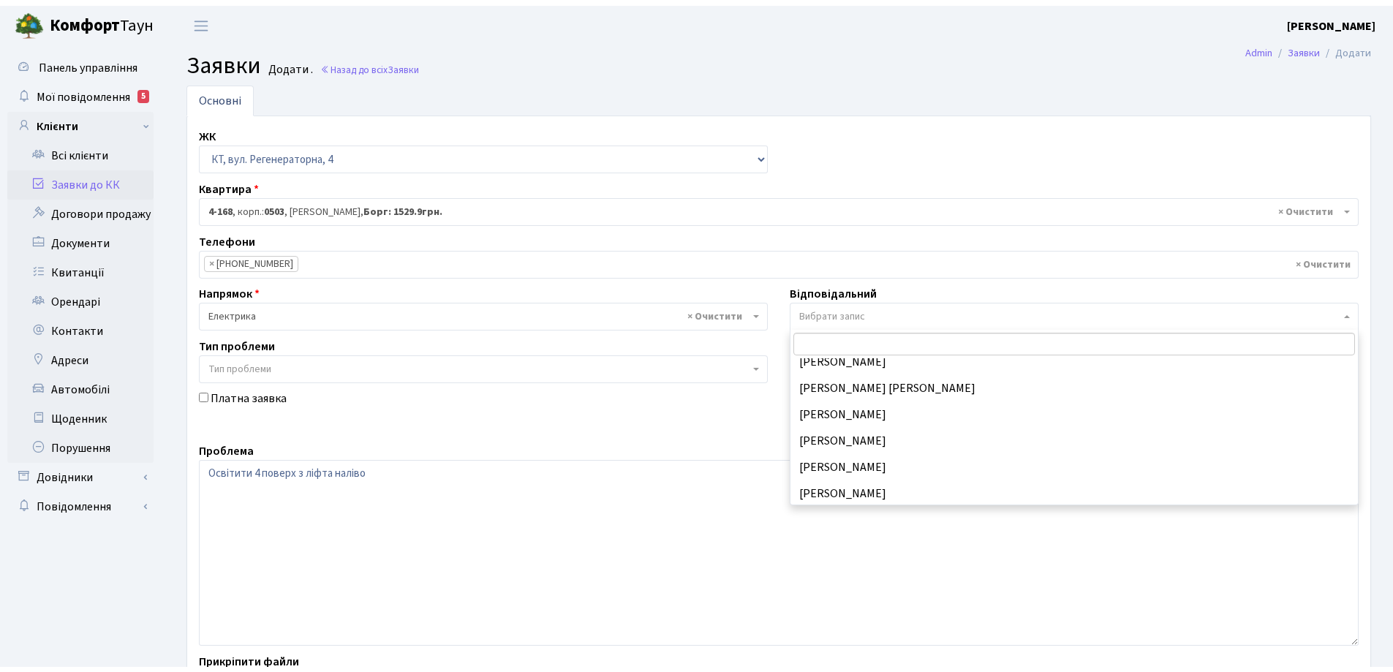
scroll to position [230, 0]
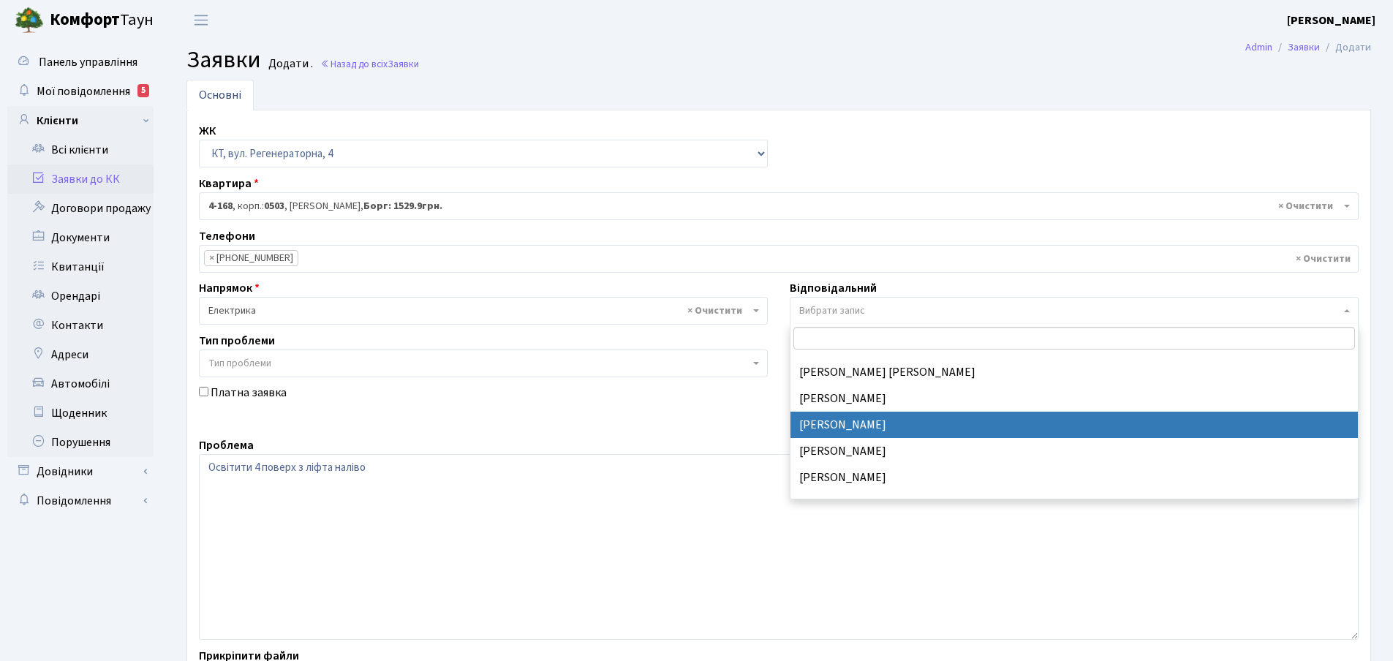
select select "22"
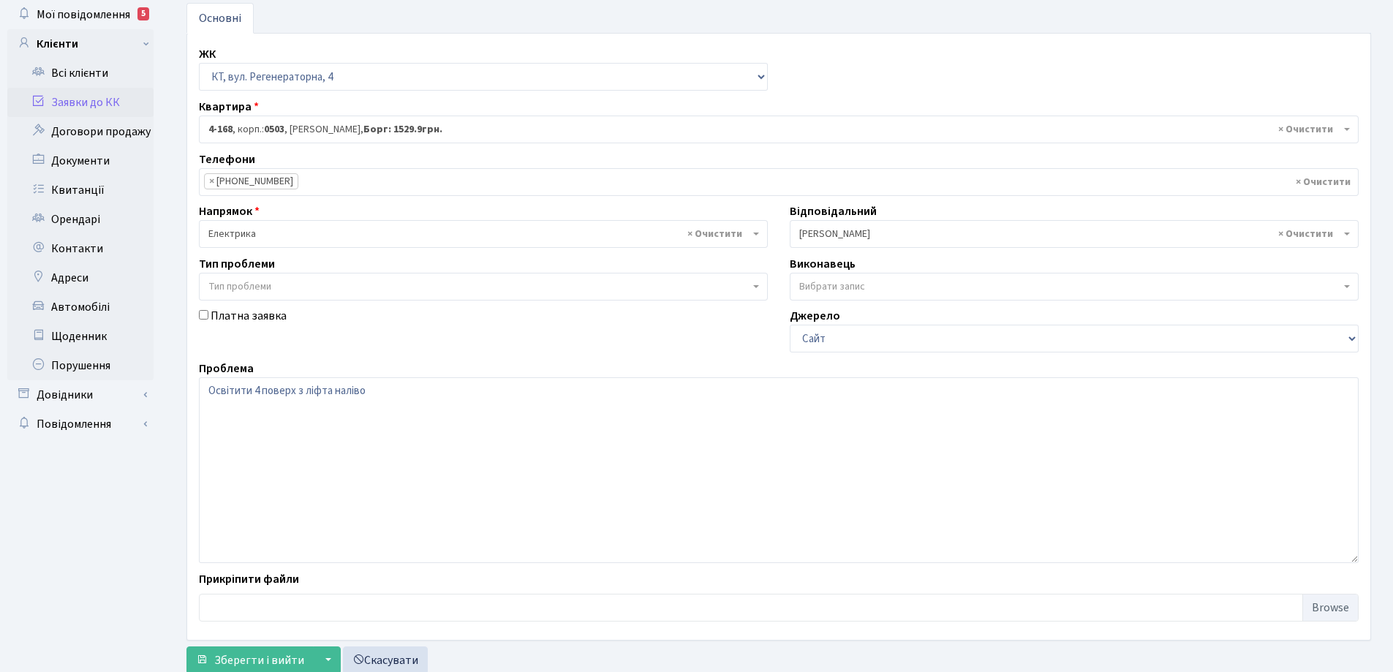
scroll to position [123, 0]
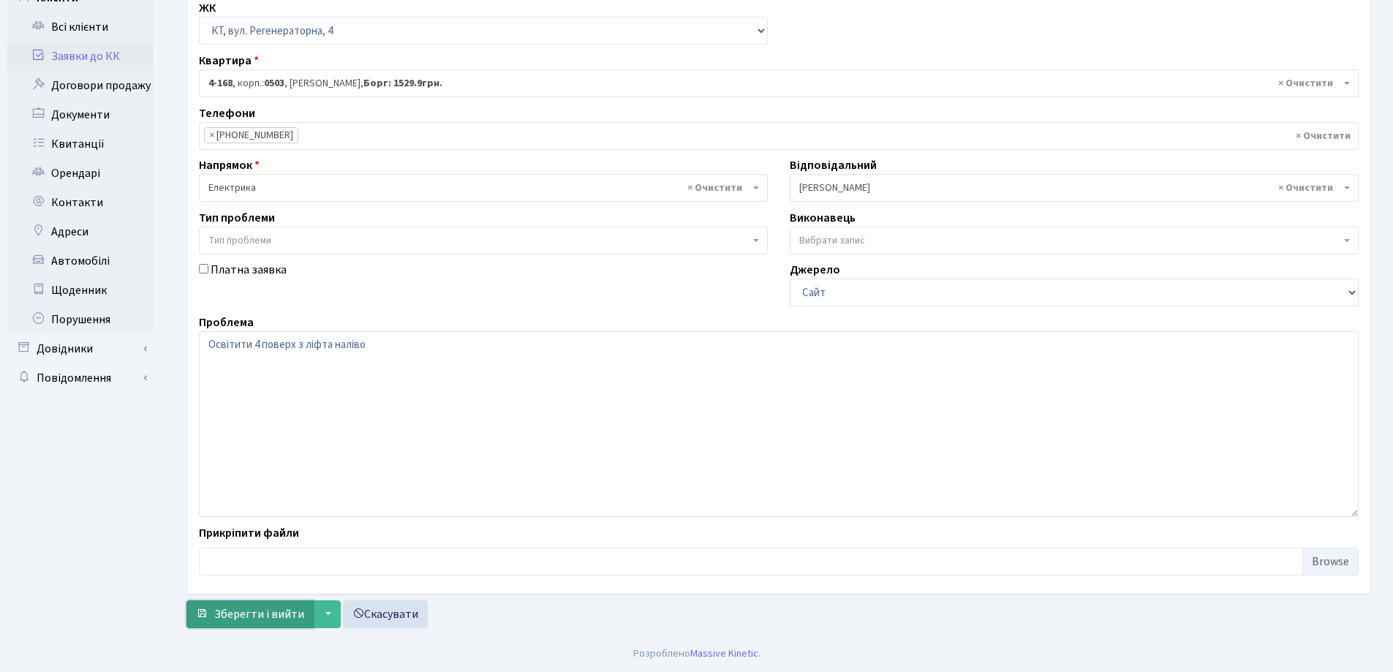
click at [266, 613] on span "Зберегти і вийти" at bounding box center [259, 614] width 90 height 16
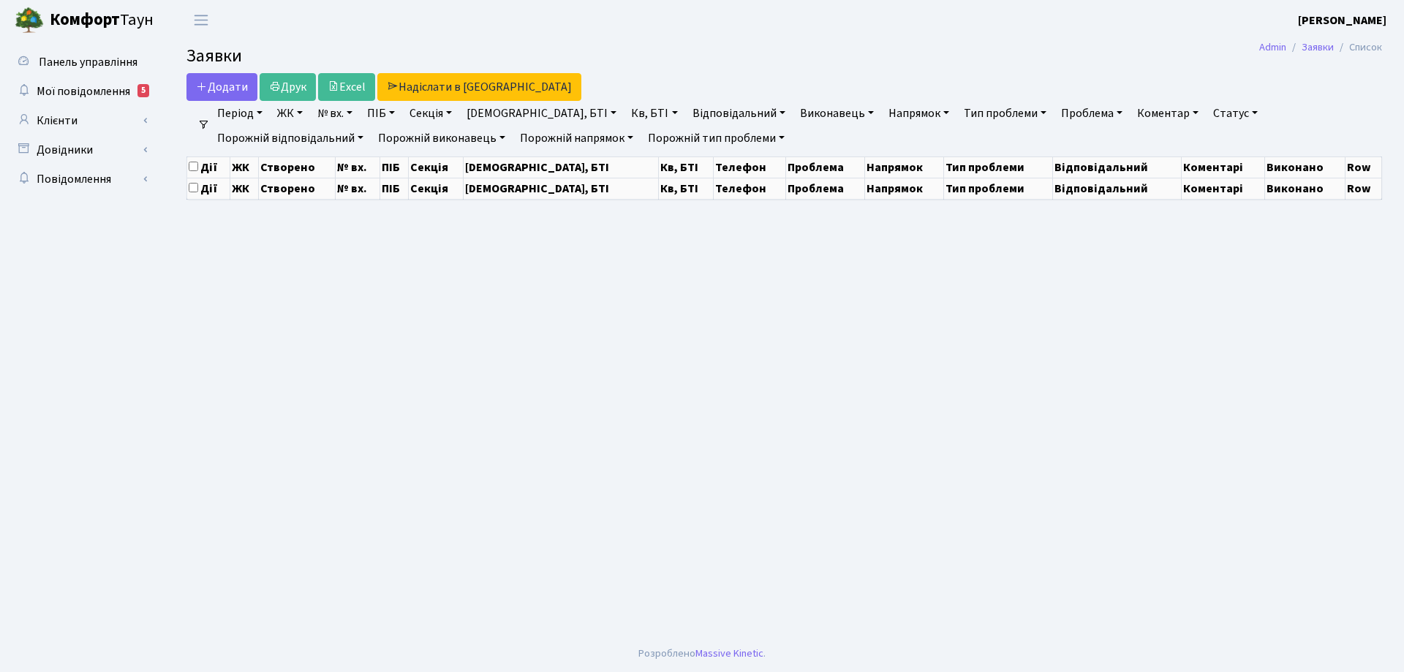
select select "25"
